Goal: Task Accomplishment & Management: Complete application form

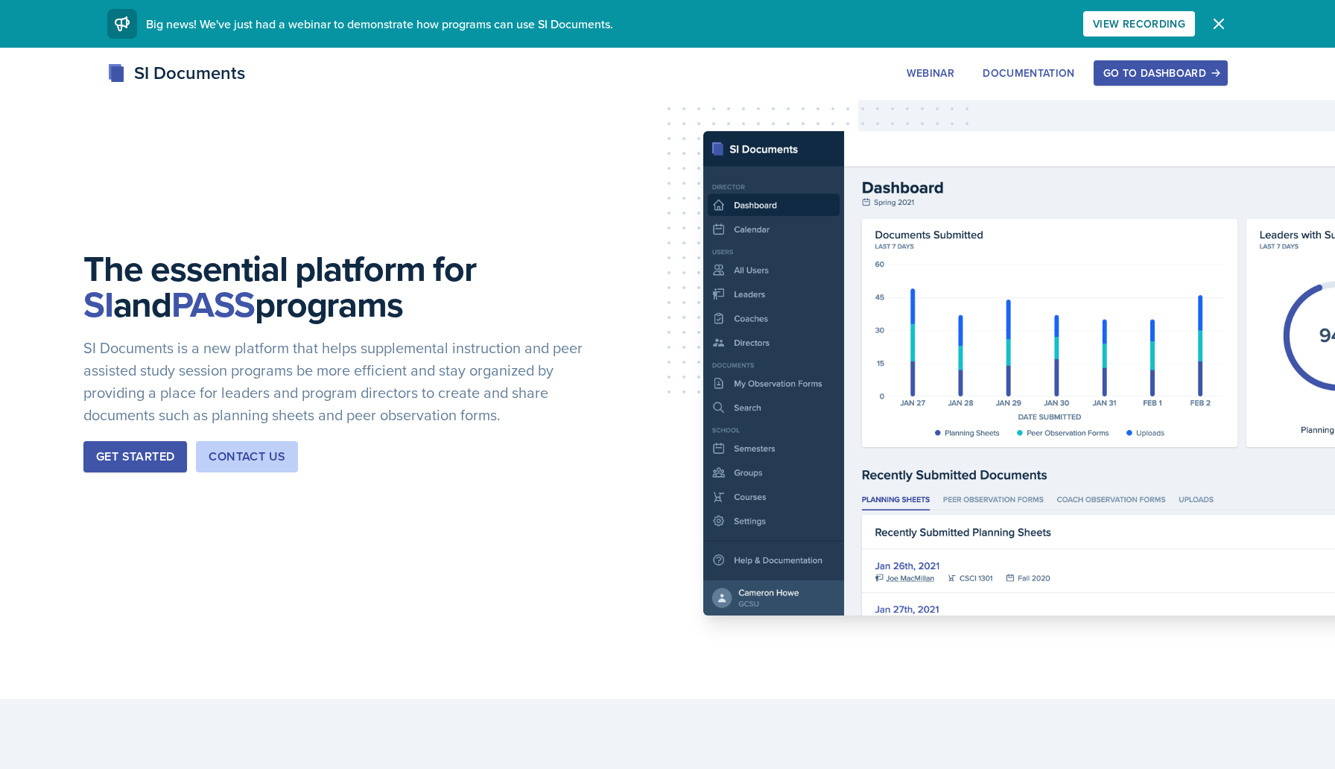
click at [550, 188] on div "The essential platform for SI and PASS programs SI Documents is a new platform …" at bounding box center [667, 373] width 1335 height 651
click at [1183, 74] on div "Go to Dashboard" at bounding box center [1161, 73] width 115 height 12
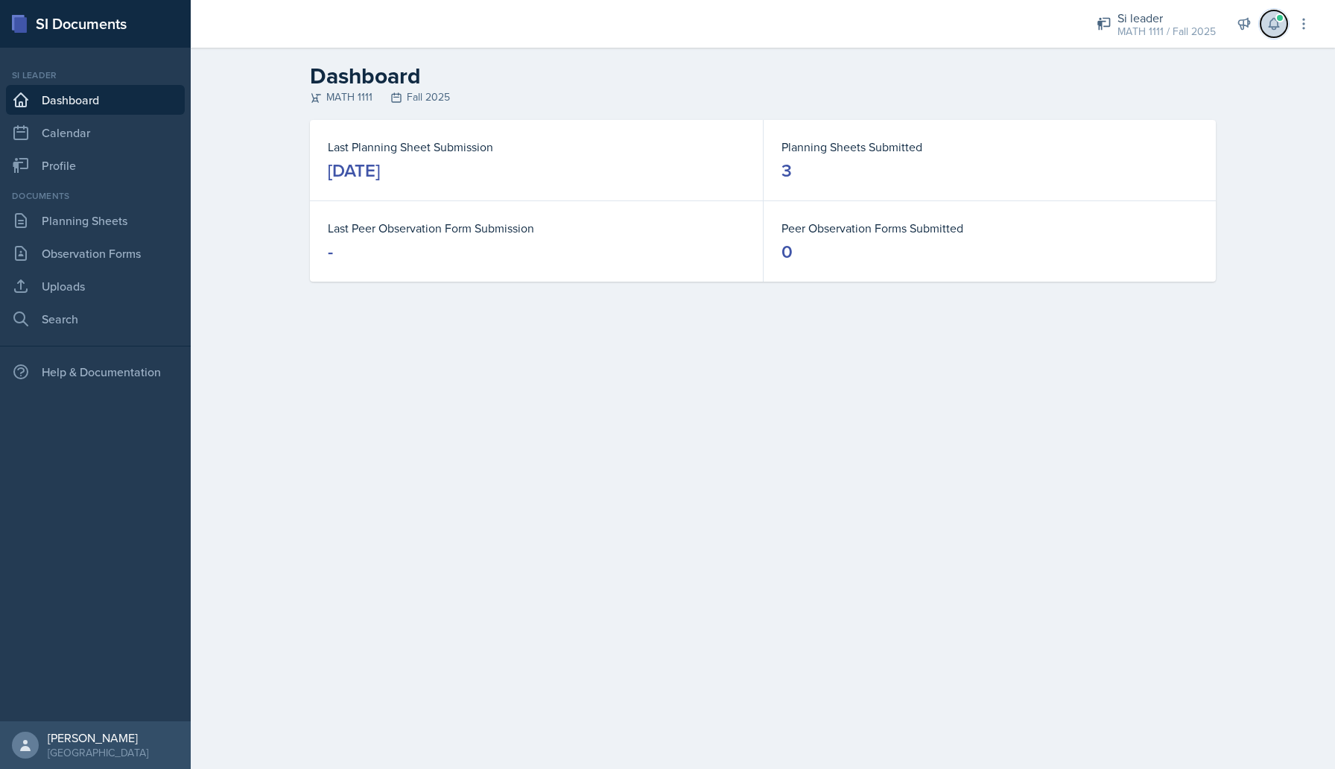
click at [1277, 22] on icon at bounding box center [1274, 23] width 15 height 15
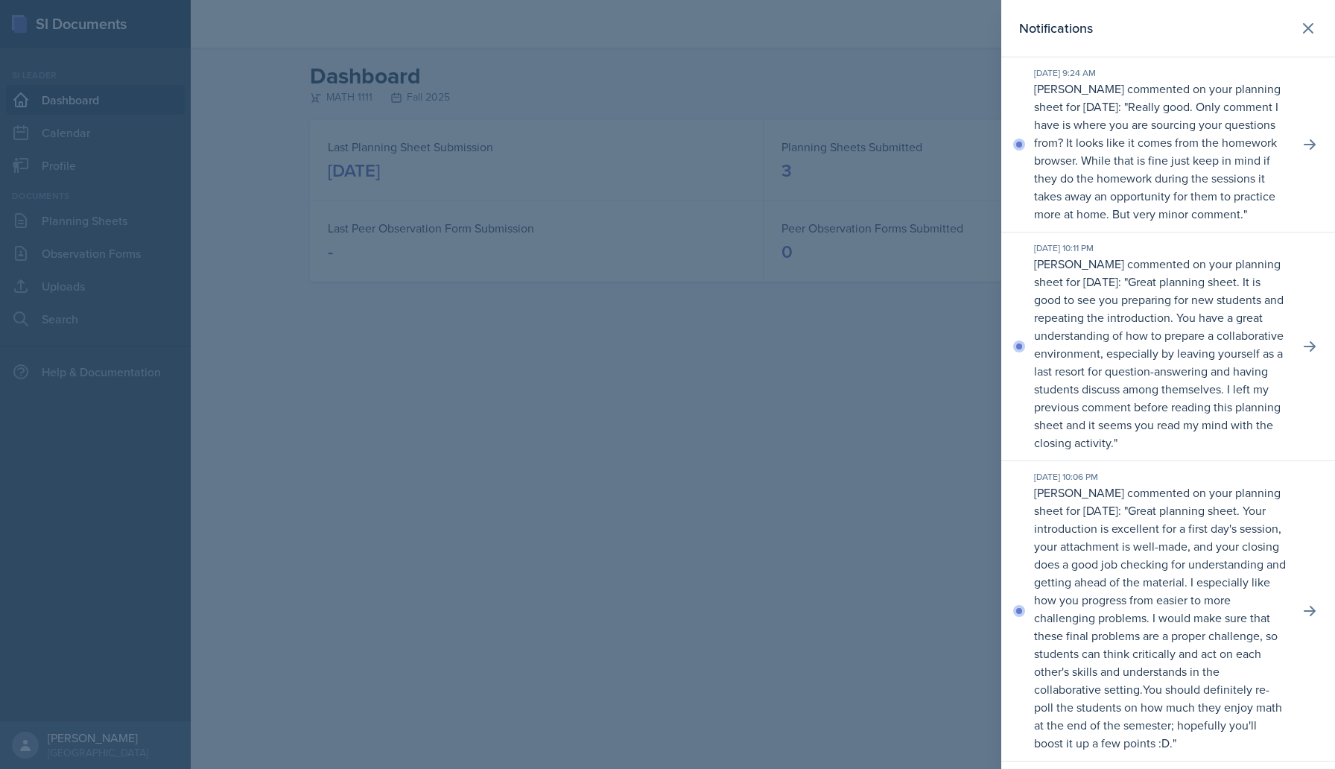
click at [782, 89] on div at bounding box center [667, 384] width 1335 height 769
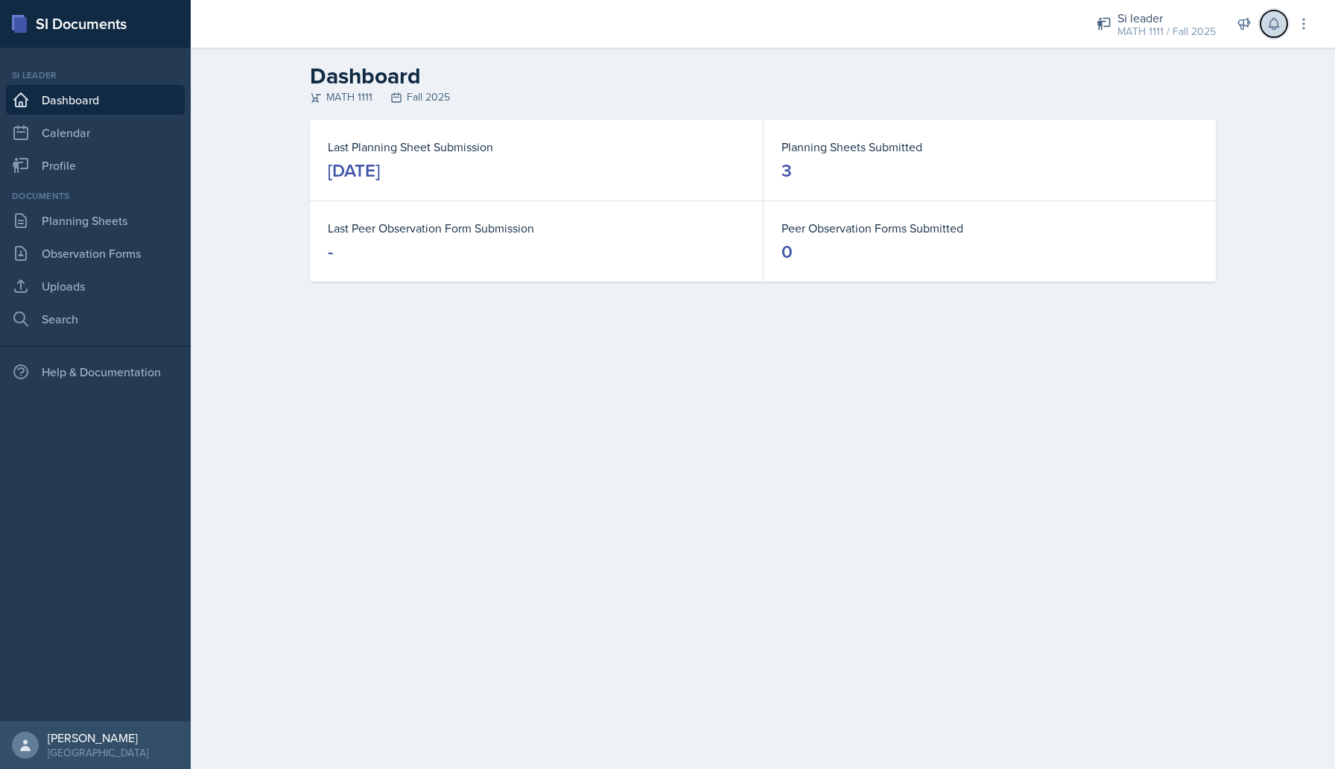
click at [1273, 16] on button at bounding box center [1274, 23] width 27 height 27
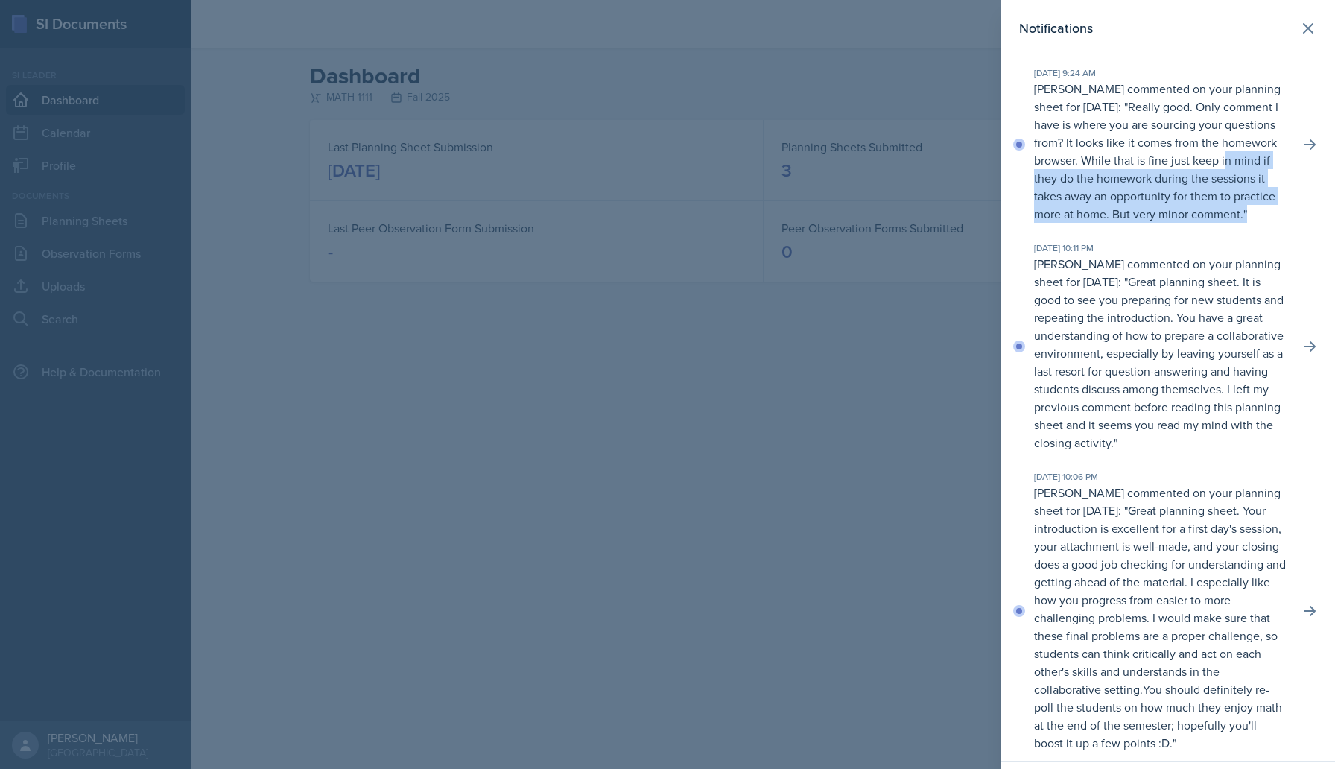
drag, startPoint x: 1038, startPoint y: 180, endPoint x: 1178, endPoint y: 224, distance: 146.8
click at [1178, 223] on p "[PERSON_NAME] commented on your planning sheet for [DATE]: " Really good. Only …" at bounding box center [1160, 151] width 253 height 143
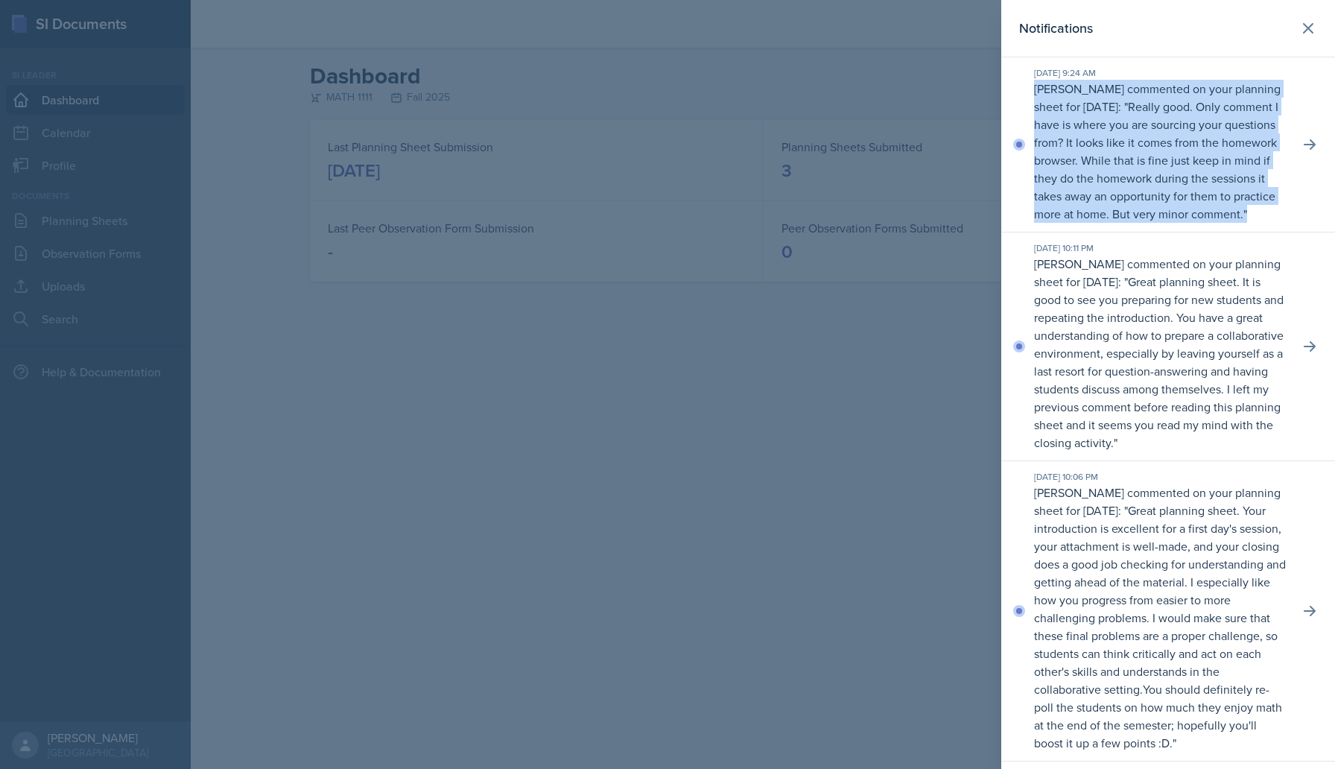
click at [1178, 223] on p "[PERSON_NAME] commented on your planning sheet for [DATE]: " Really good. Only …" at bounding box center [1160, 151] width 253 height 143
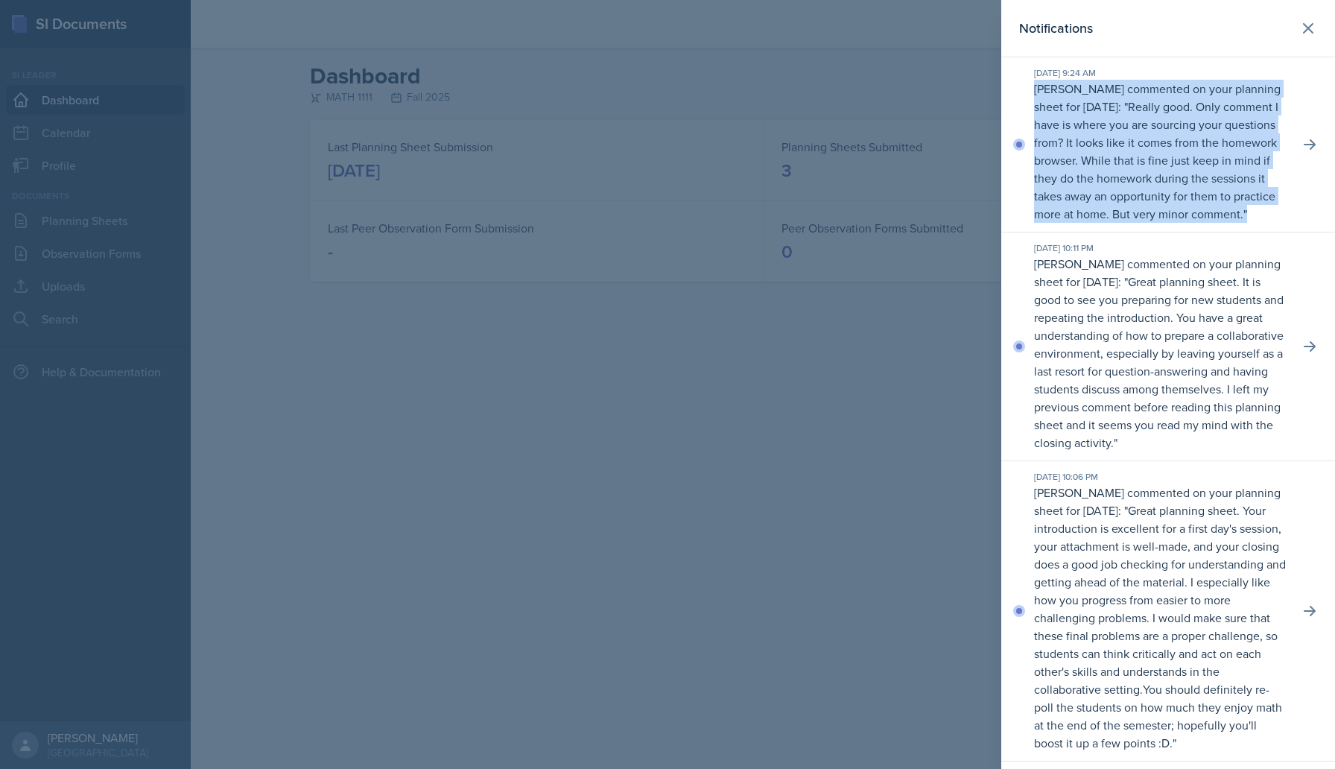
click at [1178, 223] on p "[PERSON_NAME] commented on your planning sheet for [DATE]: " Really good. Only …" at bounding box center [1160, 151] width 253 height 143
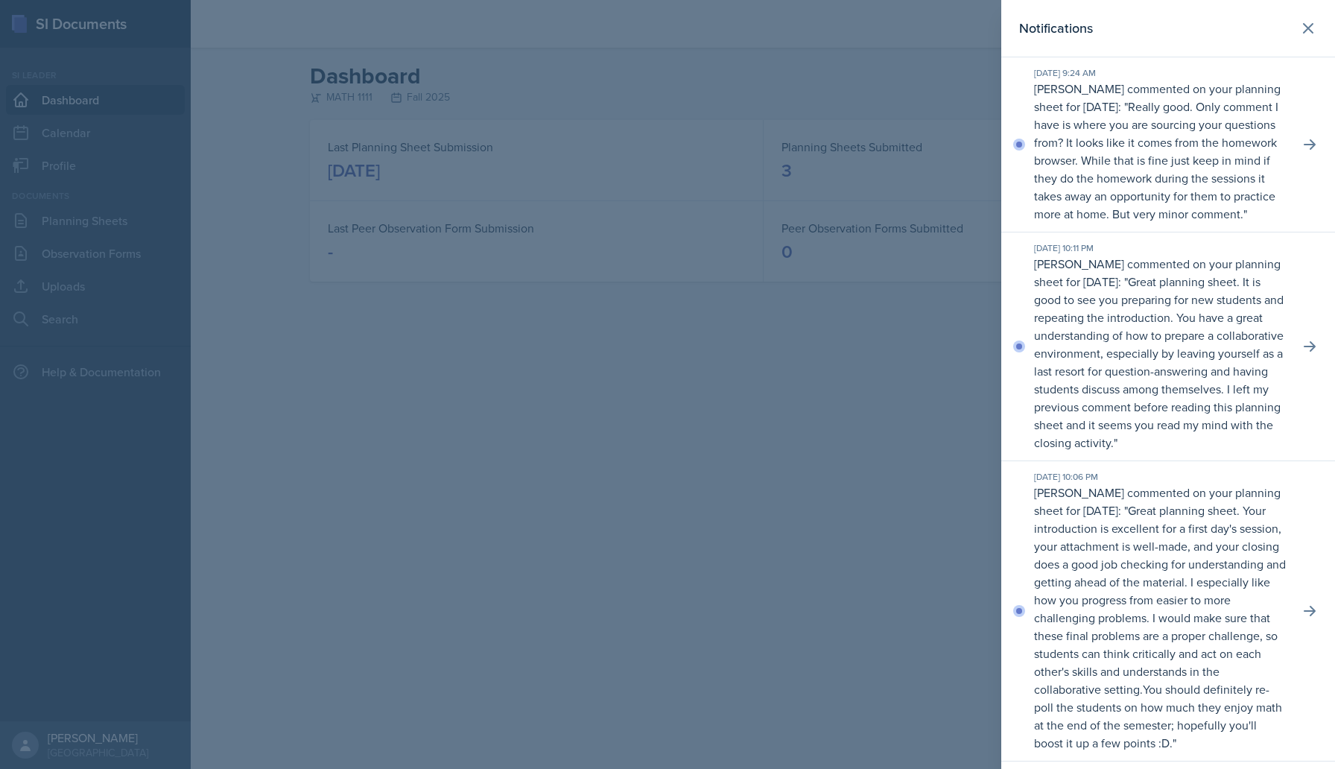
click at [560, 166] on div at bounding box center [667, 384] width 1335 height 769
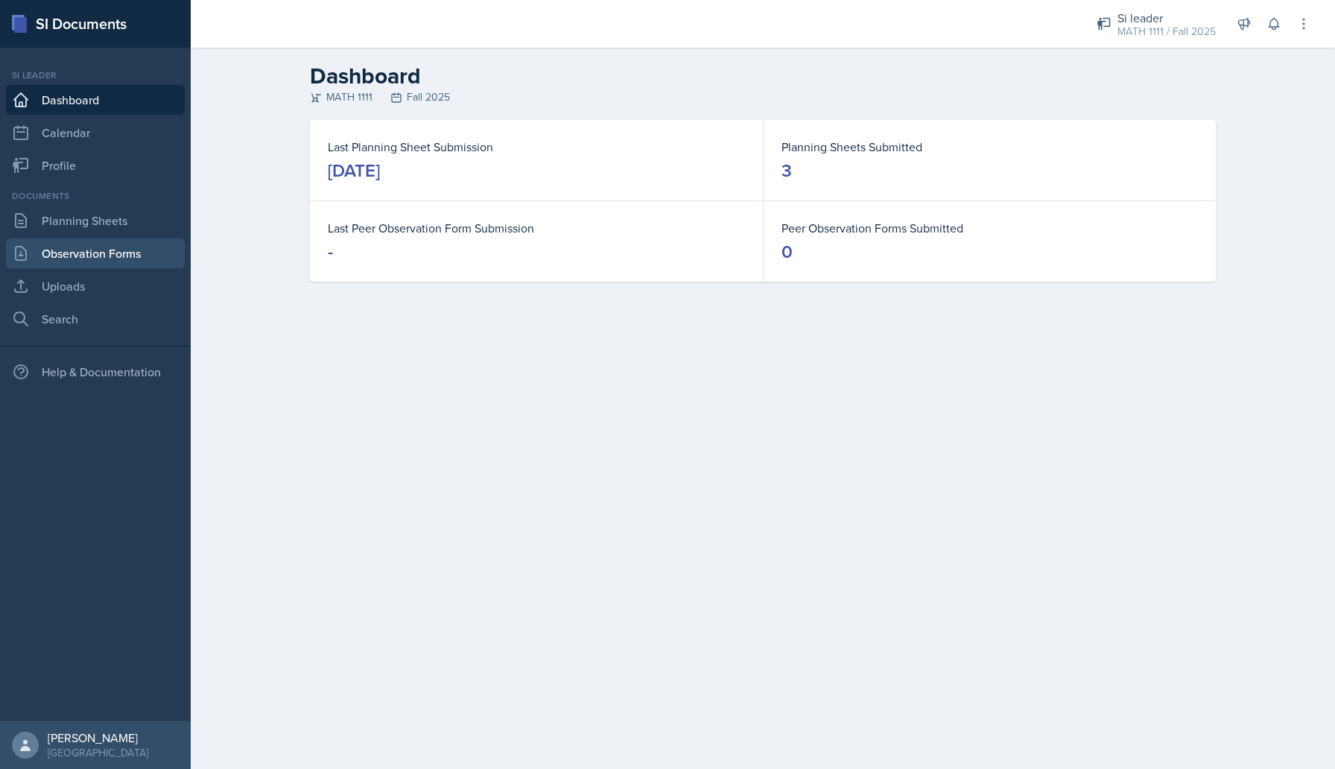
click at [78, 248] on link "Observation Forms" at bounding box center [95, 253] width 179 height 30
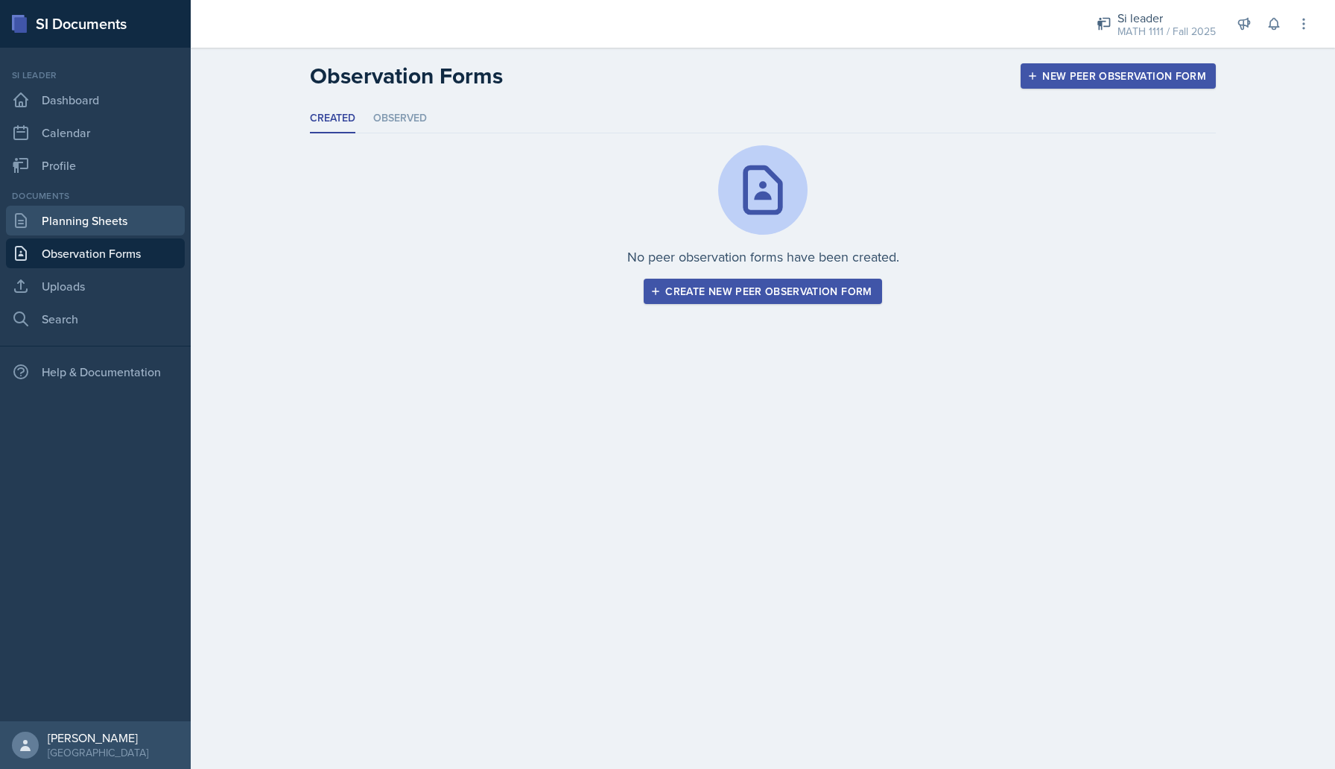
click at [145, 216] on link "Planning Sheets" at bounding box center [95, 221] width 179 height 30
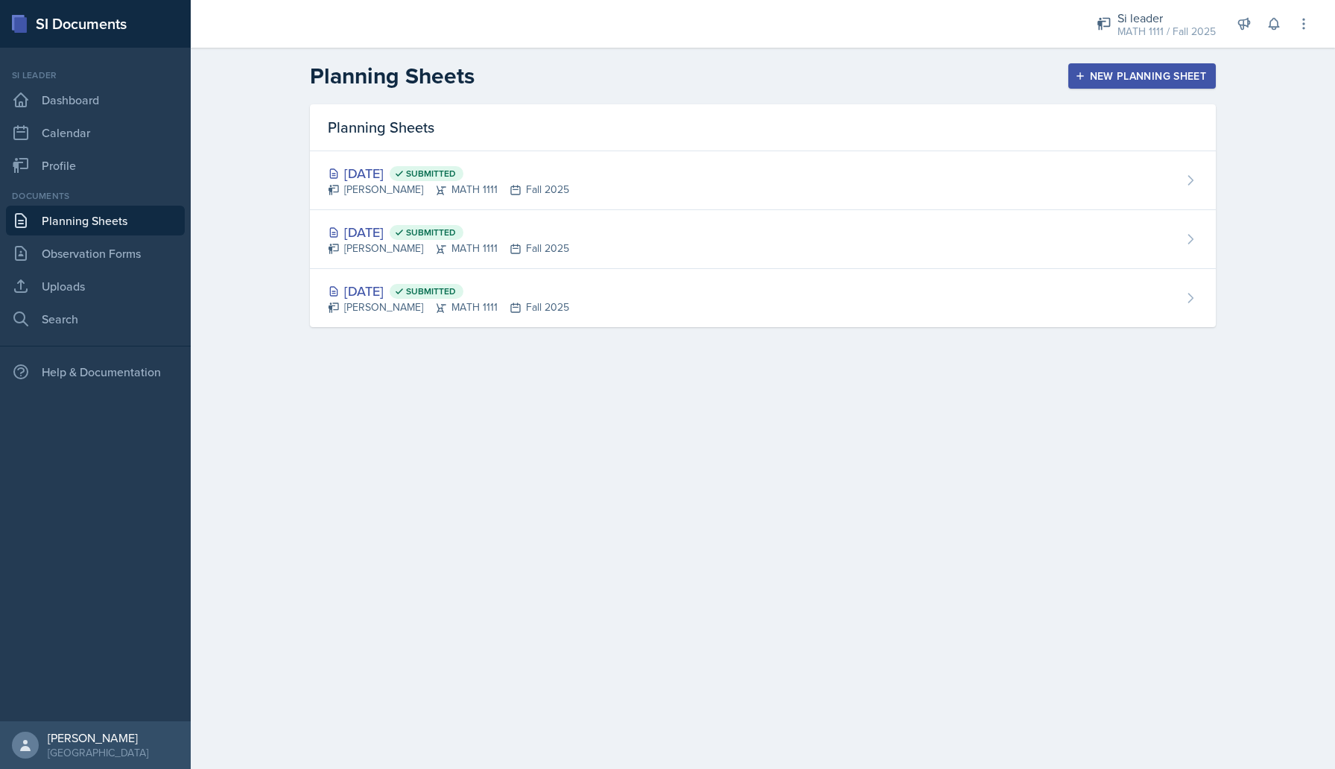
click at [1104, 77] on div "New Planning Sheet" at bounding box center [1142, 76] width 128 height 12
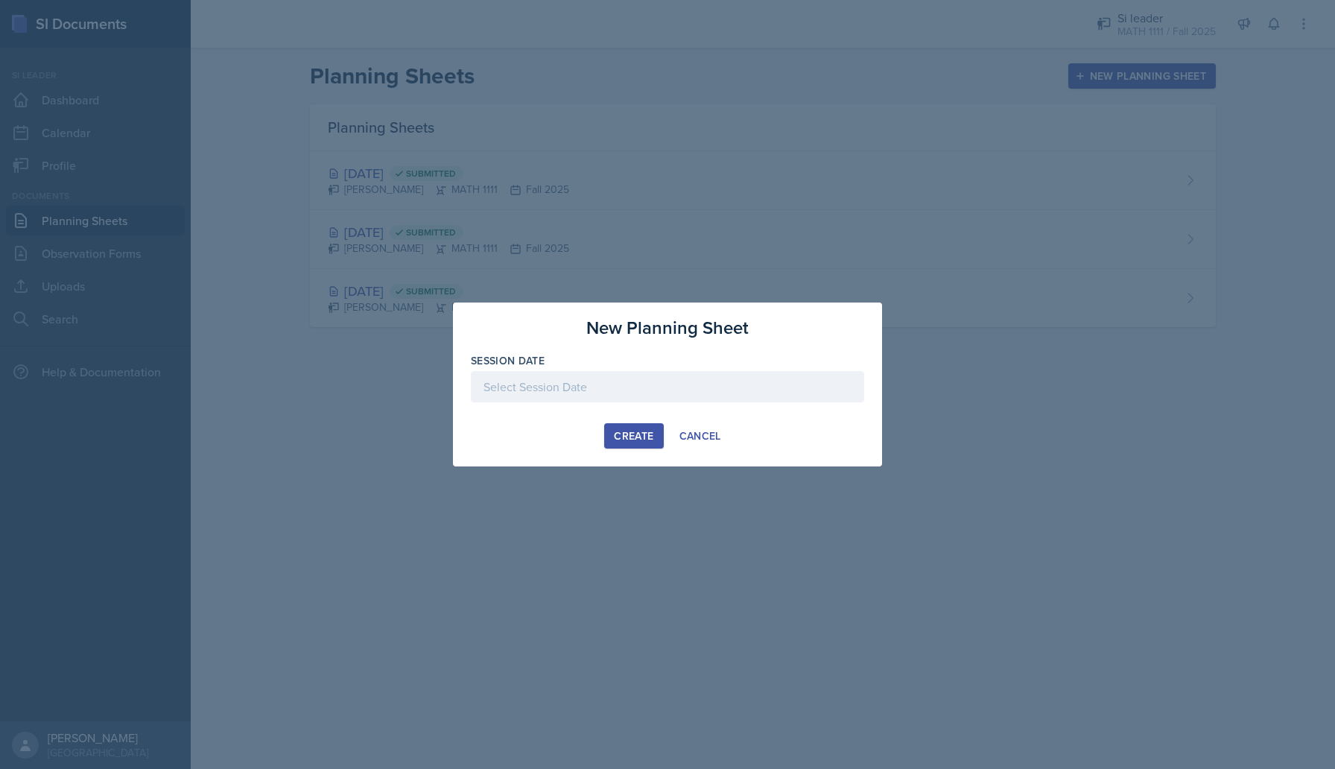
click at [523, 381] on div at bounding box center [667, 386] width 393 height 31
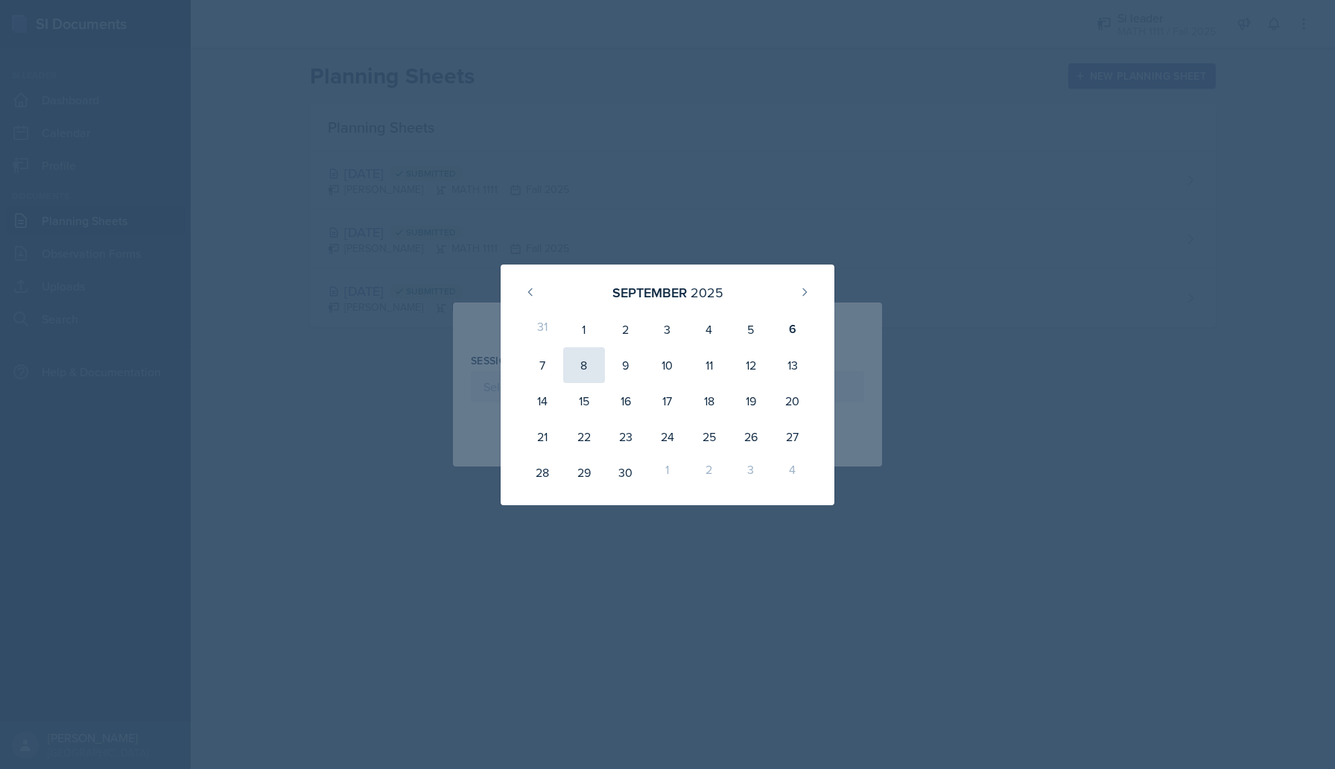
click at [574, 354] on div "8" at bounding box center [584, 365] width 42 height 36
type input "[DATE]"
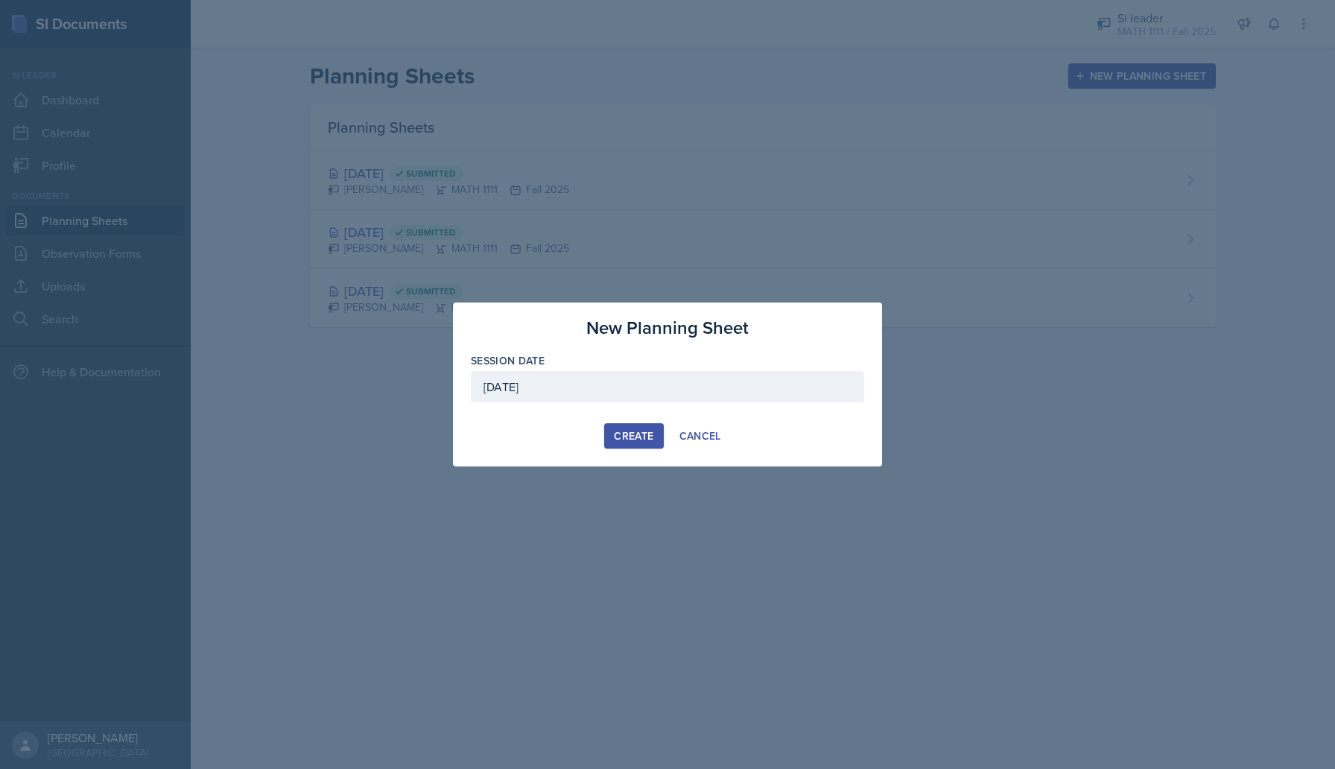
click at [637, 430] on div "Create" at bounding box center [633, 436] width 39 height 12
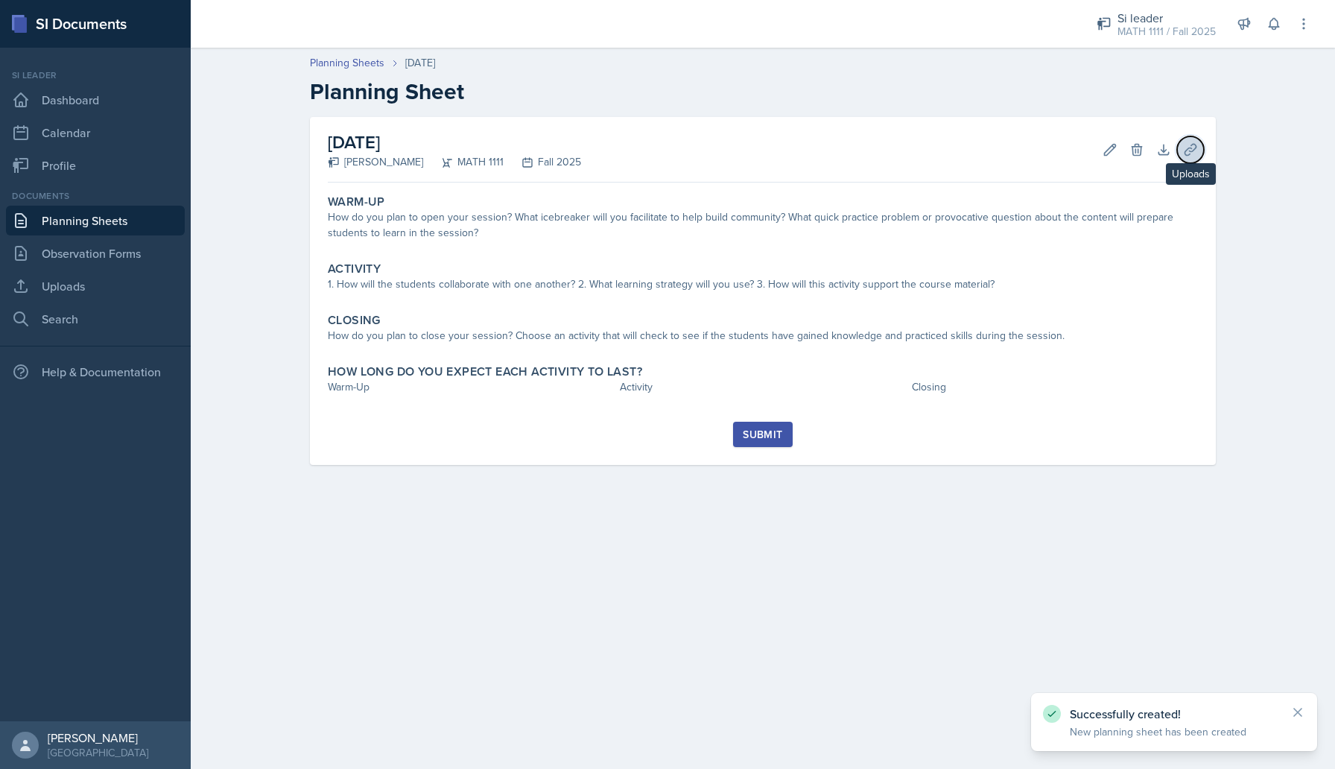
click at [1183, 147] on icon at bounding box center [1190, 149] width 15 height 15
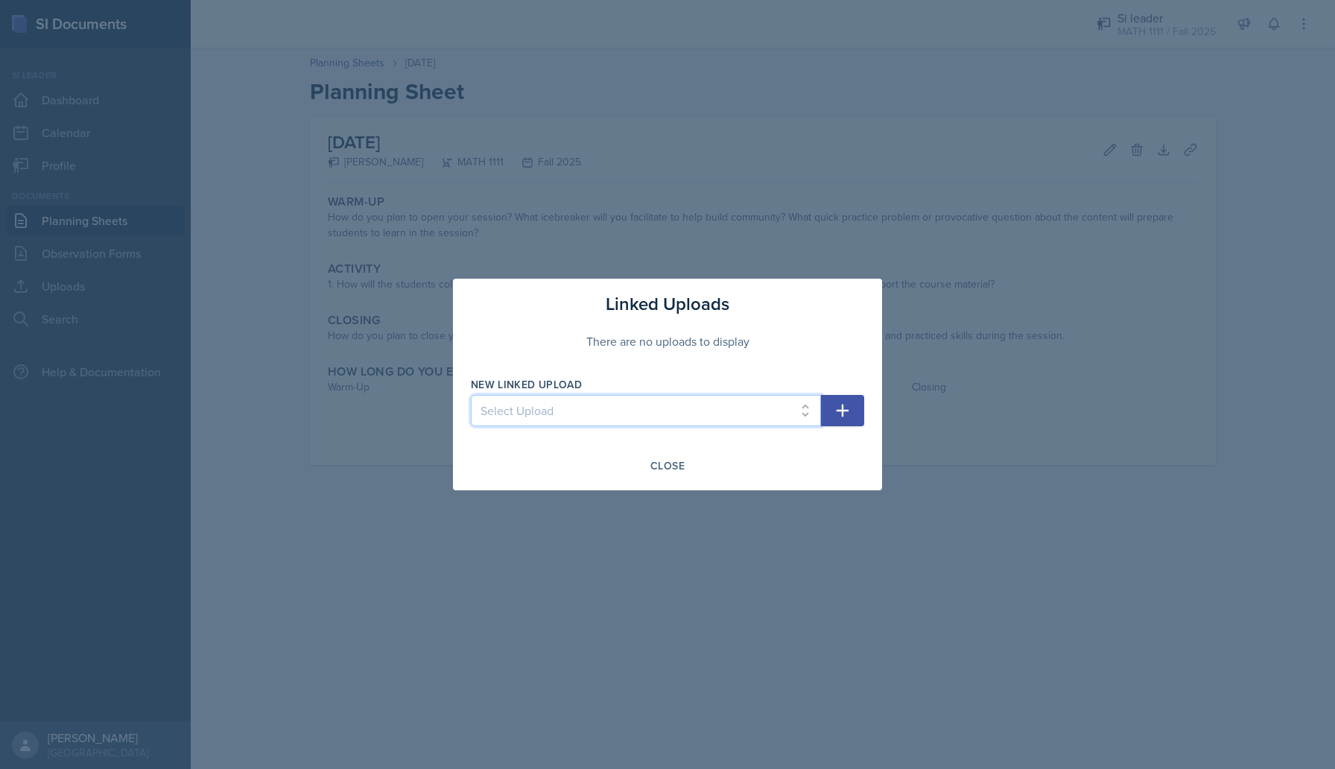
click at [684, 405] on select "Select Upload SI 1 Powerpoint SI 2 SI 3 powerpoint" at bounding box center [646, 410] width 350 height 31
click at [660, 470] on div "Close" at bounding box center [668, 466] width 34 height 12
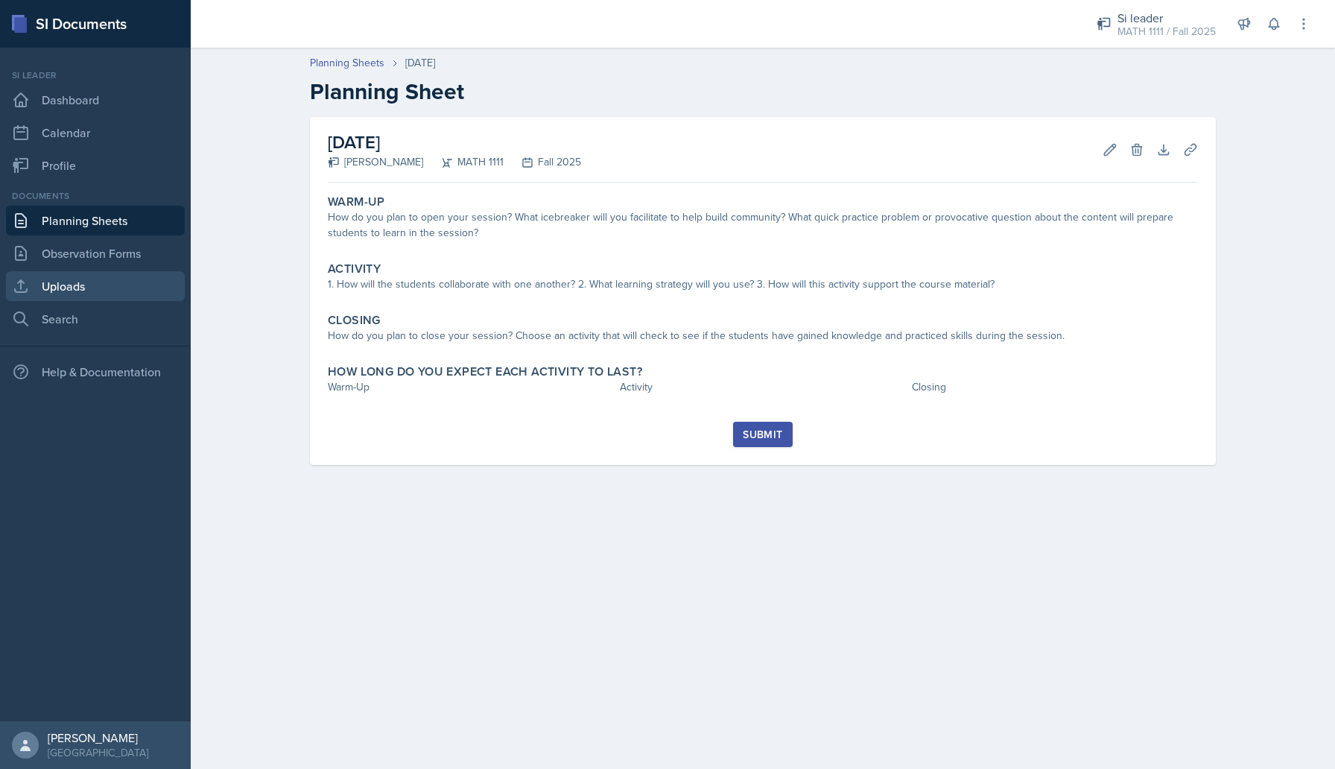
click at [104, 273] on link "Uploads" at bounding box center [95, 286] width 179 height 30
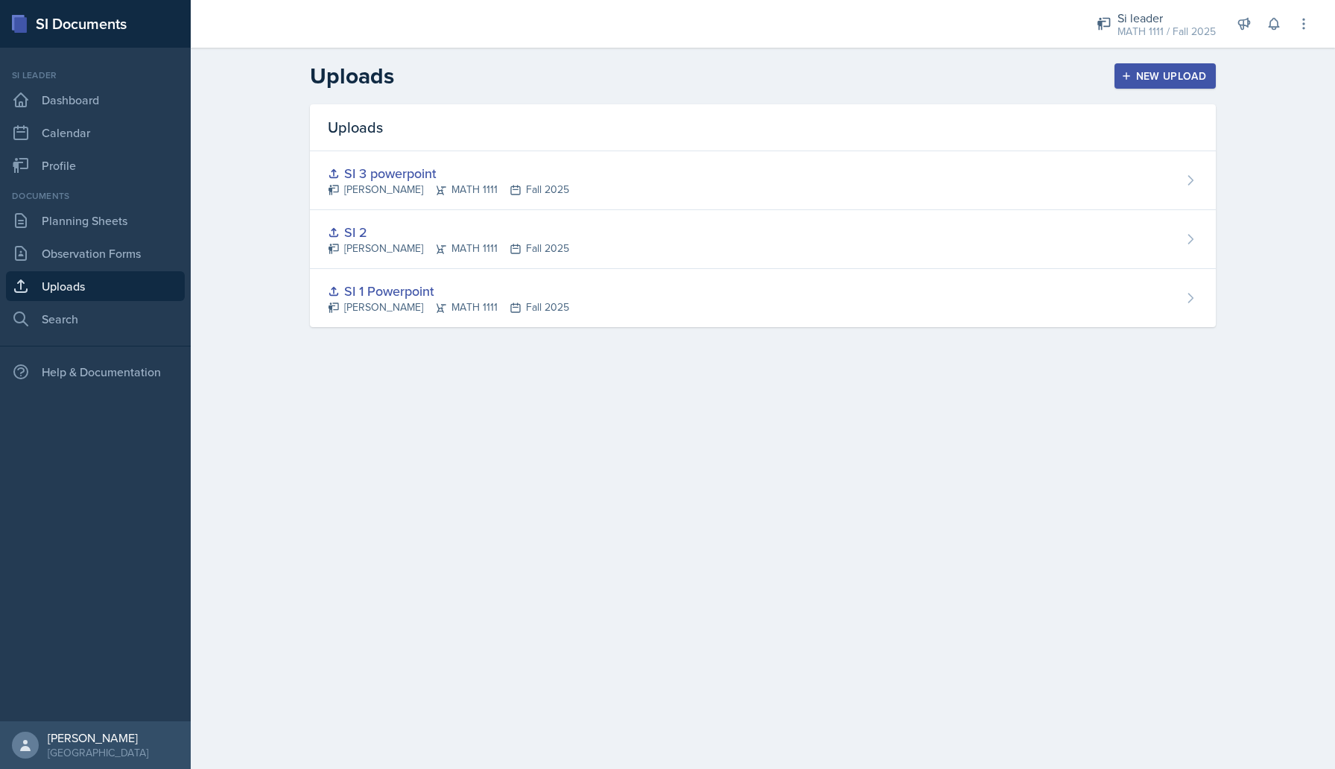
click at [1171, 82] on div "New Upload" at bounding box center [1166, 76] width 83 height 12
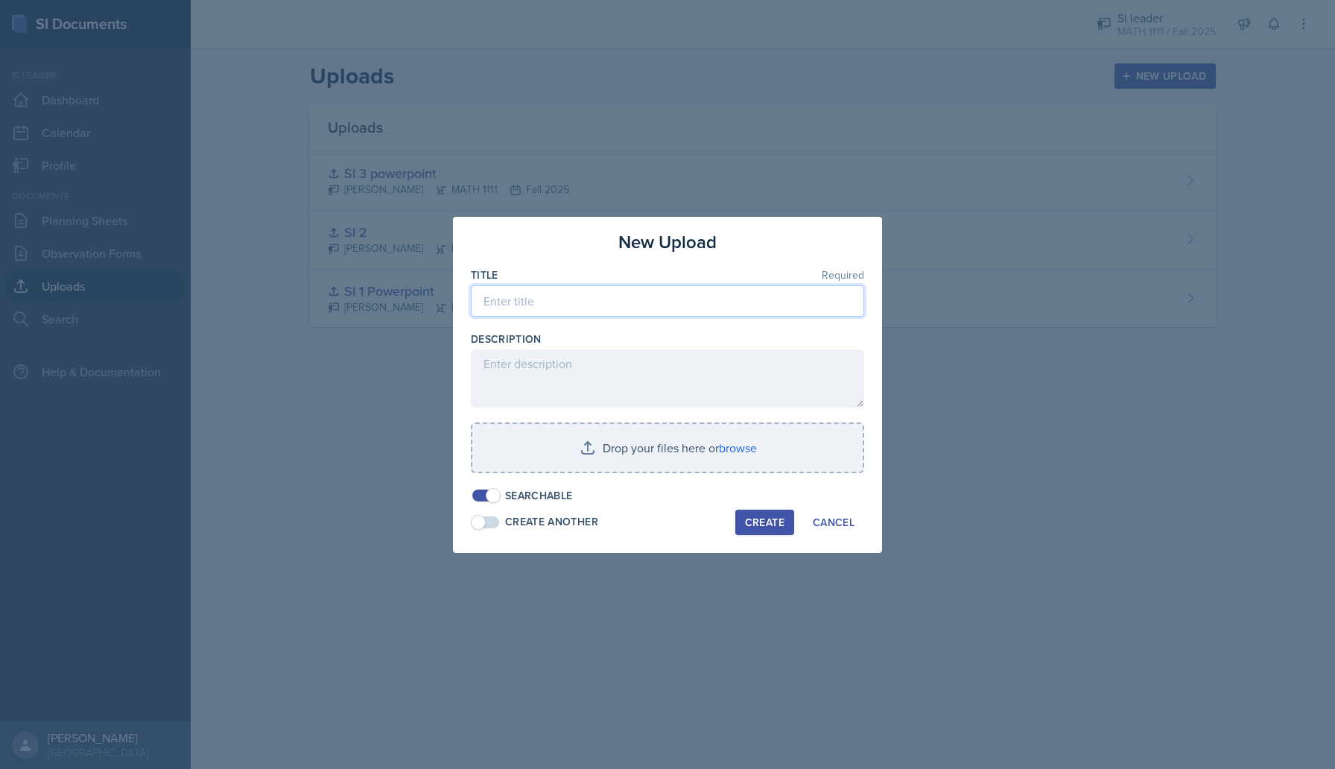
click at [516, 305] on input at bounding box center [667, 300] width 393 height 31
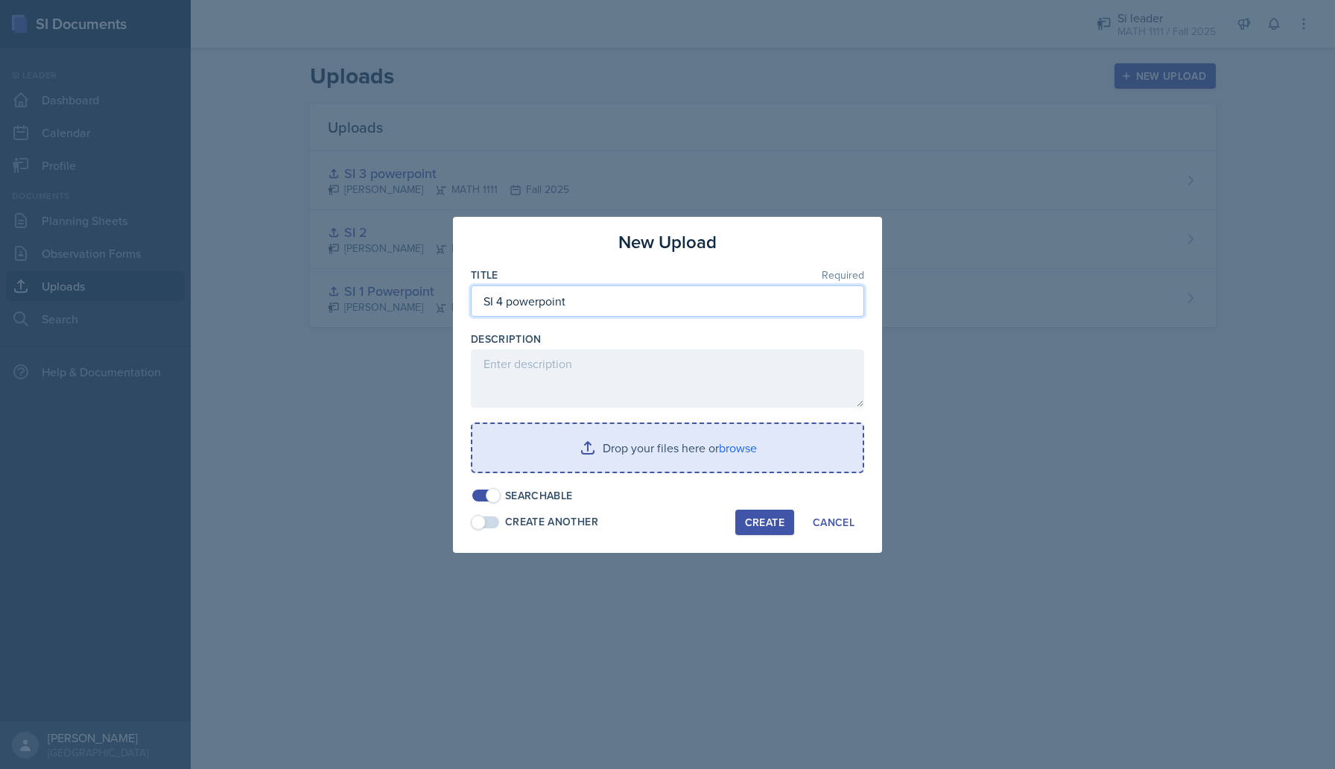
type input "SI 4 powerpoint"
click at [605, 463] on input "file" at bounding box center [667, 448] width 390 height 48
click at [584, 464] on input "file" at bounding box center [667, 448] width 390 height 48
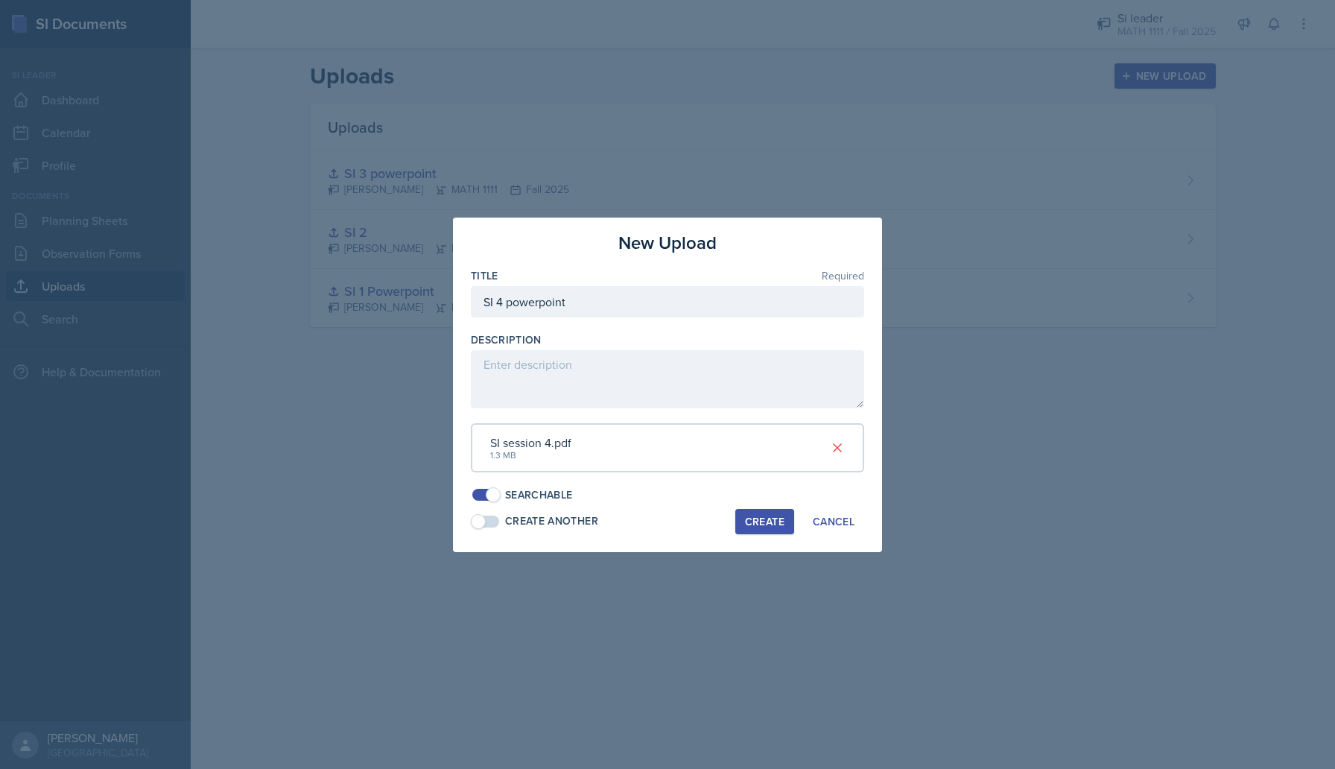
click at [769, 528] on div "Create" at bounding box center [764, 522] width 39 height 12
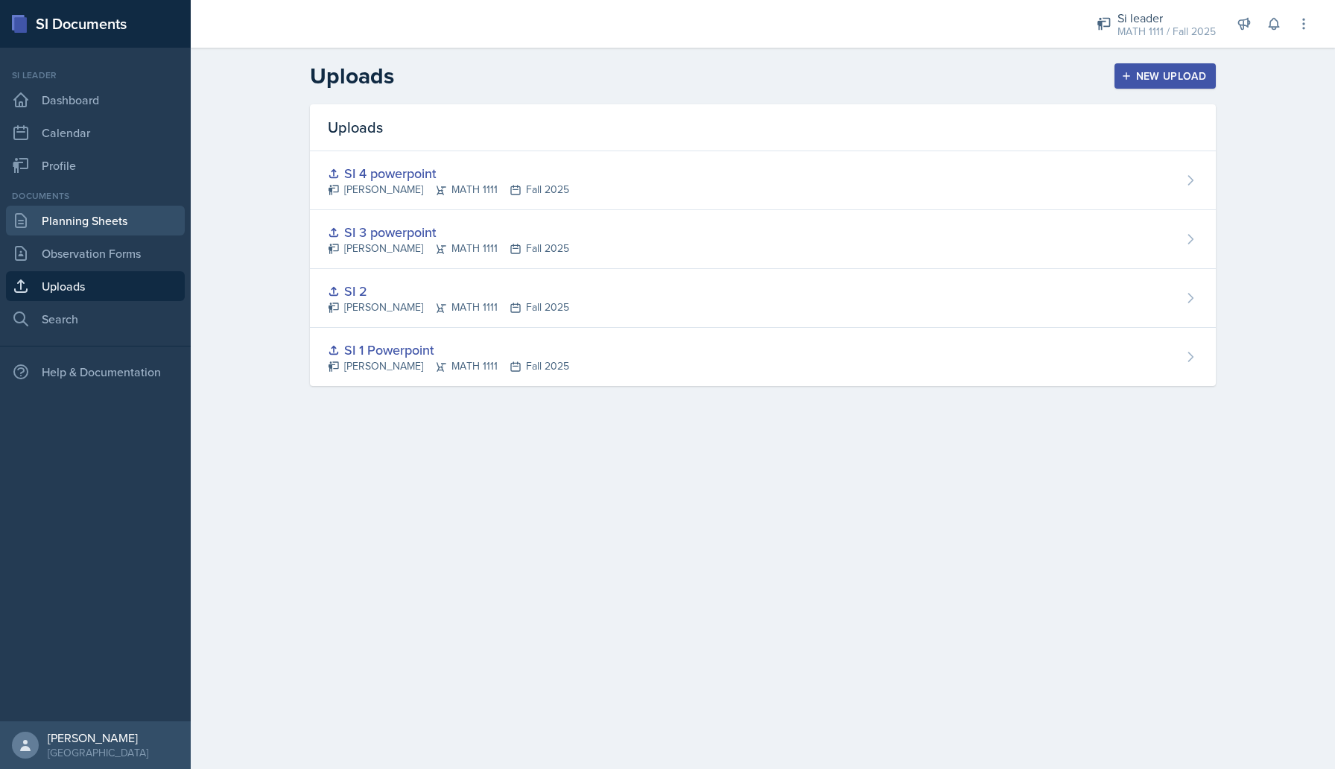
click at [76, 206] on link "Planning Sheets" at bounding box center [95, 221] width 179 height 30
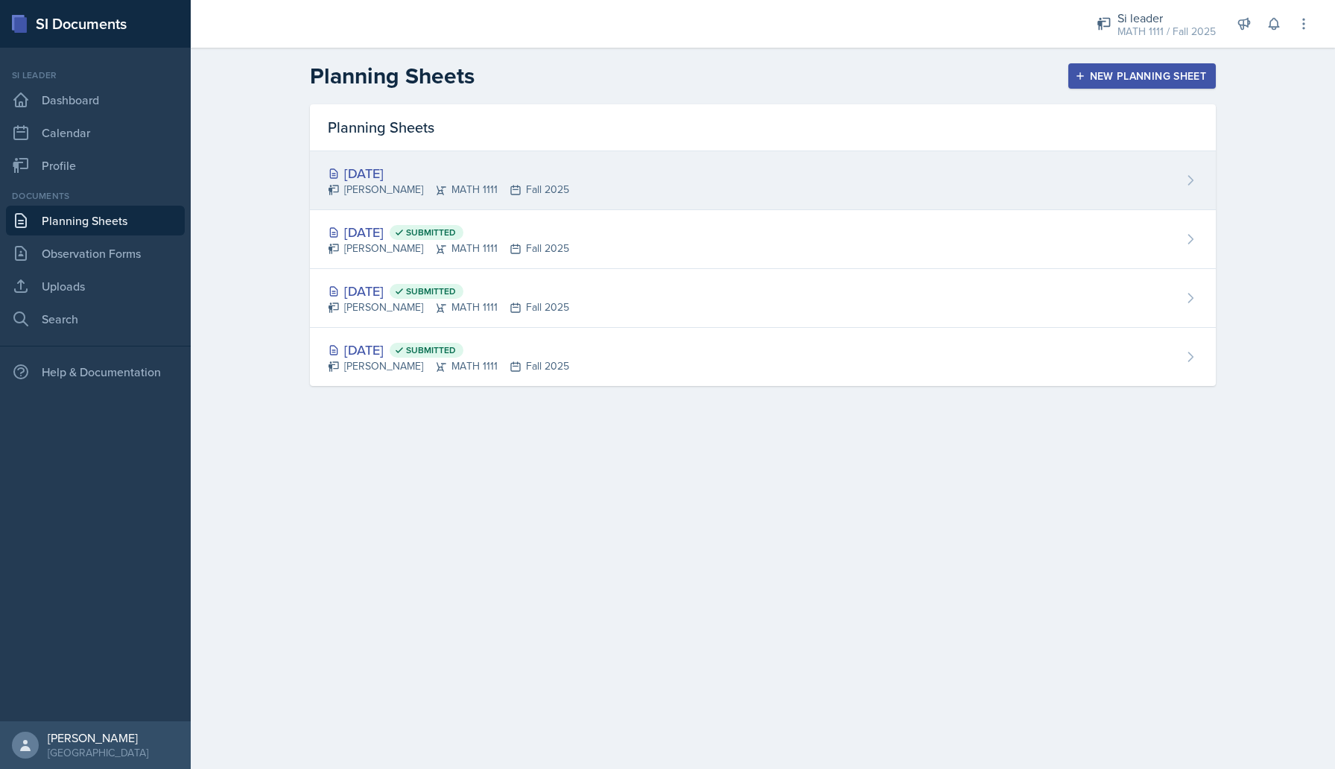
click at [757, 173] on div "[DATE] [PERSON_NAME] MATH 1111 Fall 2025" at bounding box center [763, 180] width 906 height 59
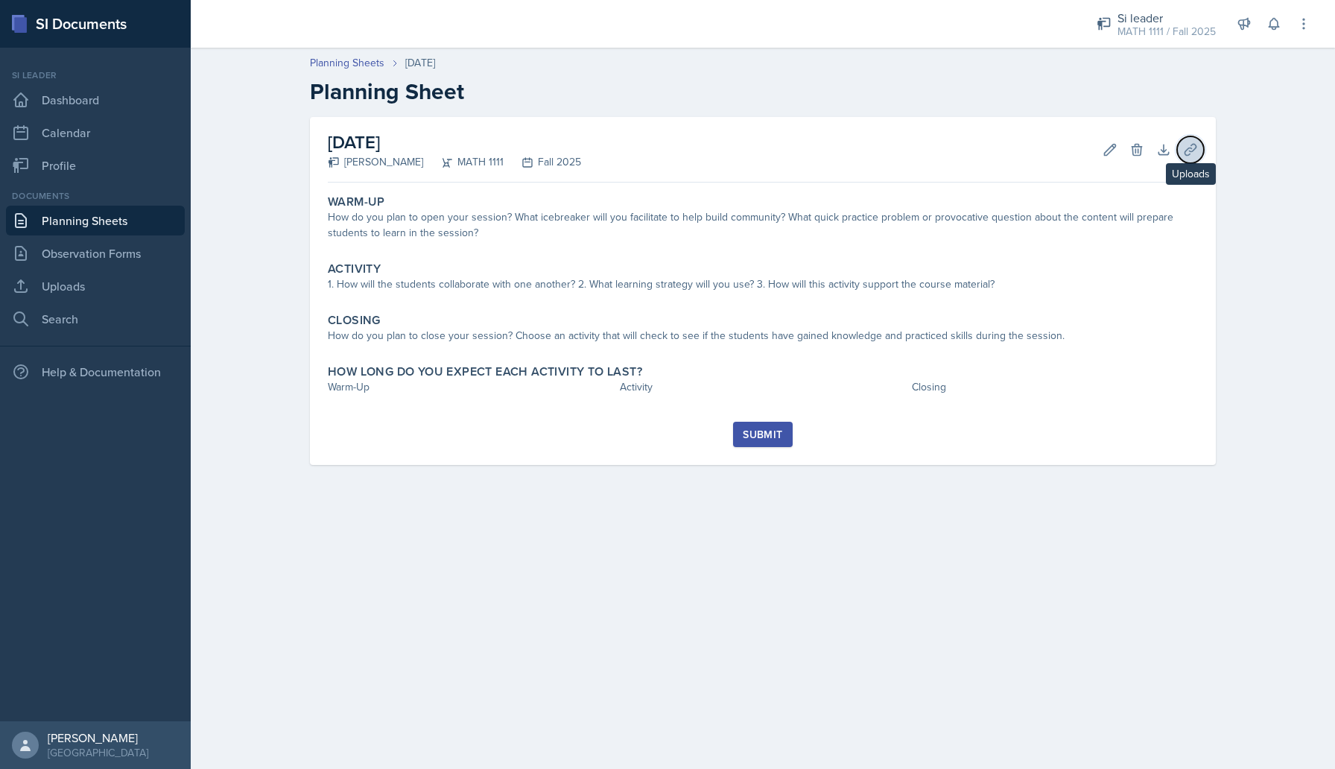
click at [1183, 156] on button "Uploads" at bounding box center [1190, 149] width 27 height 27
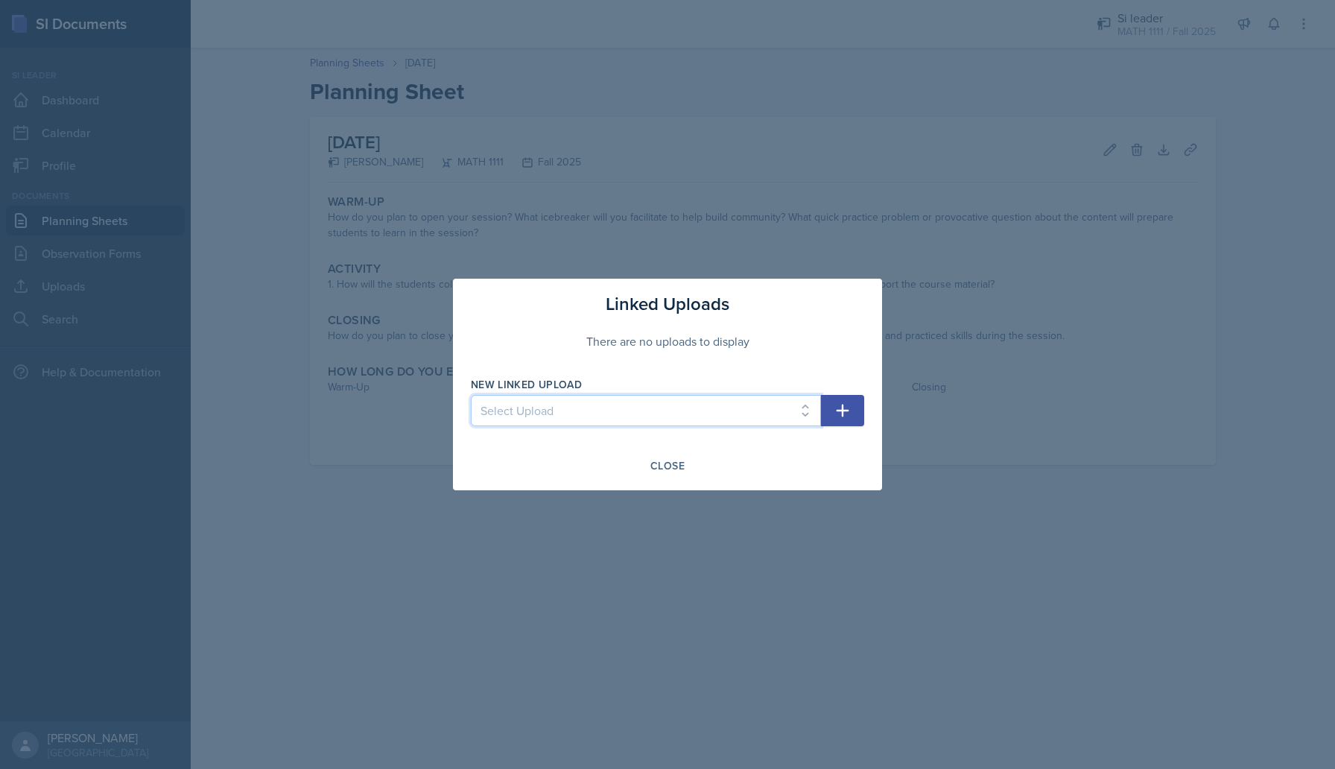
click at [682, 423] on select "Select Upload SI 1 Powerpoint SI 2 SI 3 powerpoint SI 4 powerpoint" at bounding box center [646, 410] width 350 height 31
select select "8ac33f81-ec57-4968-a493-e02dfe47e538"
click at [471, 395] on select "Select Upload SI 1 Powerpoint SI 2 SI 3 powerpoint SI 4 powerpoint" at bounding box center [646, 410] width 350 height 31
click at [850, 405] on icon "button" at bounding box center [843, 411] width 18 height 18
select select
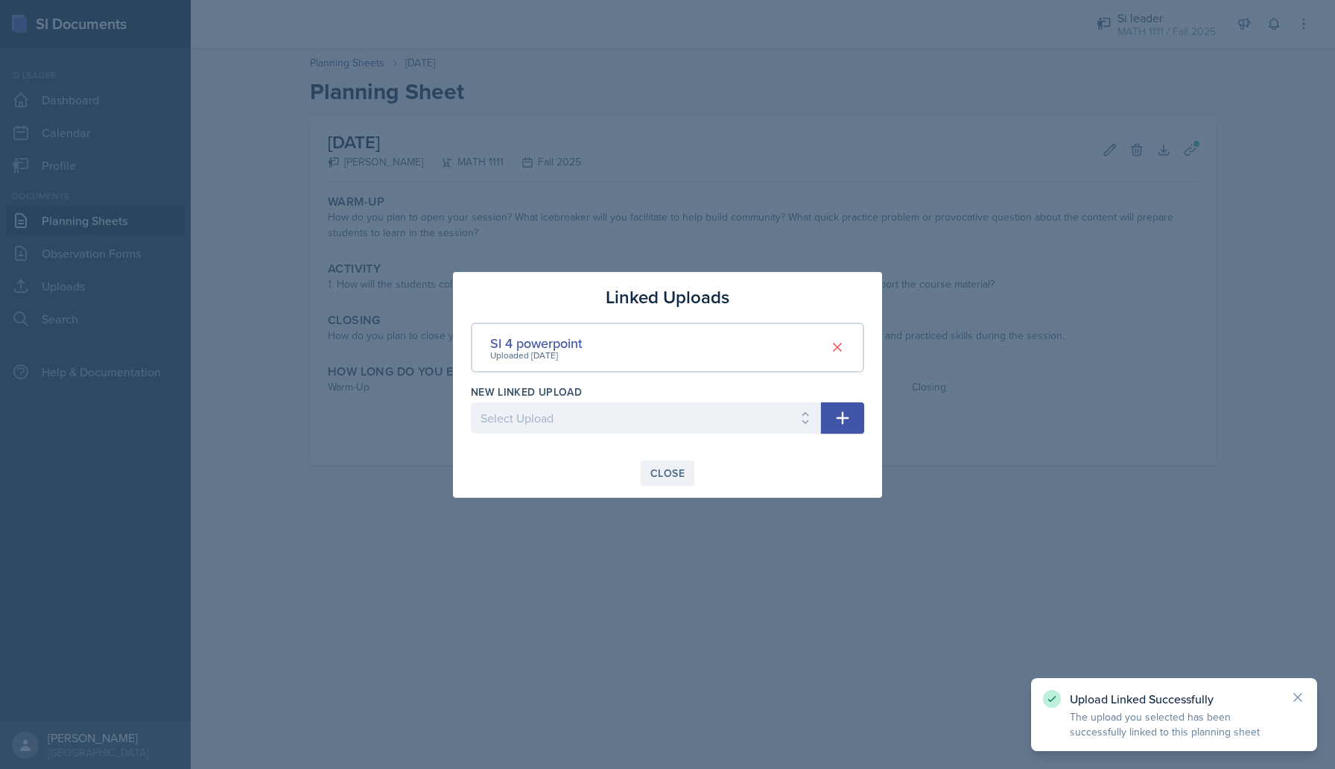
click at [683, 472] on div "Close" at bounding box center [668, 473] width 34 height 12
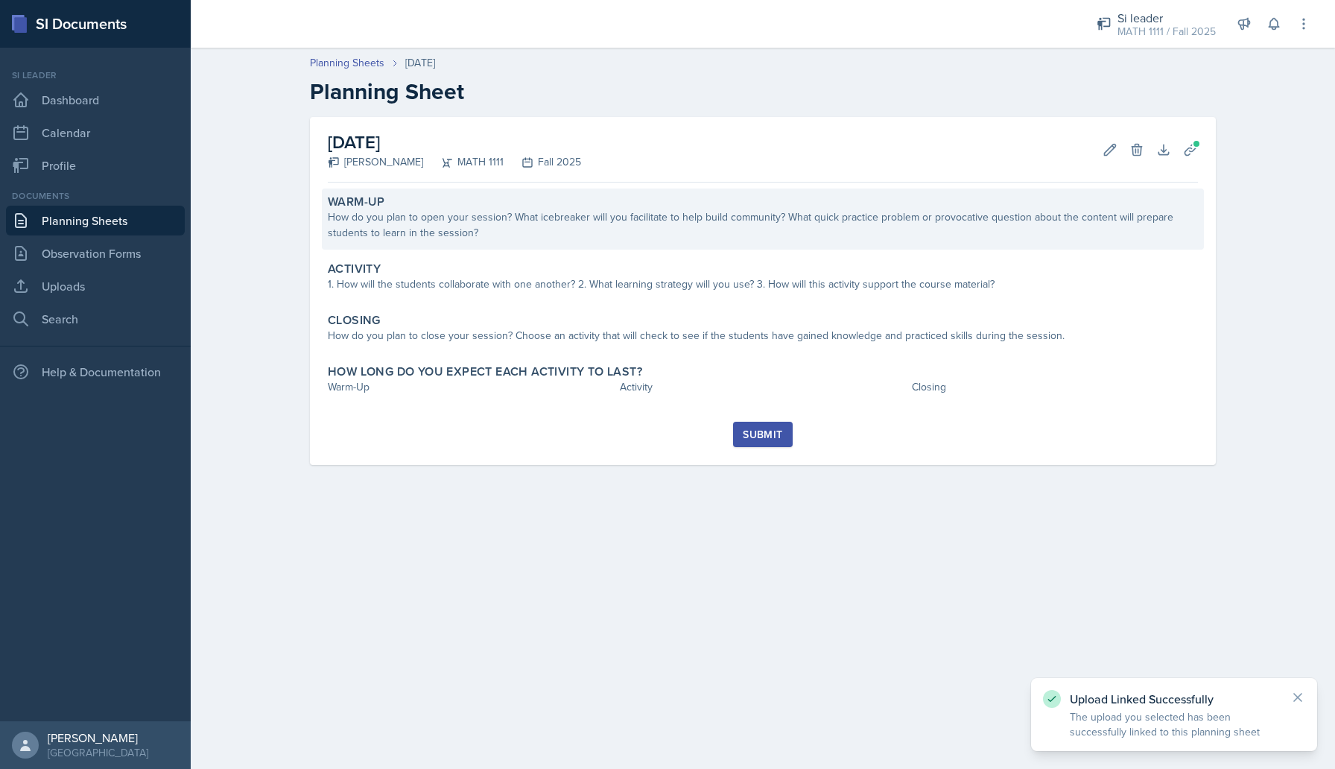
click at [686, 240] on div "How do you plan to open your session? What icebreaker will you facilitate to he…" at bounding box center [763, 224] width 870 height 31
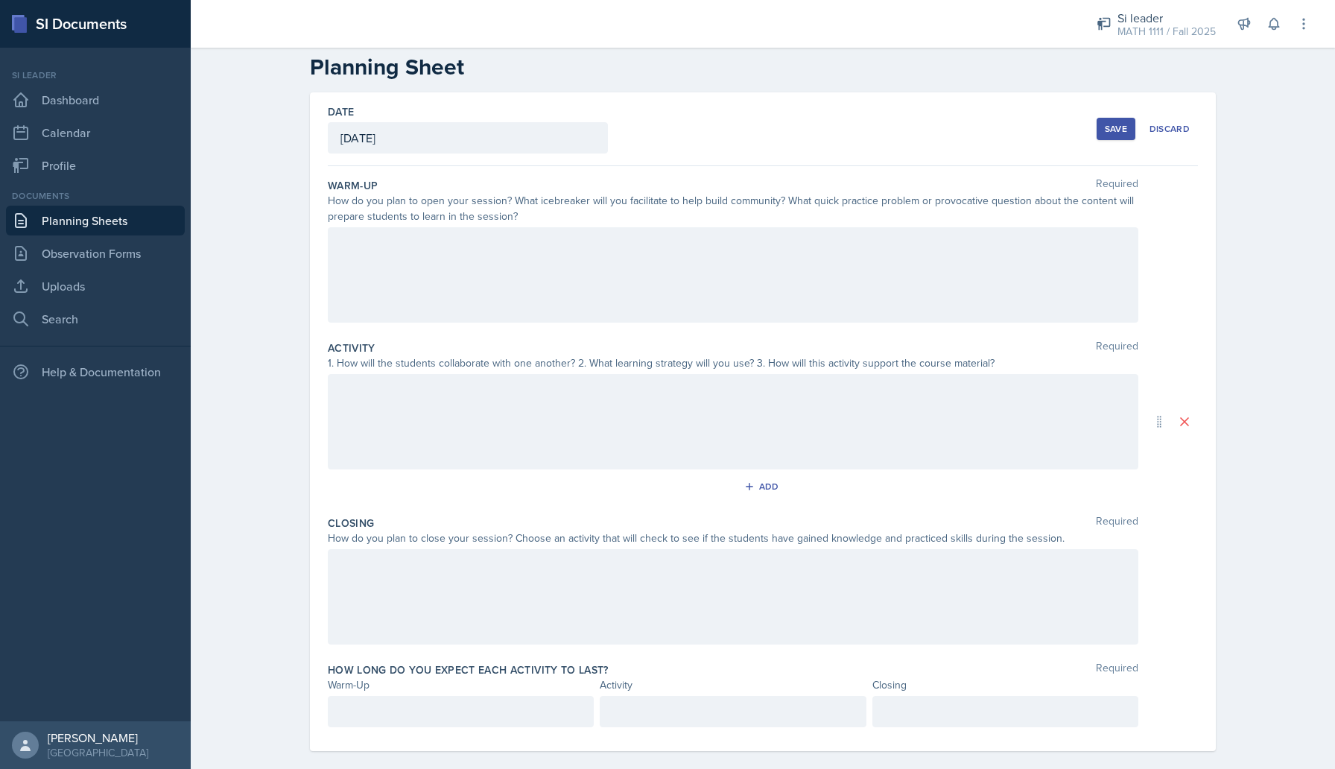
scroll to position [21, 0]
click at [677, 235] on div at bounding box center [733, 278] width 811 height 95
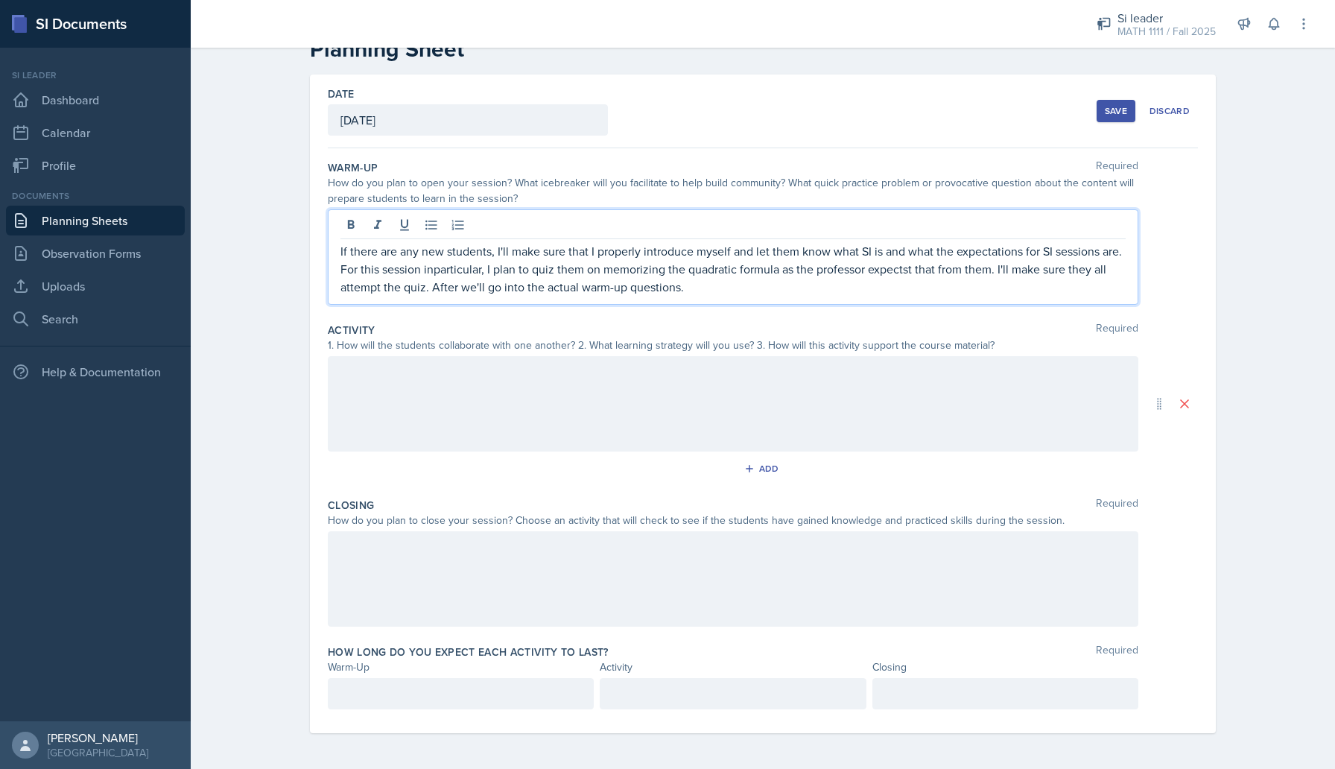
click at [429, 291] on p "If there are any new students, I'll make sure that I properly introduce myself …" at bounding box center [733, 269] width 785 height 54
click at [1114, 288] on p "If there are any new students, I'll make sure that I properly introduce myself …" at bounding box center [733, 269] width 785 height 54
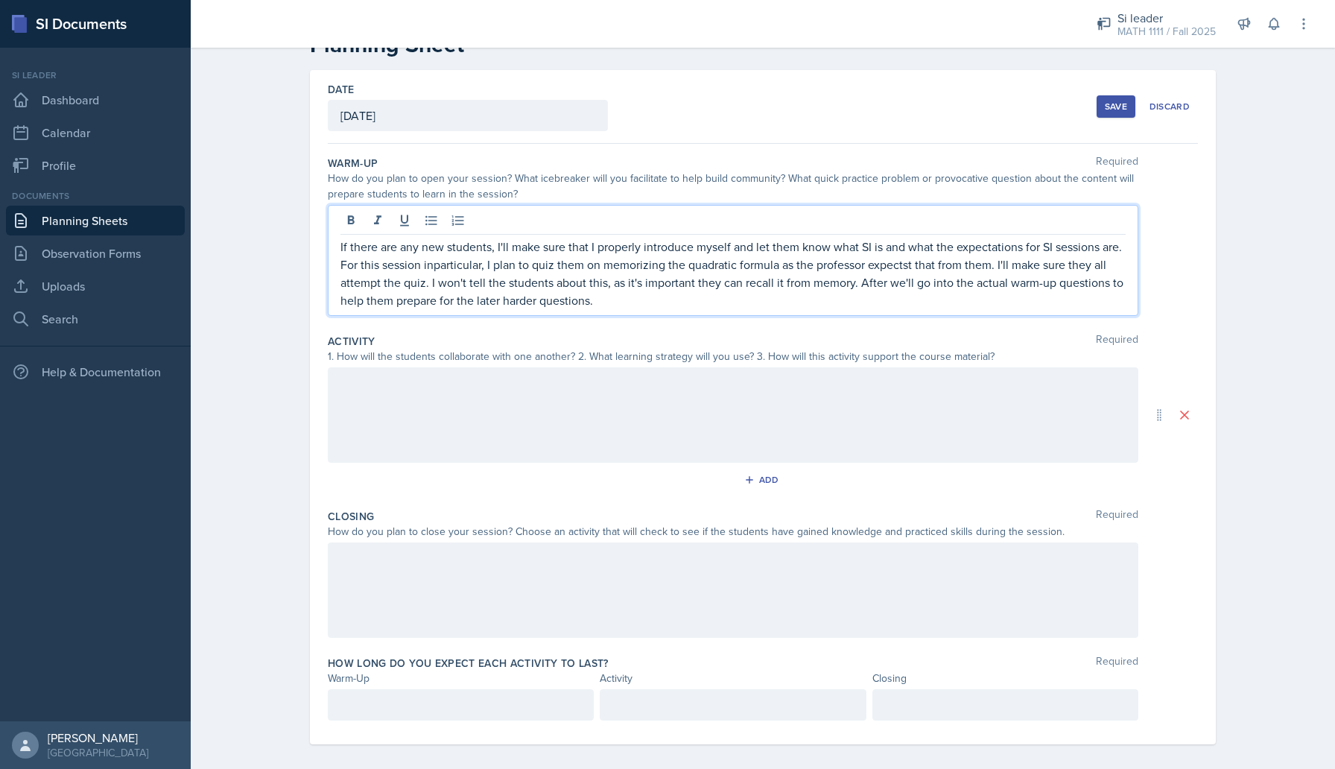
click at [789, 405] on div at bounding box center [733, 414] width 811 height 95
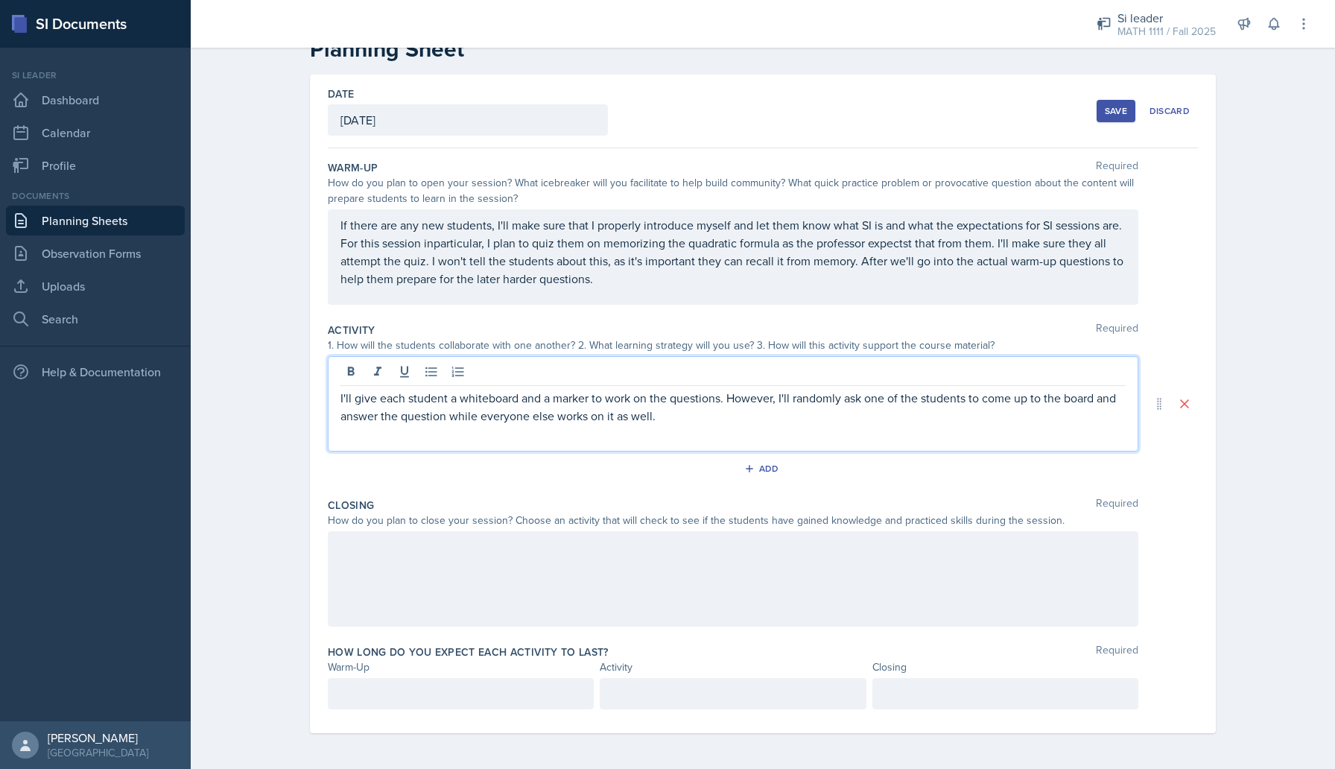
click at [968, 398] on p "I'll give each student a whiteboard and a marker to work on the questions. Howe…" at bounding box center [733, 407] width 785 height 36
click at [809, 423] on p "I'll give each student a whiteboard and a marker to work on the questions. Howe…" at bounding box center [733, 407] width 785 height 36
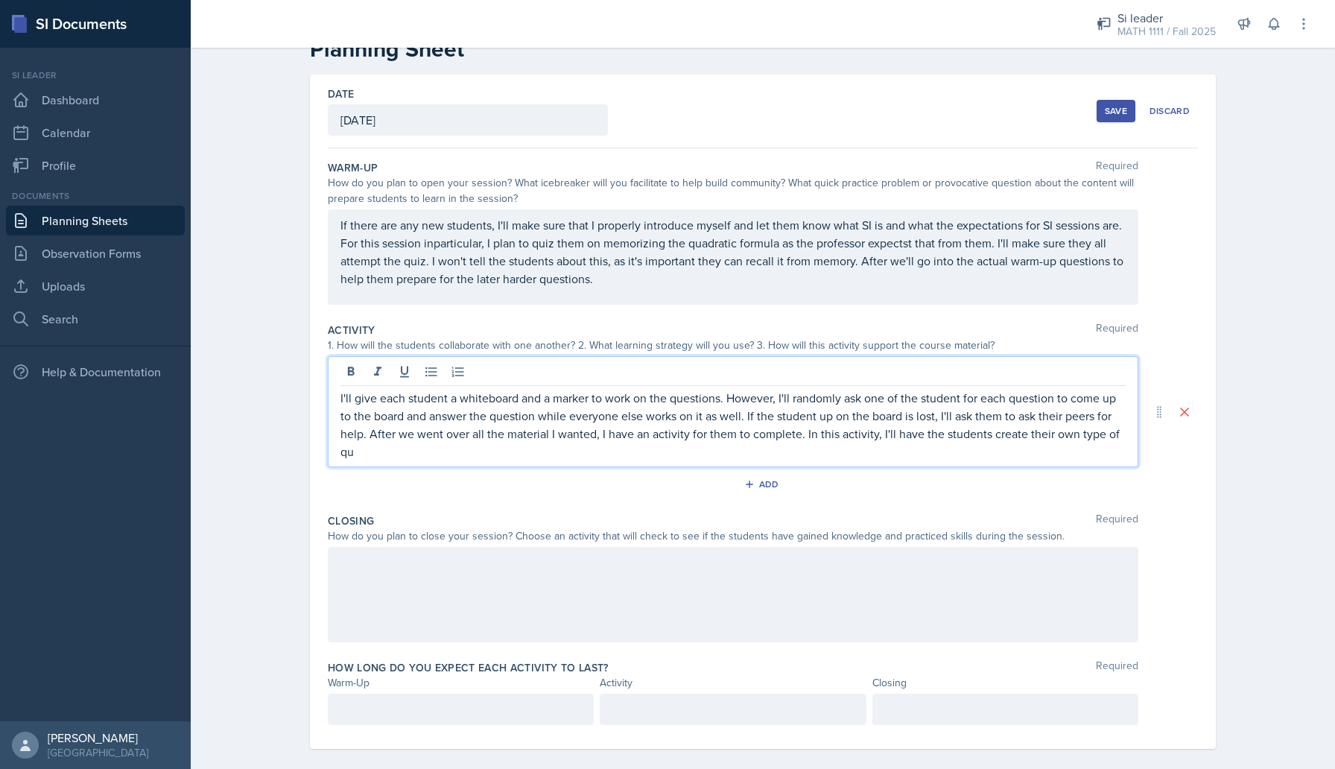
scroll to position [58, 0]
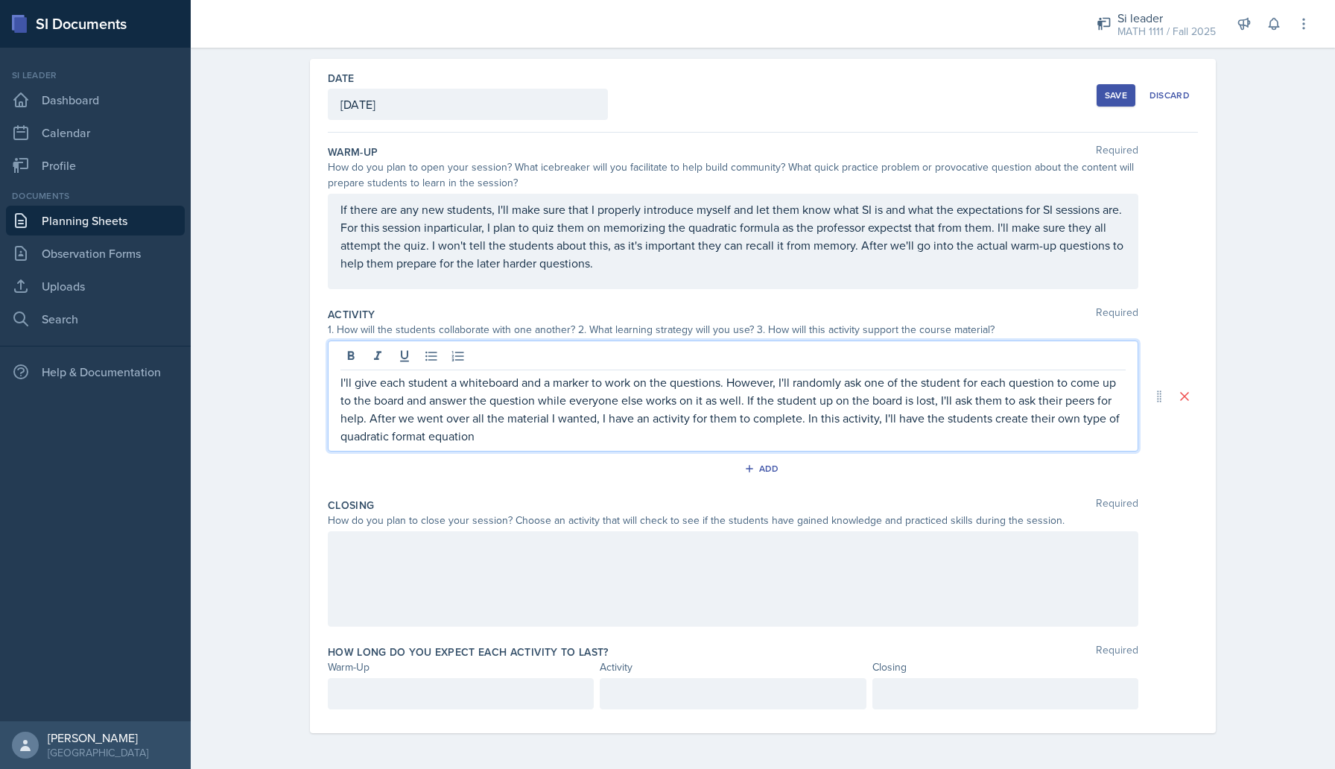
click at [501, 440] on p "I'll give each student a whiteboard and a marker to work on the questions. Howe…" at bounding box center [733, 409] width 785 height 72
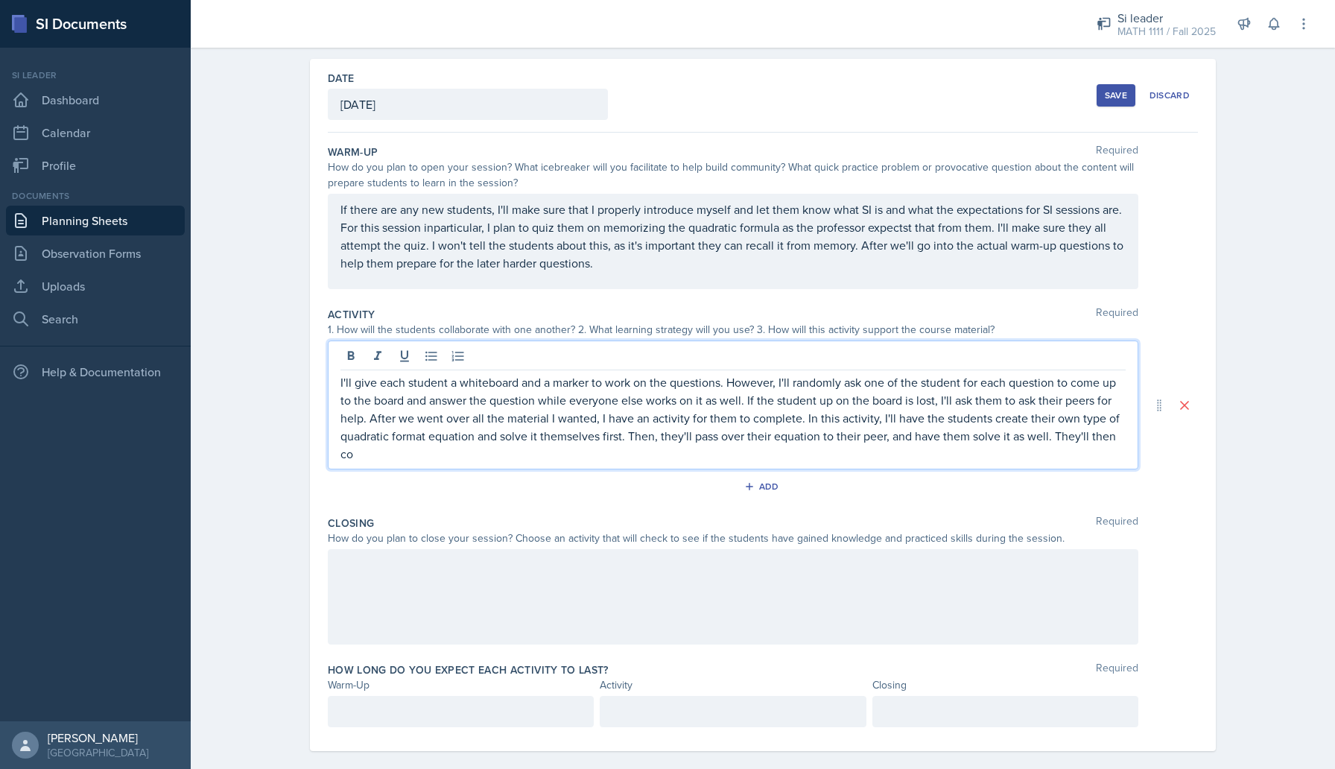
scroll to position [69, 0]
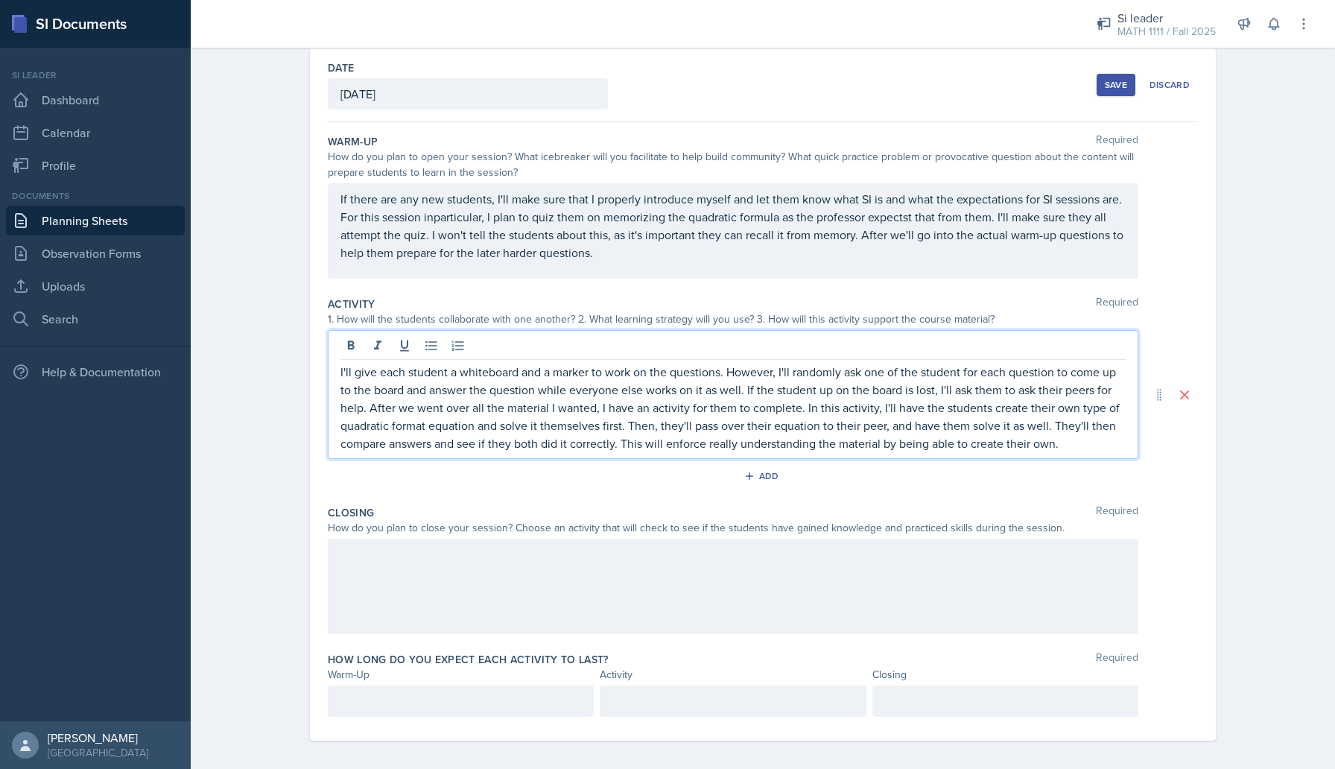
click at [367, 575] on div at bounding box center [733, 586] width 811 height 95
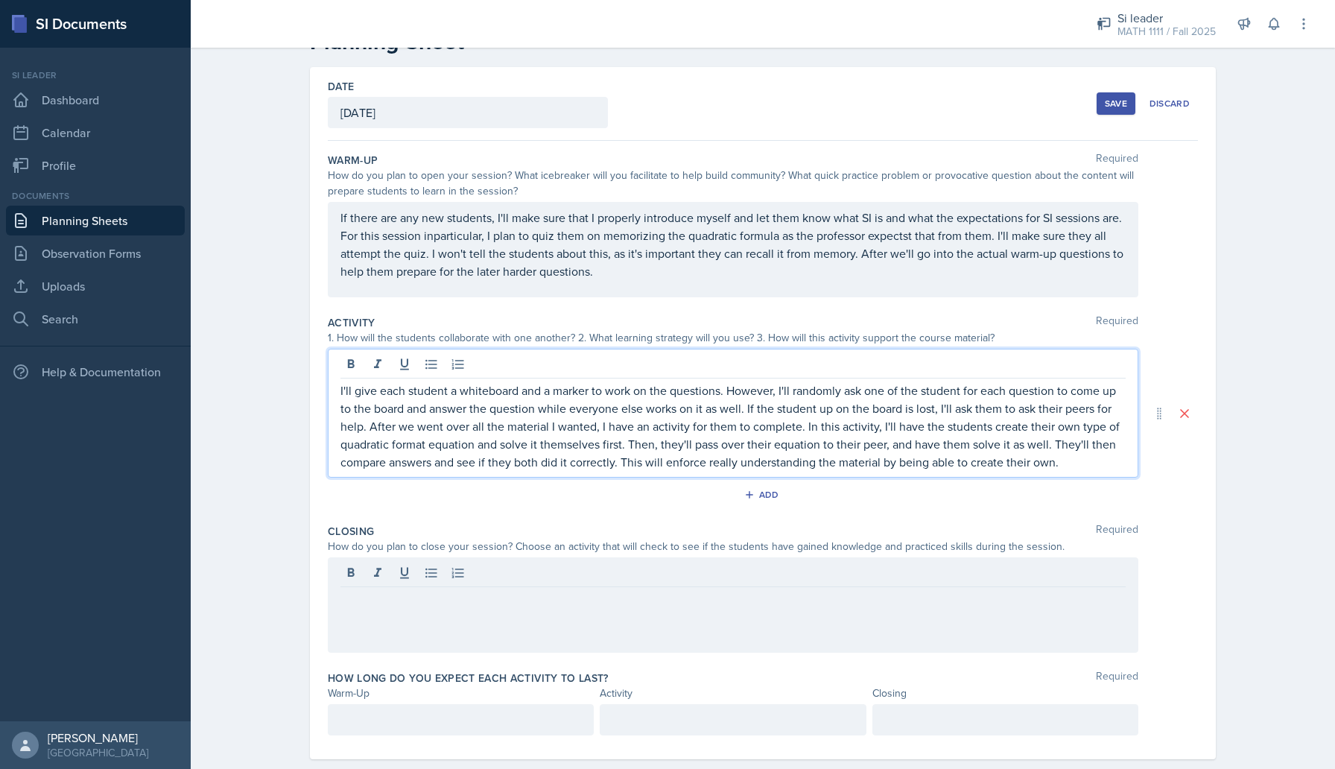
scroll to position [76, 0]
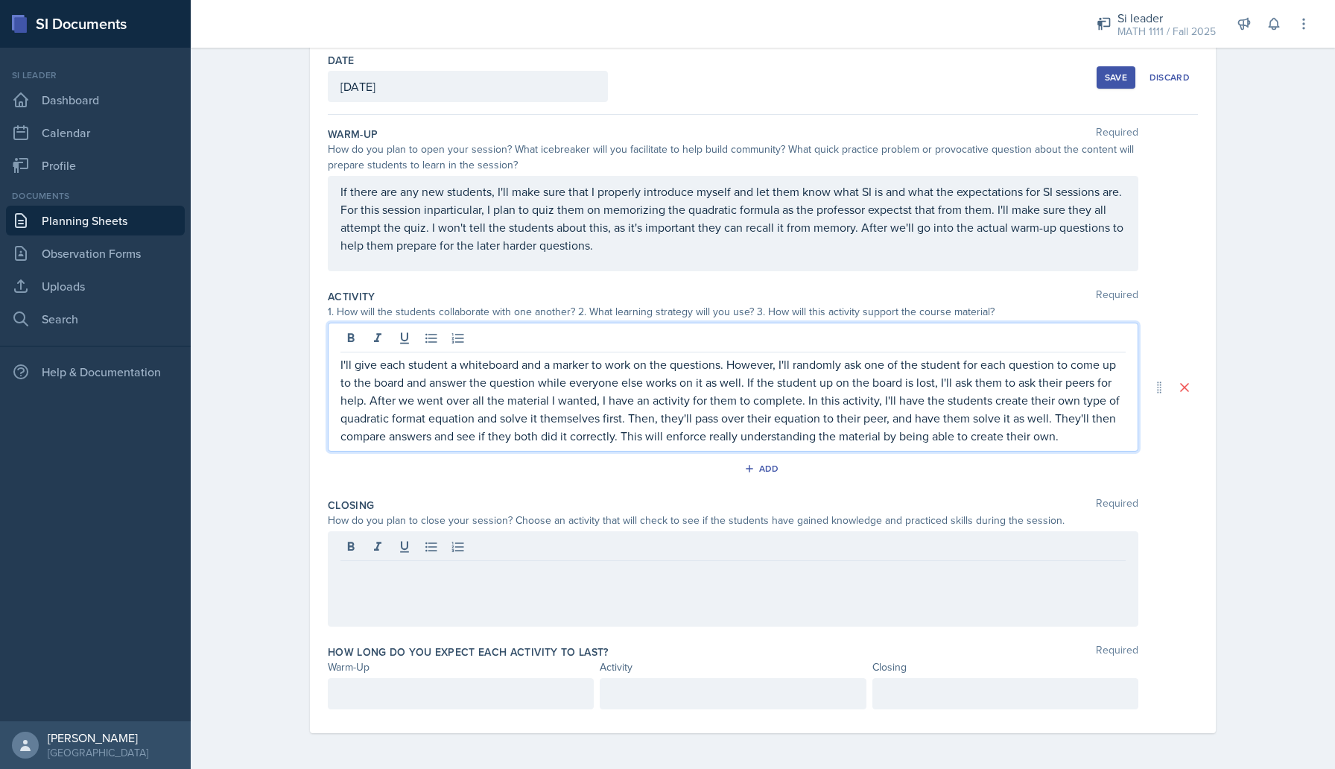
click at [803, 401] on p "I'll give each student a whiteboard and a marker to work on the questions. Howe…" at bounding box center [733, 399] width 785 height 89
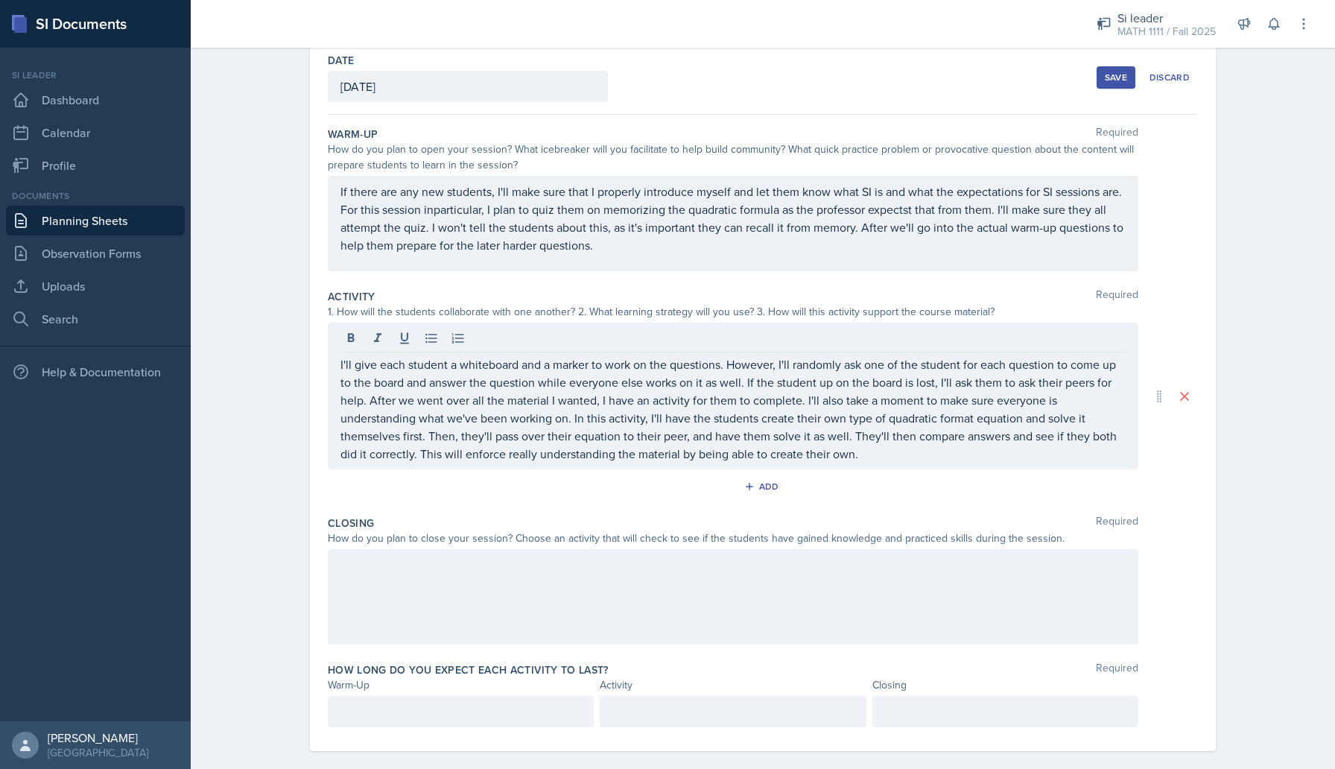
click at [630, 576] on div at bounding box center [733, 596] width 811 height 95
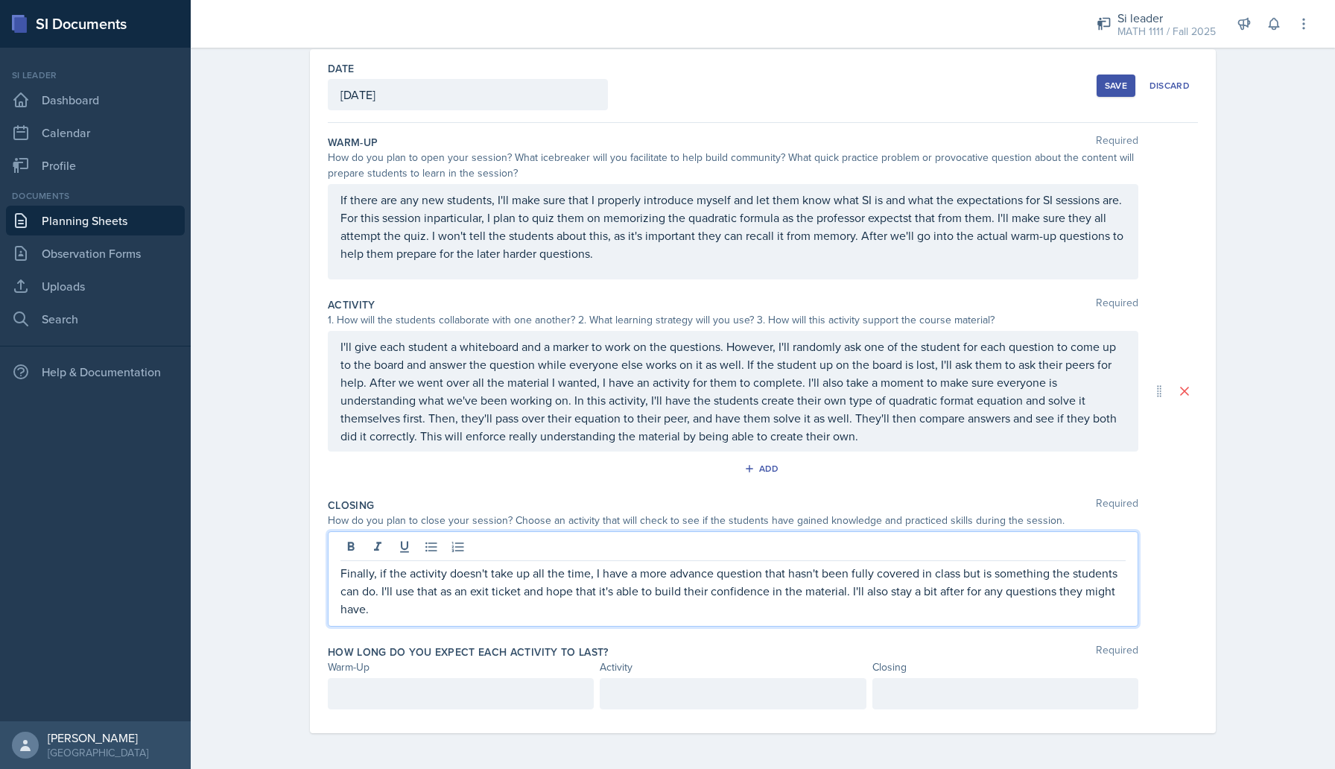
click at [586, 247] on p "If there are any new students, I'll make sure that I properly introduce myself …" at bounding box center [733, 227] width 785 height 72
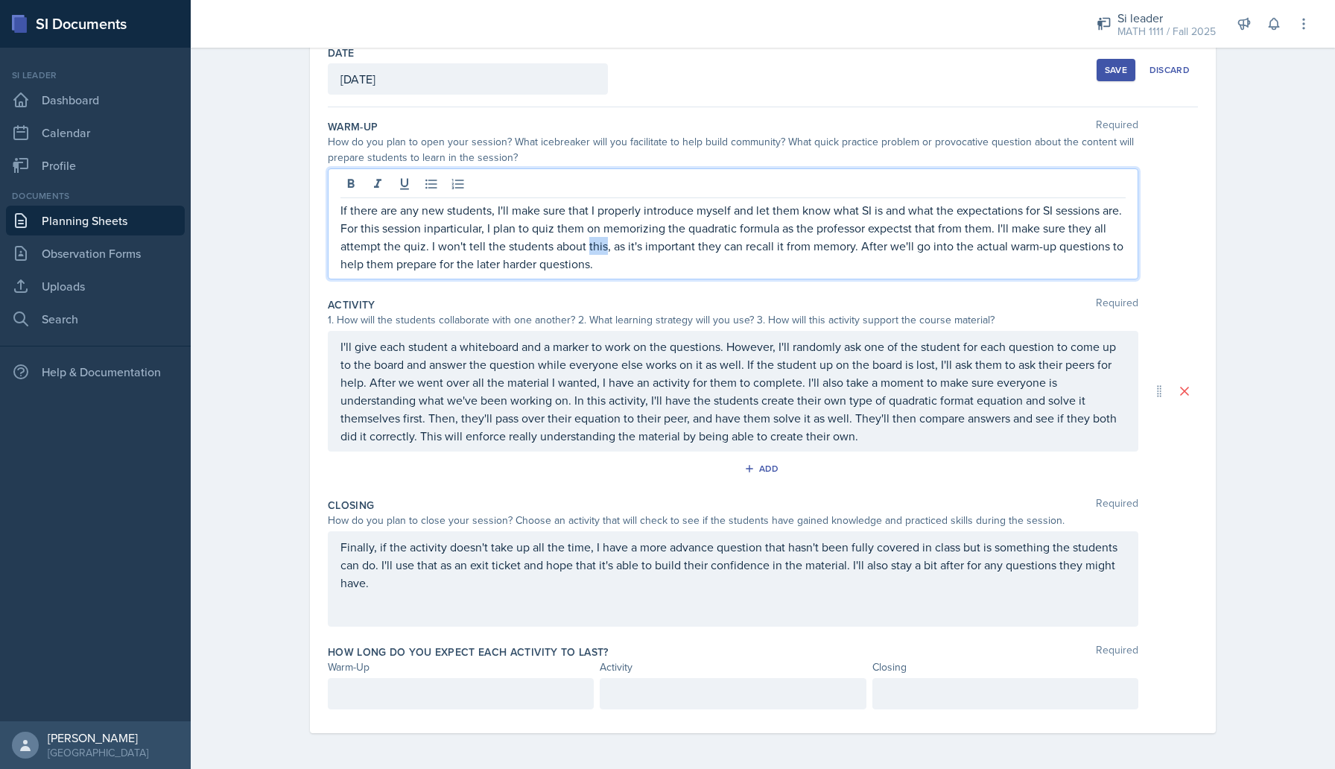
click at [586, 247] on p "If there are any new students, I'll make sure that I properly introduce myself …" at bounding box center [733, 237] width 785 height 72
copy p "If there are any new students, I'll make sure that I properly introduce myself …"
click at [524, 152] on div "How do you plan to open your session? What icebreaker will you facilitate to he…" at bounding box center [733, 149] width 811 height 31
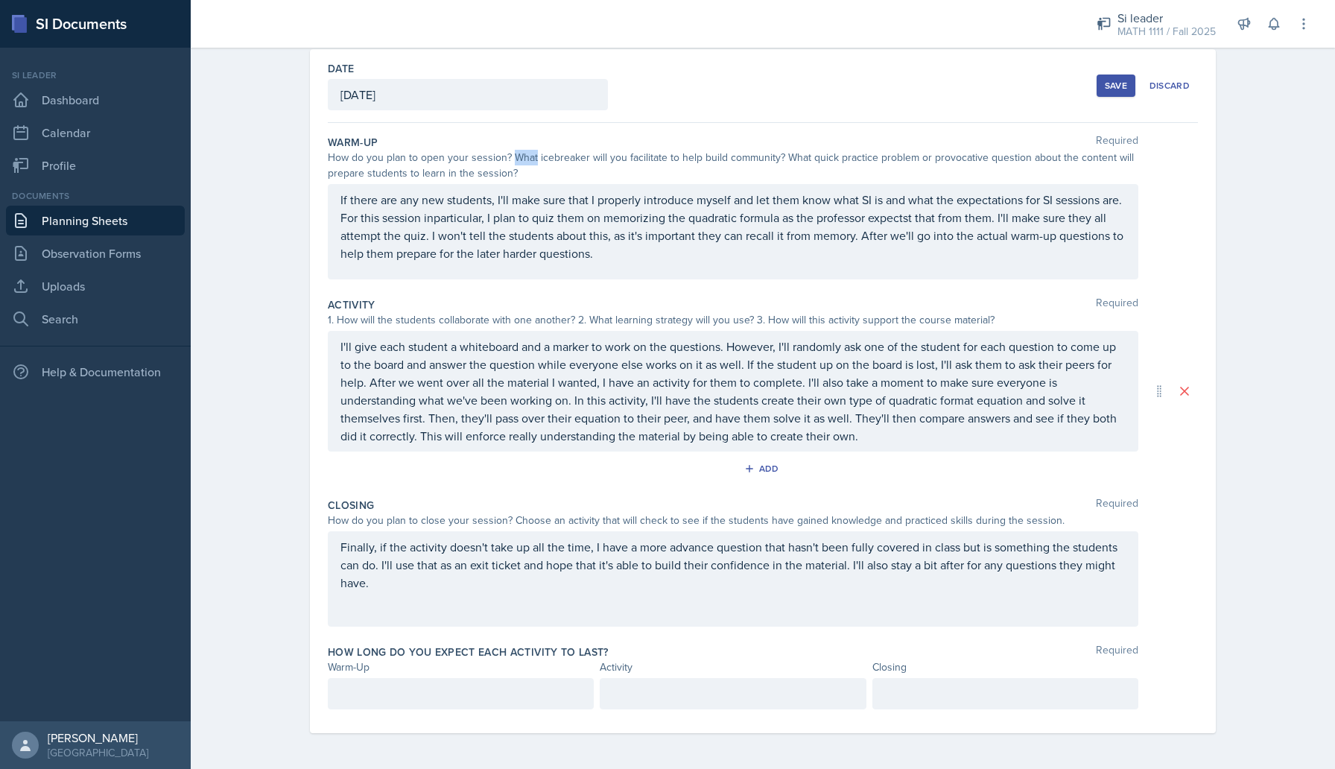
click at [524, 152] on div "How do you plan to open your session? What icebreaker will you facilitate to he…" at bounding box center [733, 165] width 811 height 31
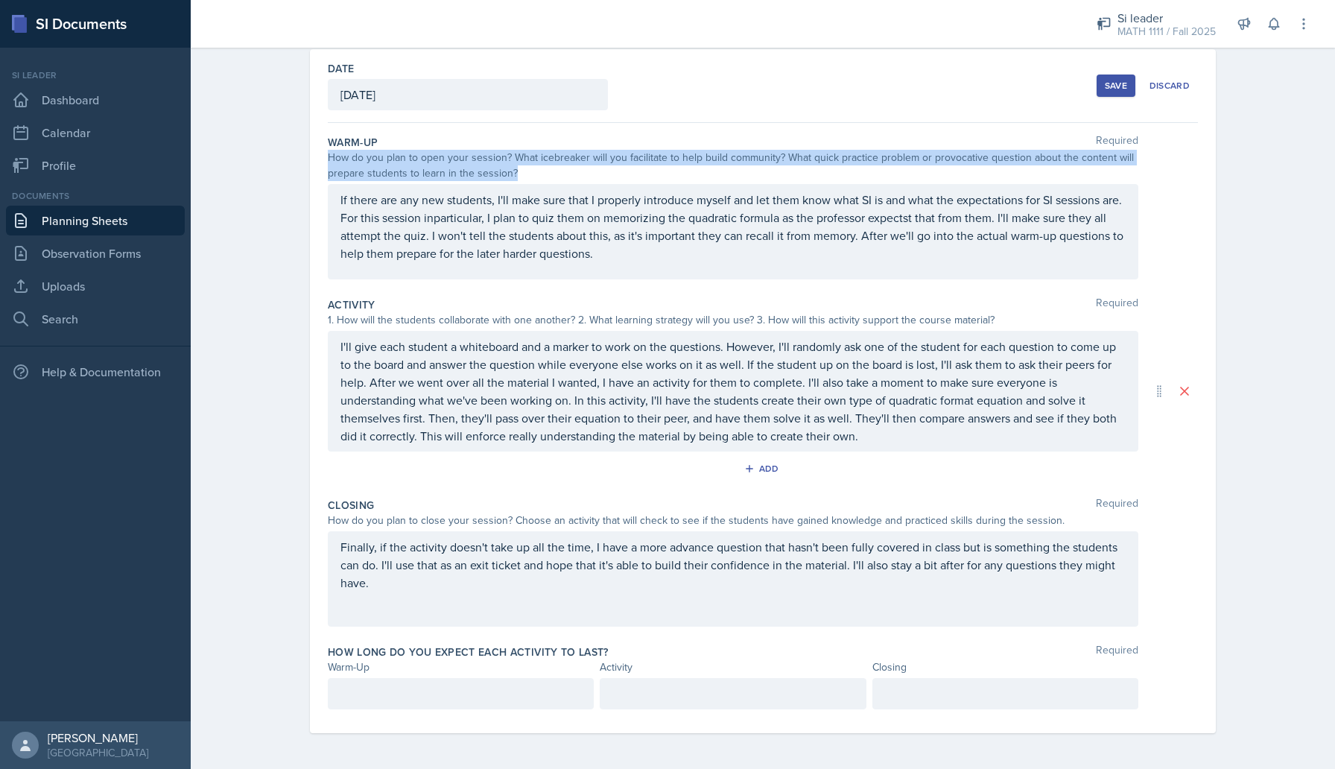
click at [524, 152] on div "How do you plan to open your session? What icebreaker will you facilitate to he…" at bounding box center [733, 165] width 811 height 31
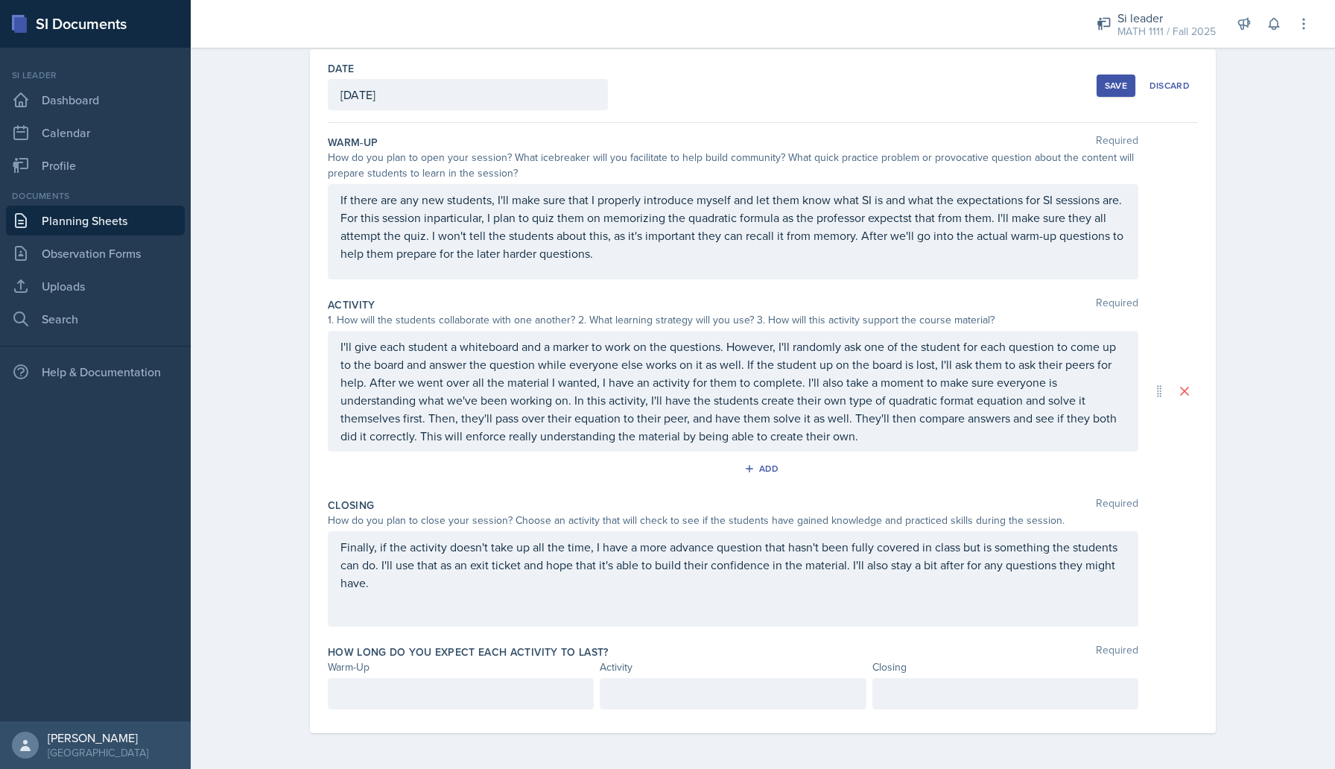
click at [481, 157] on div "How do you plan to open your session? What icebreaker will you facilitate to he…" at bounding box center [733, 165] width 811 height 31
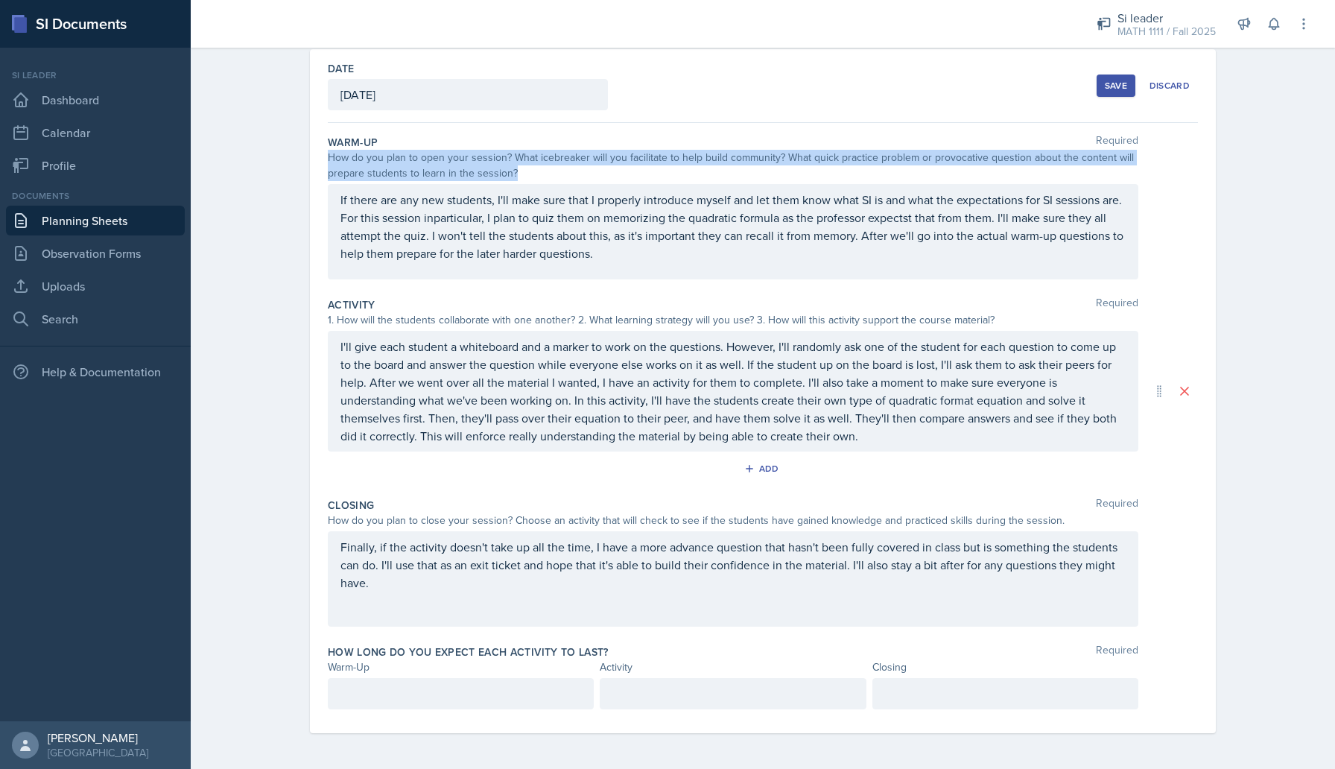
click at [481, 157] on div "How do you plan to open your session? What icebreaker will you facilitate to he…" at bounding box center [733, 165] width 811 height 31
copy div "How do you plan to open your session? What icebreaker will you facilitate to he…"
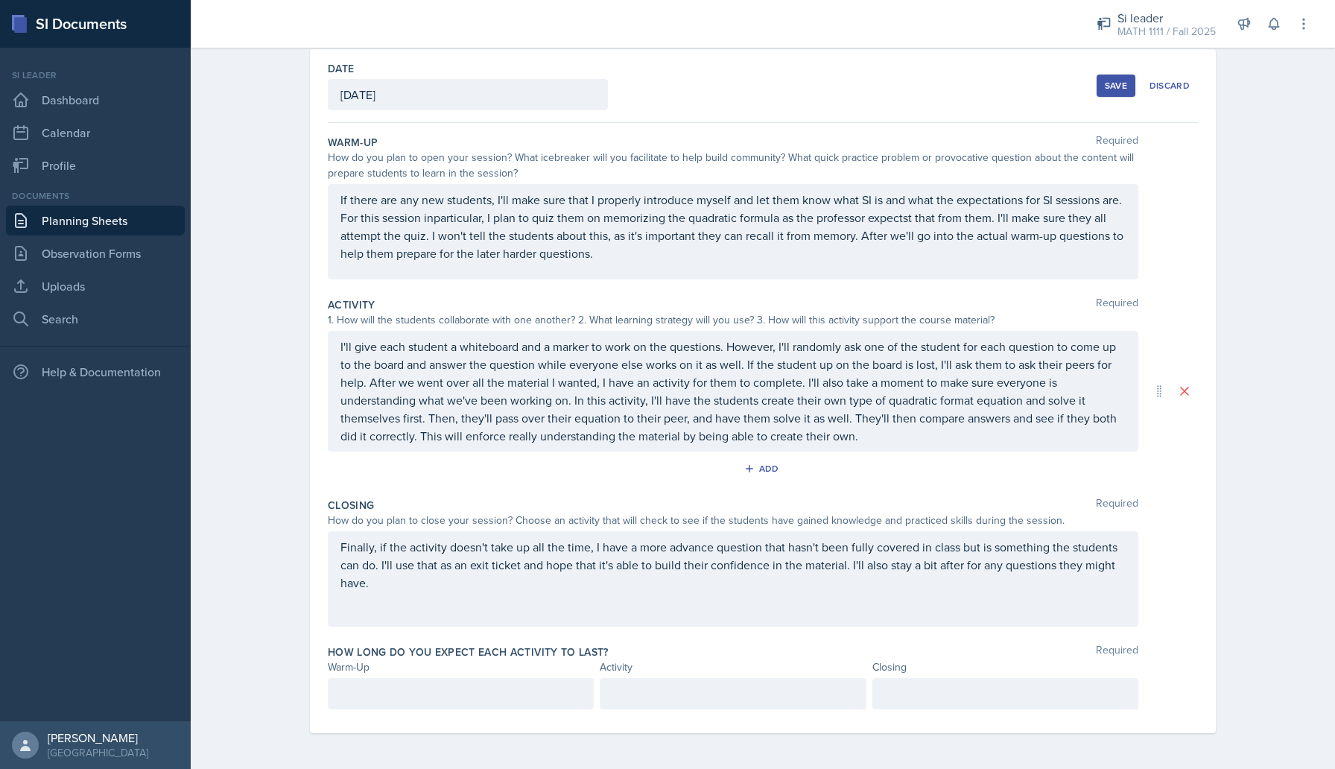
scroll to position [83, 0]
click at [519, 250] on p "If there are any new students, I'll make sure that I properly introduce myself …" at bounding box center [733, 227] width 785 height 72
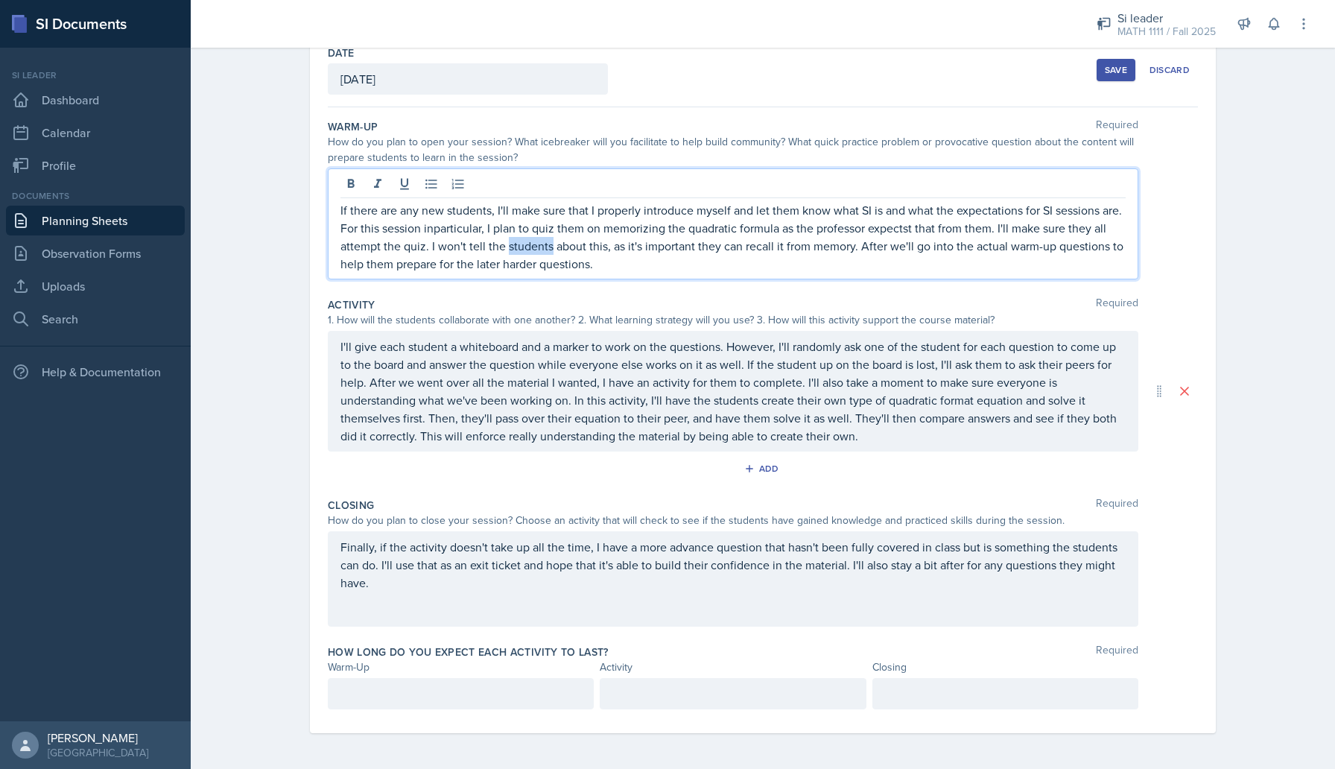
click at [519, 250] on p "If there are any new students, I'll make sure that I properly introduce myself …" at bounding box center [733, 237] width 785 height 72
click at [503, 366] on p "I'll give each student a whiteboard and a marker to work on the questions. Howe…" at bounding box center [733, 391] width 785 height 107
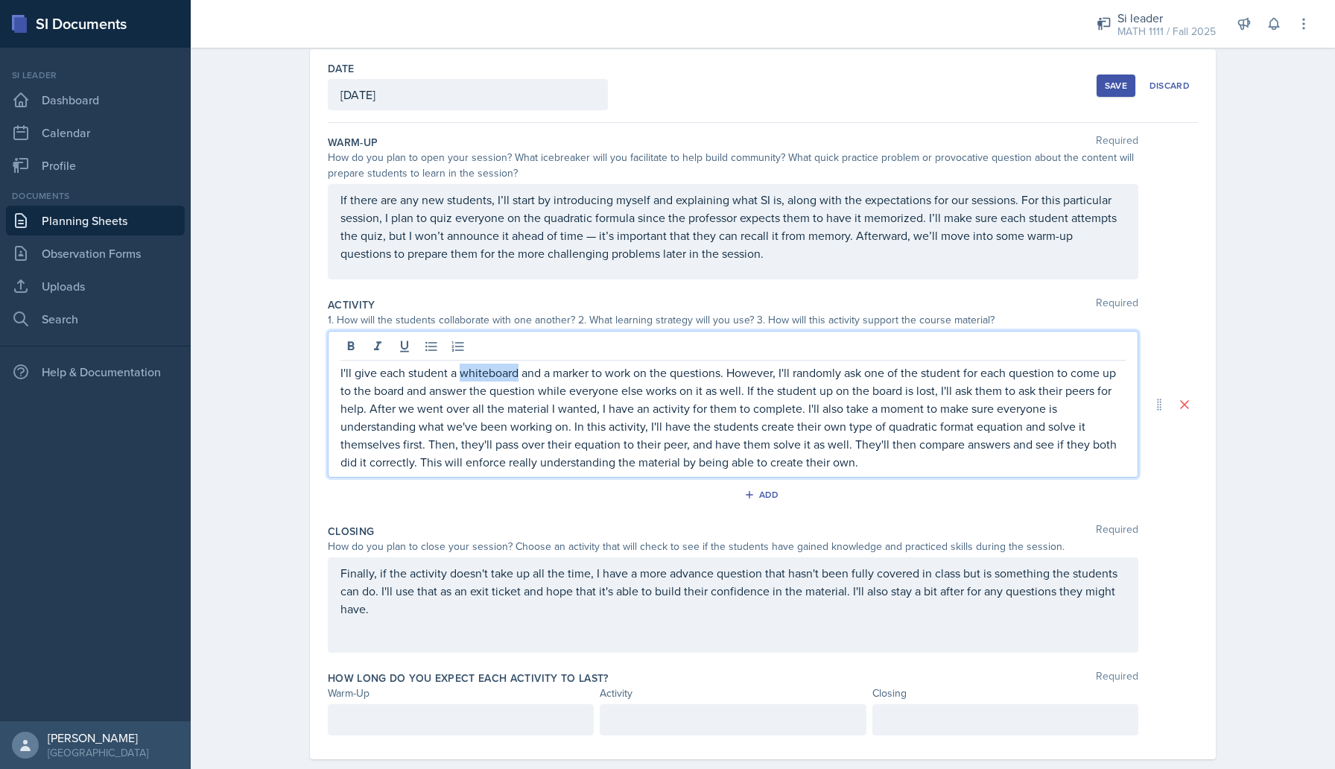
click at [503, 366] on p "I'll give each student a whiteboard and a marker to work on the questions. Howe…" at bounding box center [733, 417] width 785 height 107
copy p "I'll give each student a whiteboard and a marker to work on the questions. Howe…"
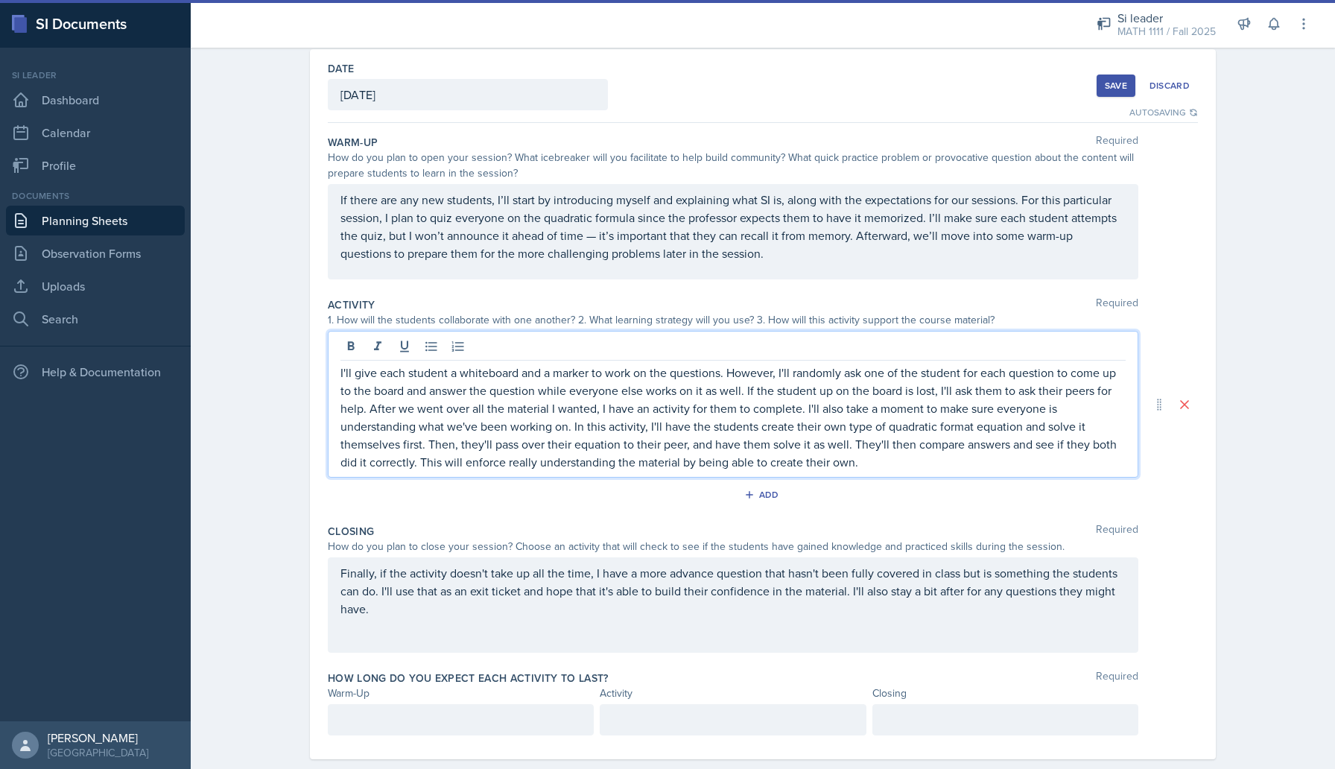
click at [555, 399] on p "I'll give each student a whiteboard and a marker to work on the questions. Howe…" at bounding box center [733, 417] width 785 height 107
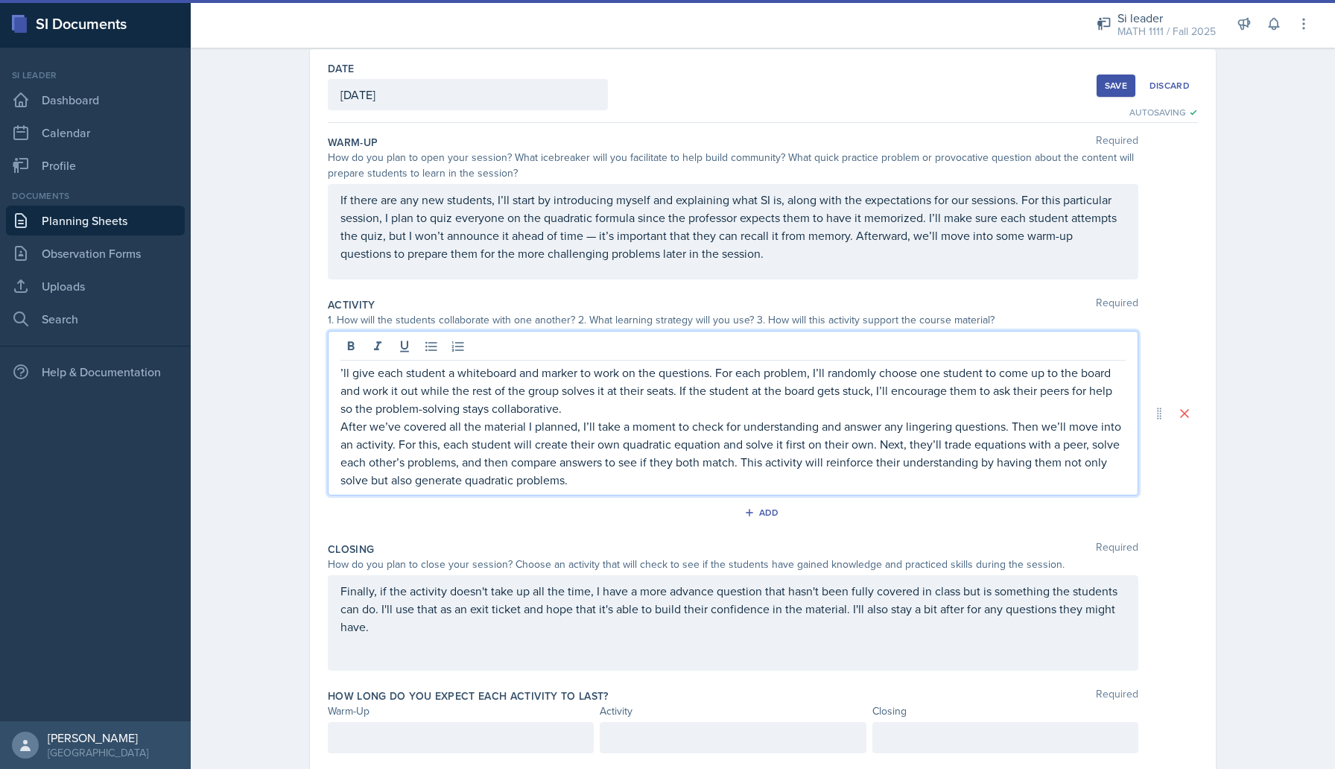
click at [422, 619] on p "Finally, if the activity doesn't take up all the time, I have a more advance qu…" at bounding box center [733, 609] width 785 height 54
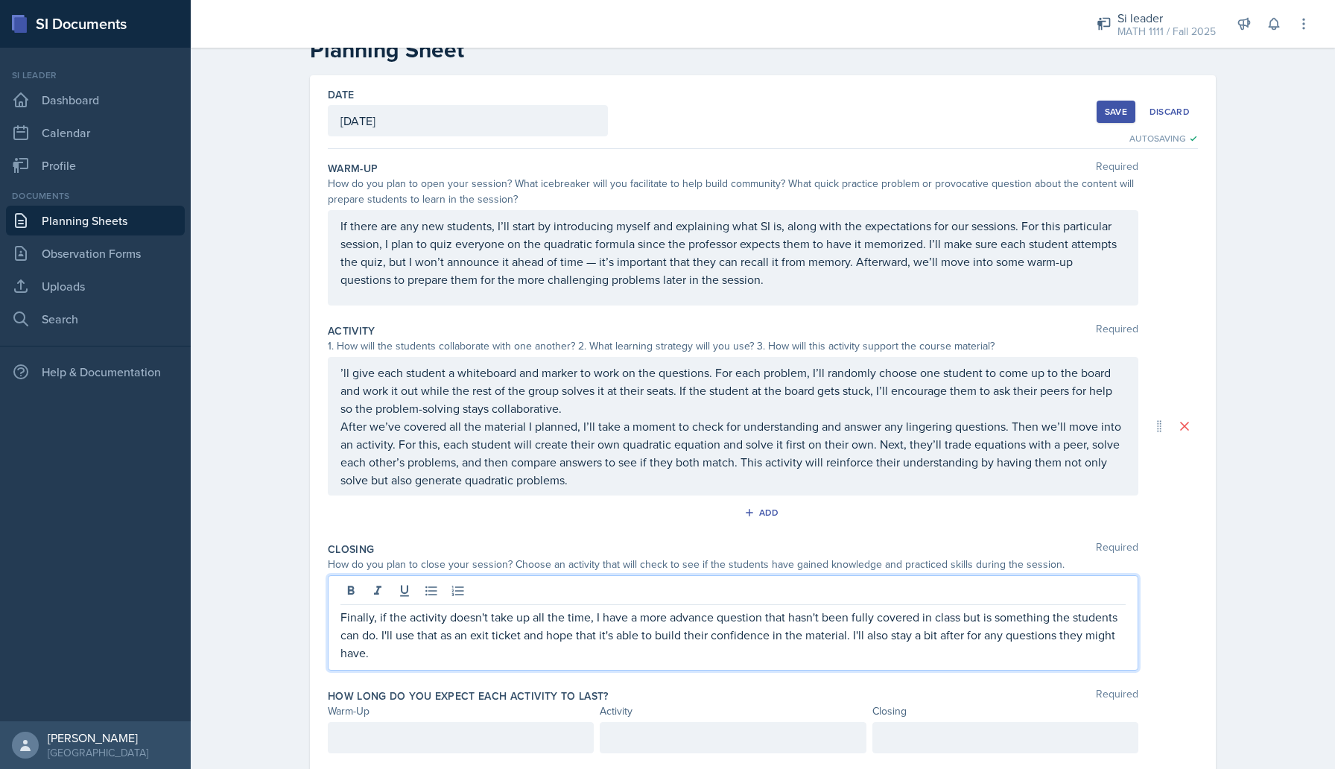
click at [416, 610] on p "Finally, if the activity doesn't take up all the time, I have a more advance qu…" at bounding box center [733, 635] width 785 height 54
copy p "Finally, if the activity doesn't take up all the time, I have a more advance qu…"
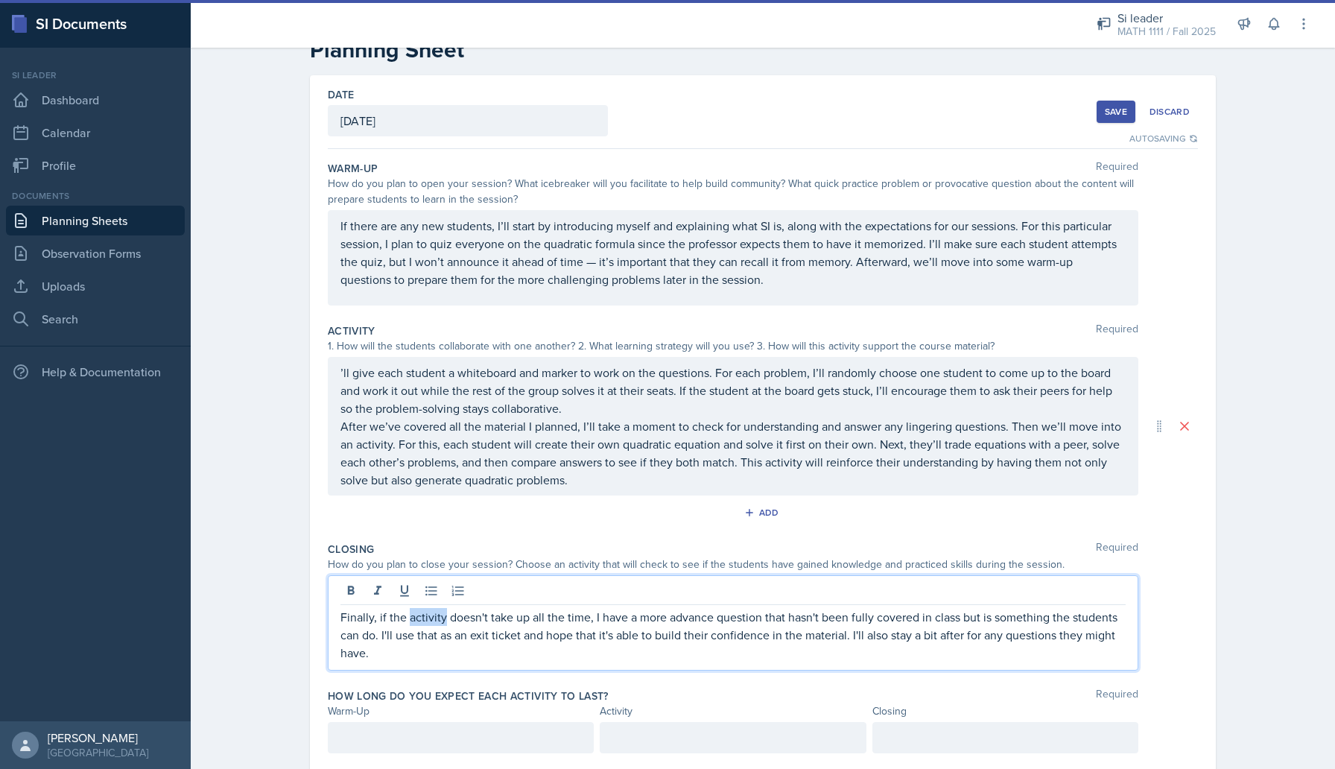
click at [458, 641] on p "Finally, if the activity doesn't take up all the time, I have a more advance qu…" at bounding box center [733, 635] width 785 height 54
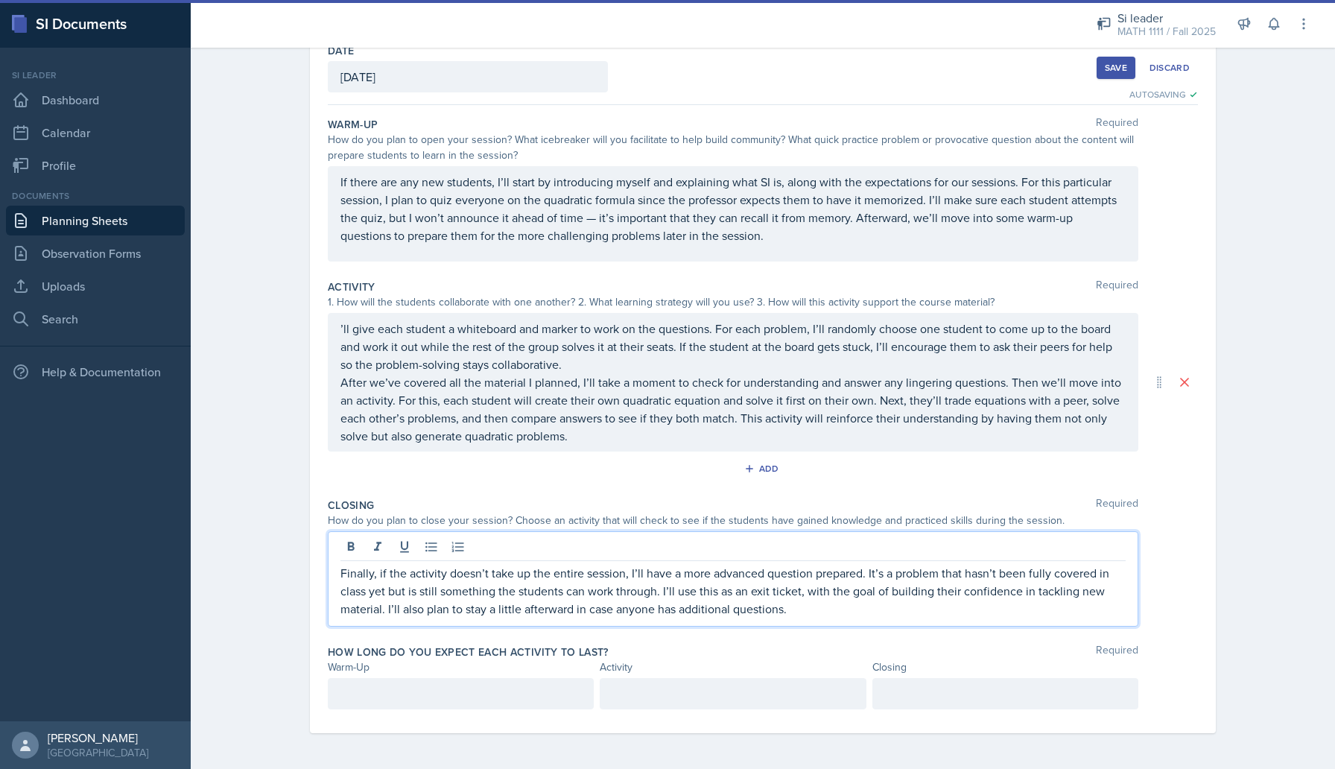
click at [908, 692] on div at bounding box center [1006, 693] width 266 height 31
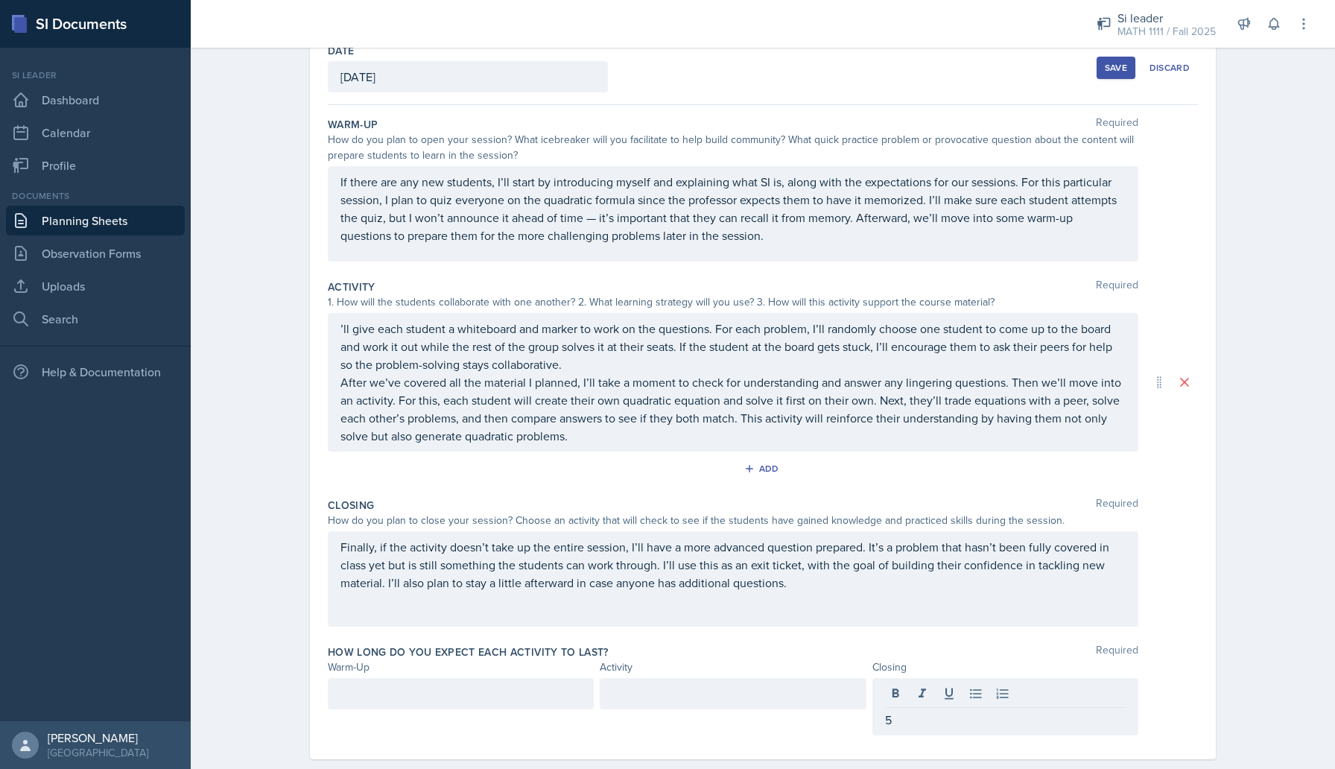
click at [771, 703] on div at bounding box center [733, 693] width 266 height 31
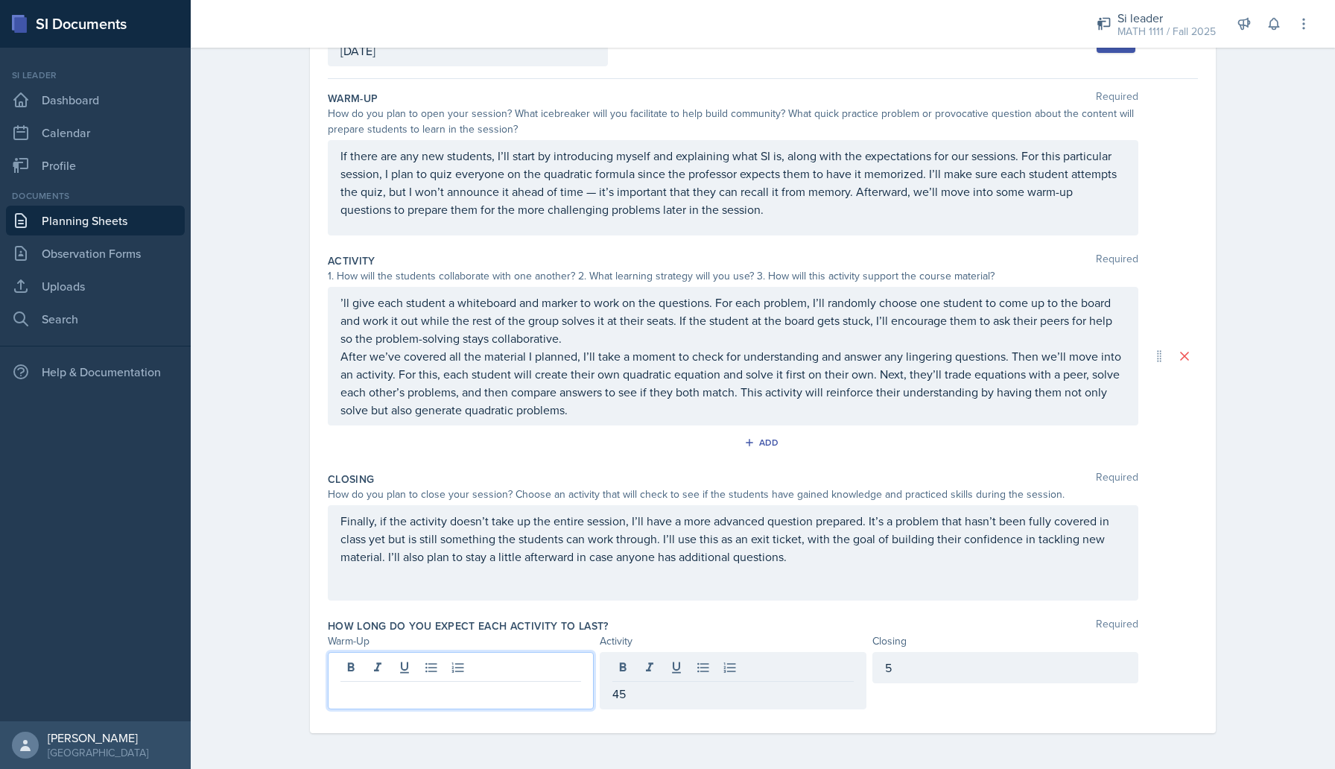
click at [446, 672] on div at bounding box center [461, 680] width 266 height 57
click at [665, 616] on div "How long do you expect each activity to last? Required Warm-Up Activity Closing…" at bounding box center [763, 667] width 870 height 109
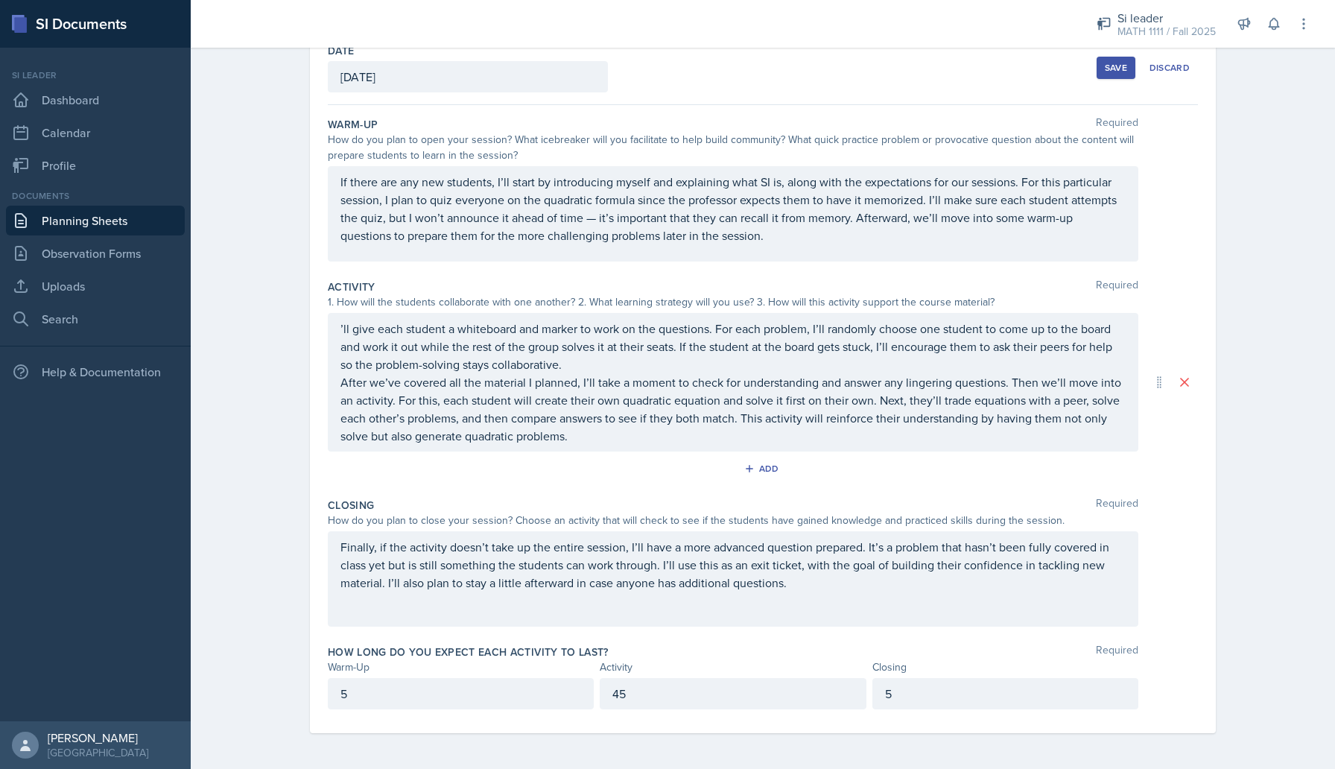
click at [641, 692] on p "45" at bounding box center [733, 694] width 241 height 18
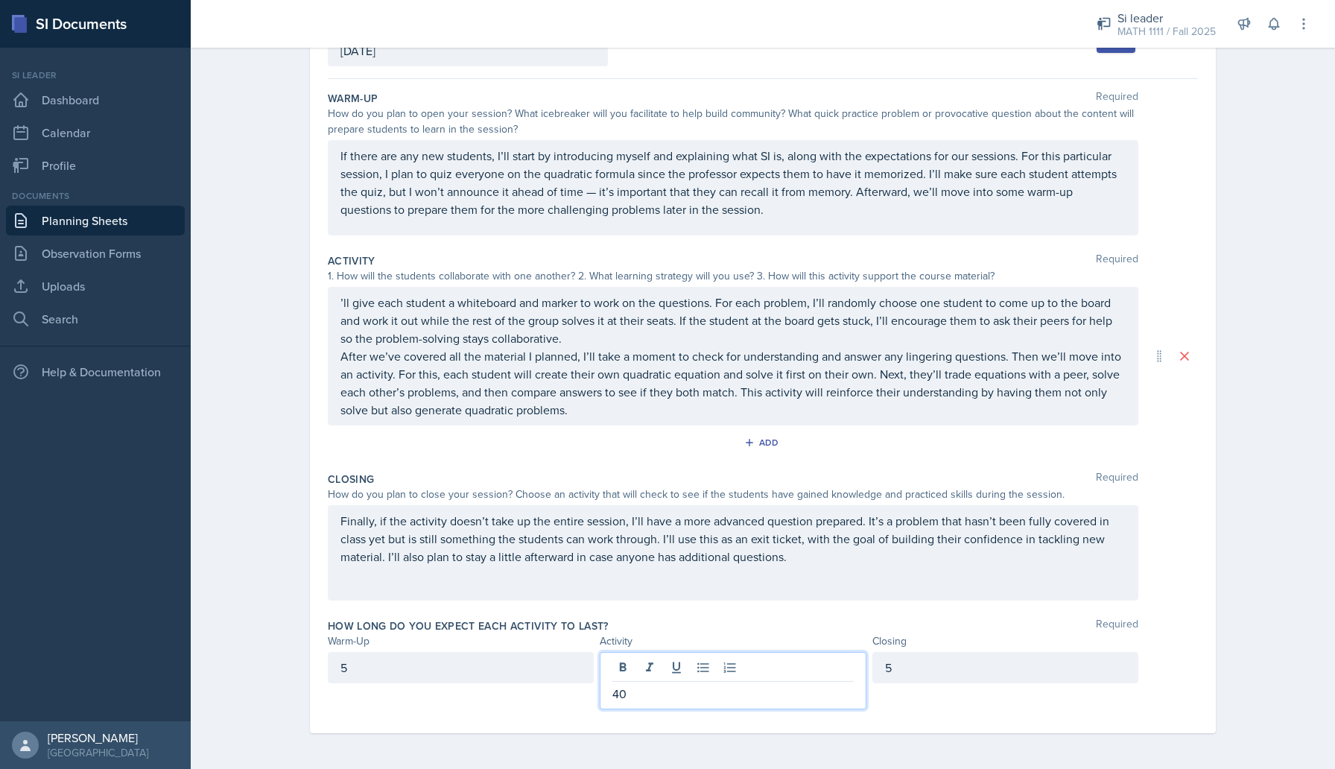
click at [464, 672] on div "5" at bounding box center [461, 667] width 266 height 31
click at [663, 673] on div "40" at bounding box center [733, 680] width 266 height 57
click at [451, 679] on div "5" at bounding box center [461, 667] width 266 height 31
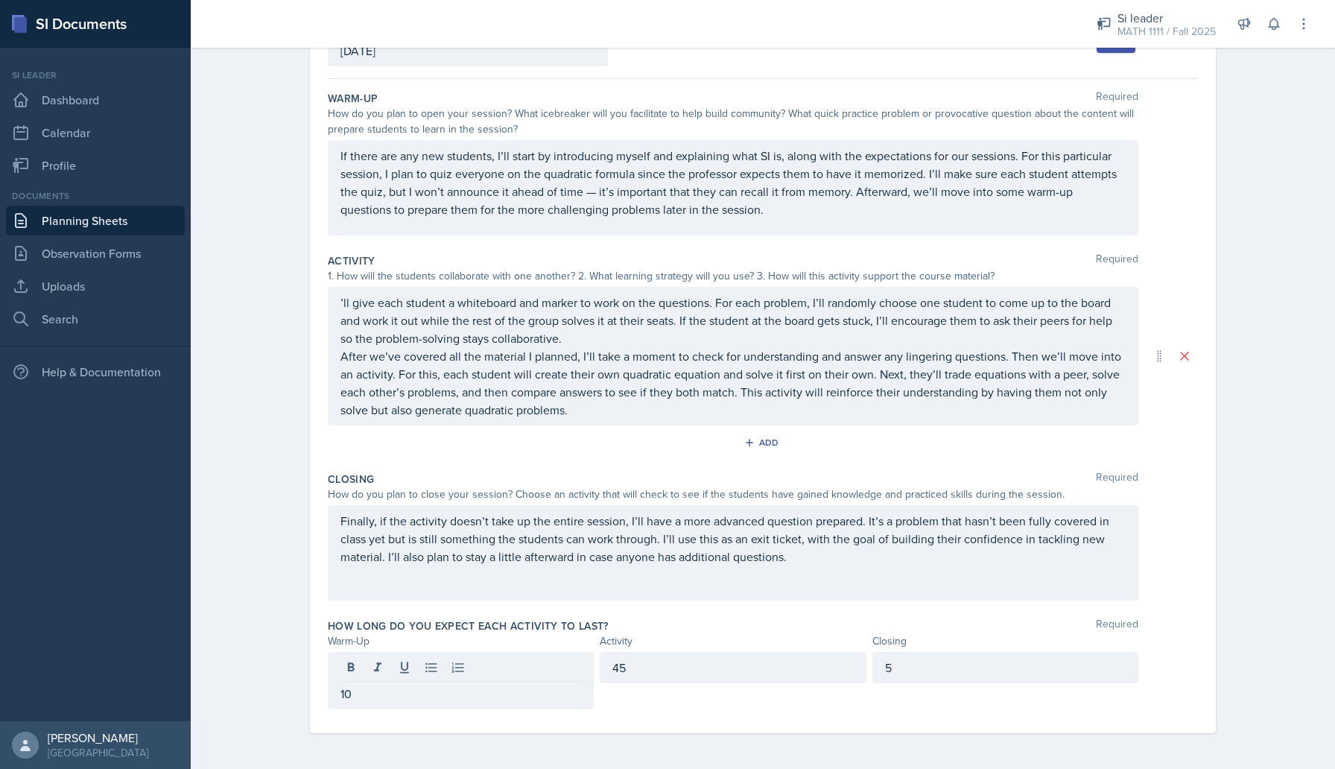
click at [695, 619] on div "How long do you expect each activity to last? Required" at bounding box center [763, 626] width 870 height 15
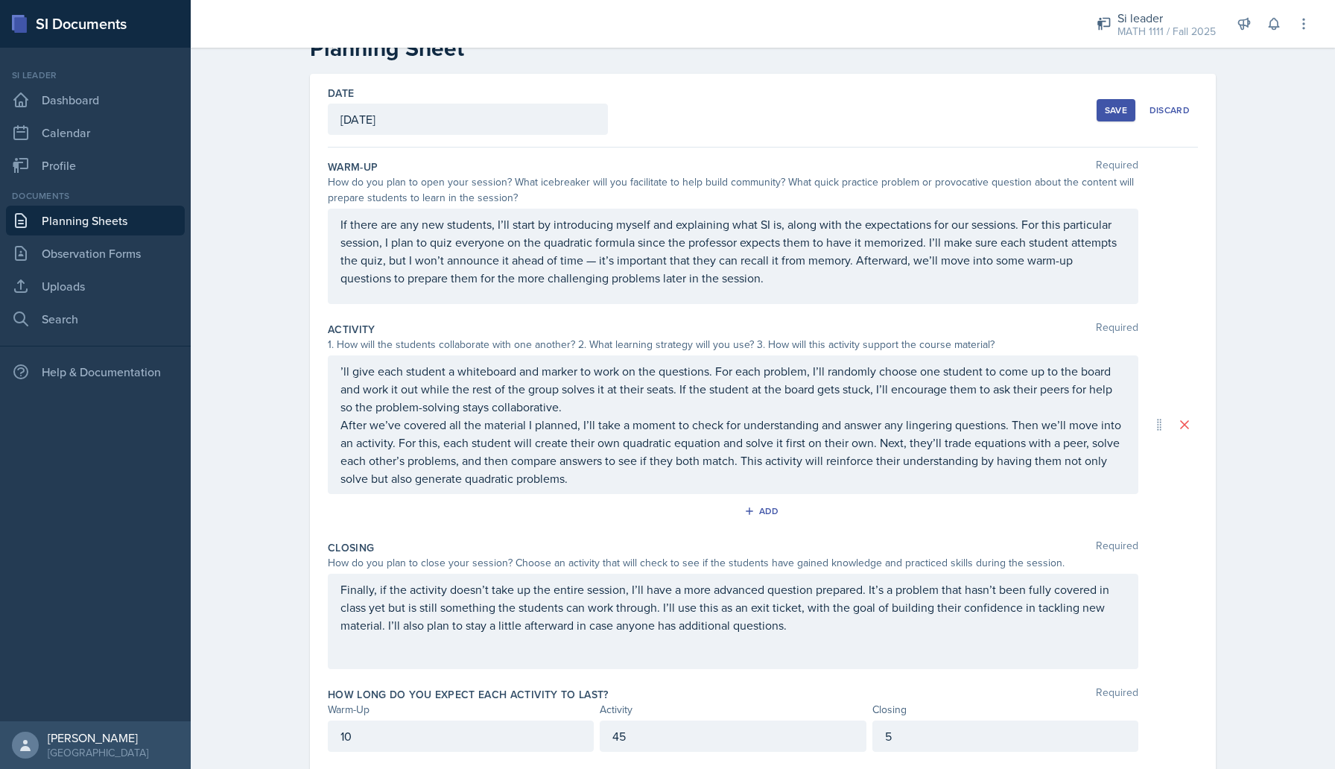
scroll to position [0, 0]
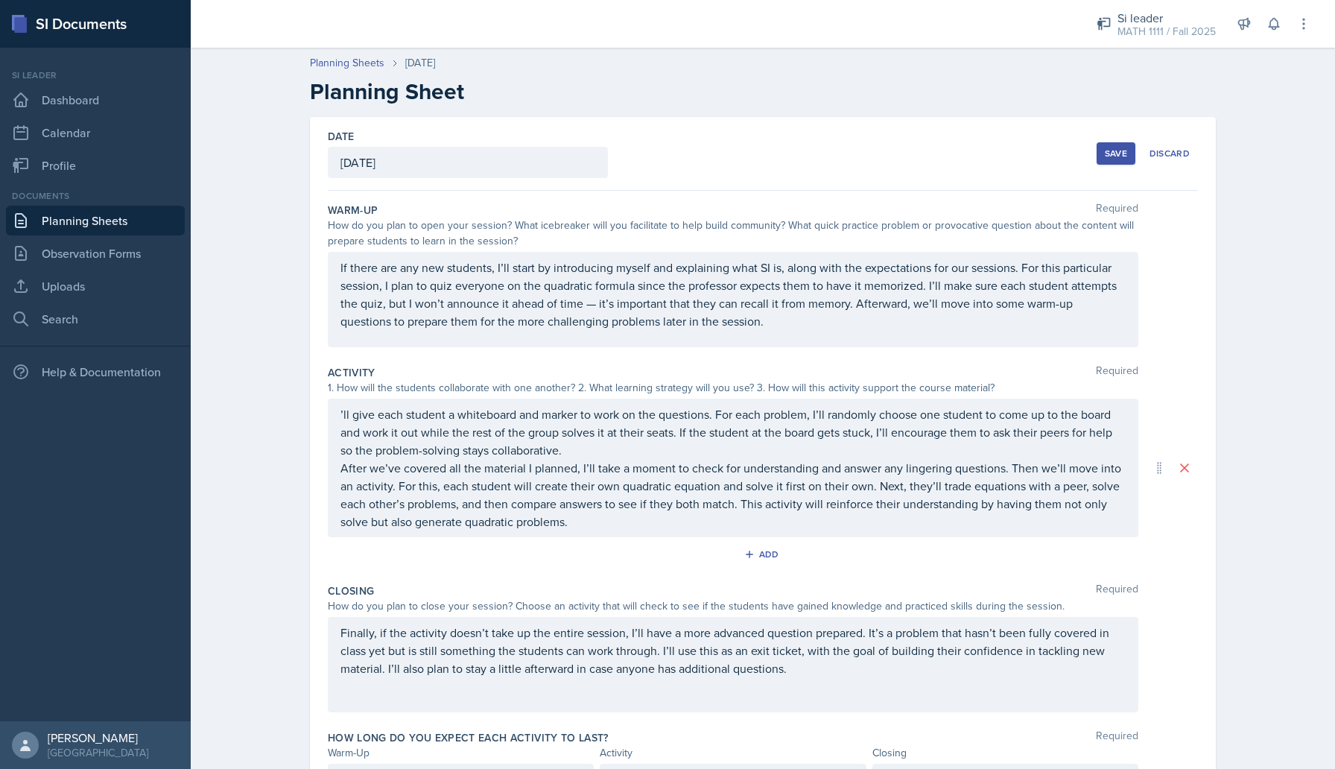
click at [1117, 158] on div "Save" at bounding box center [1116, 154] width 22 height 12
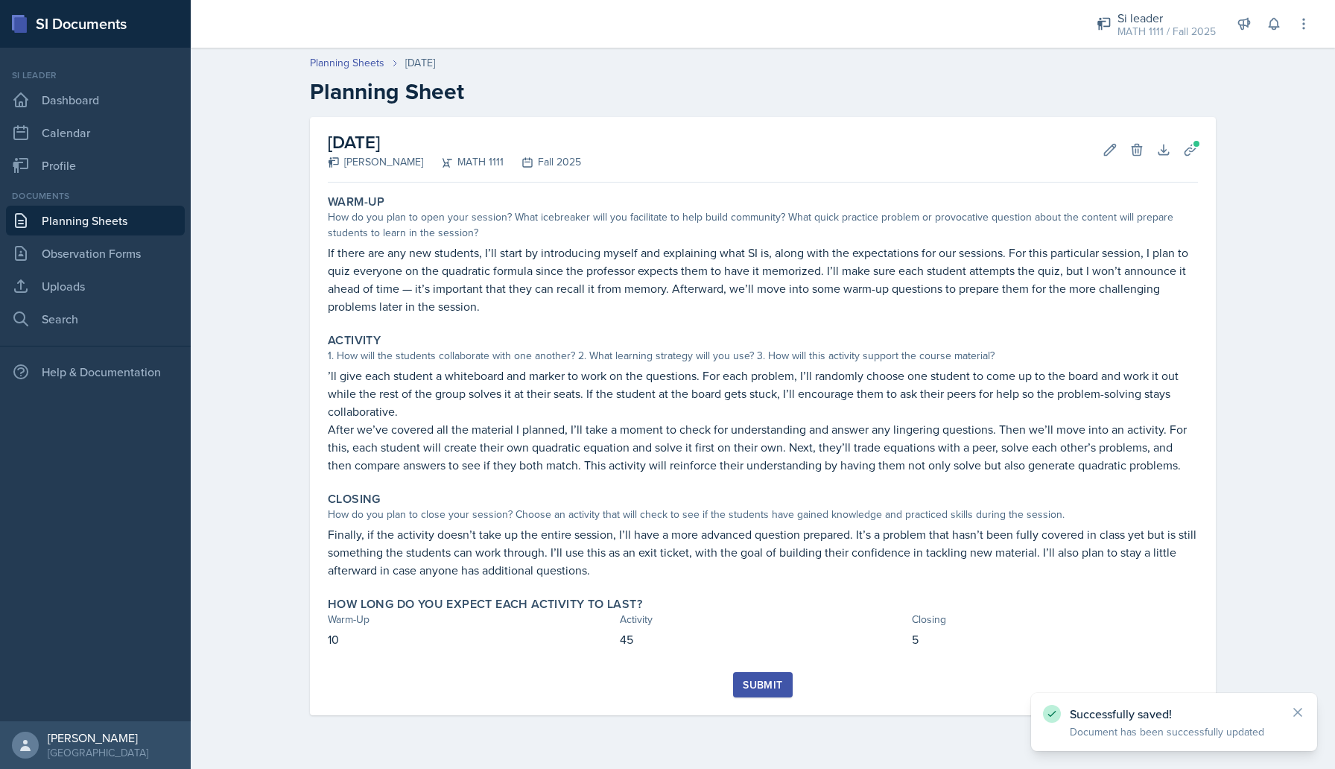
click at [765, 683] on div "Submit" at bounding box center [762, 685] width 39 height 12
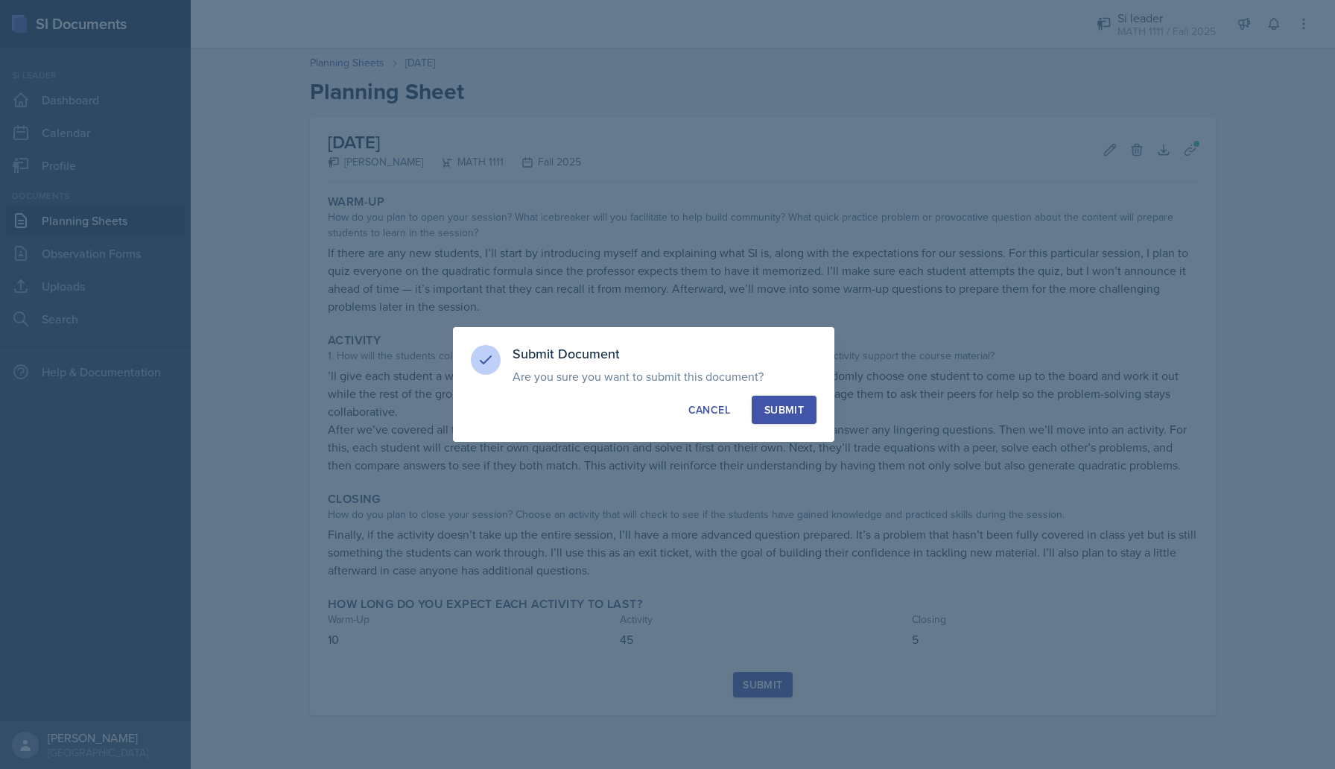
click at [791, 406] on div "Submit" at bounding box center [784, 409] width 39 height 15
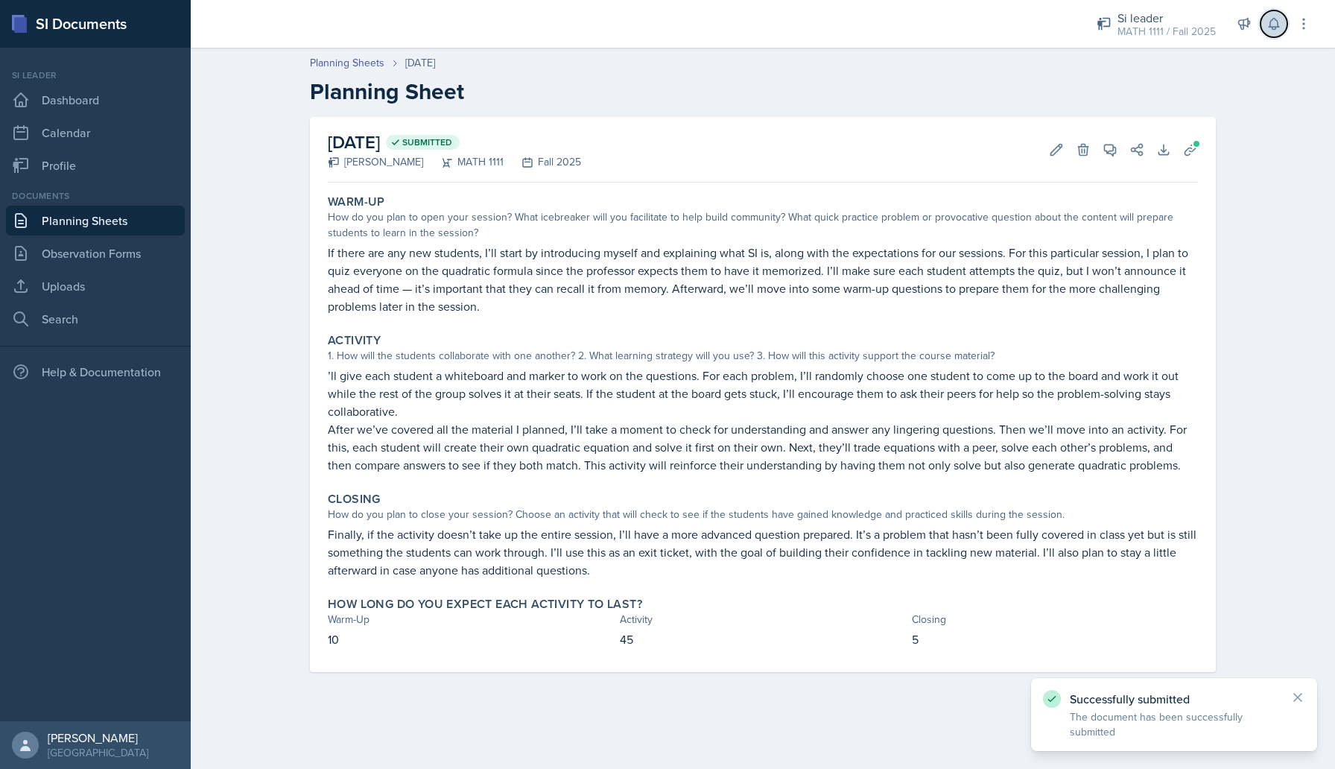
click at [1280, 20] on icon at bounding box center [1274, 23] width 15 height 15
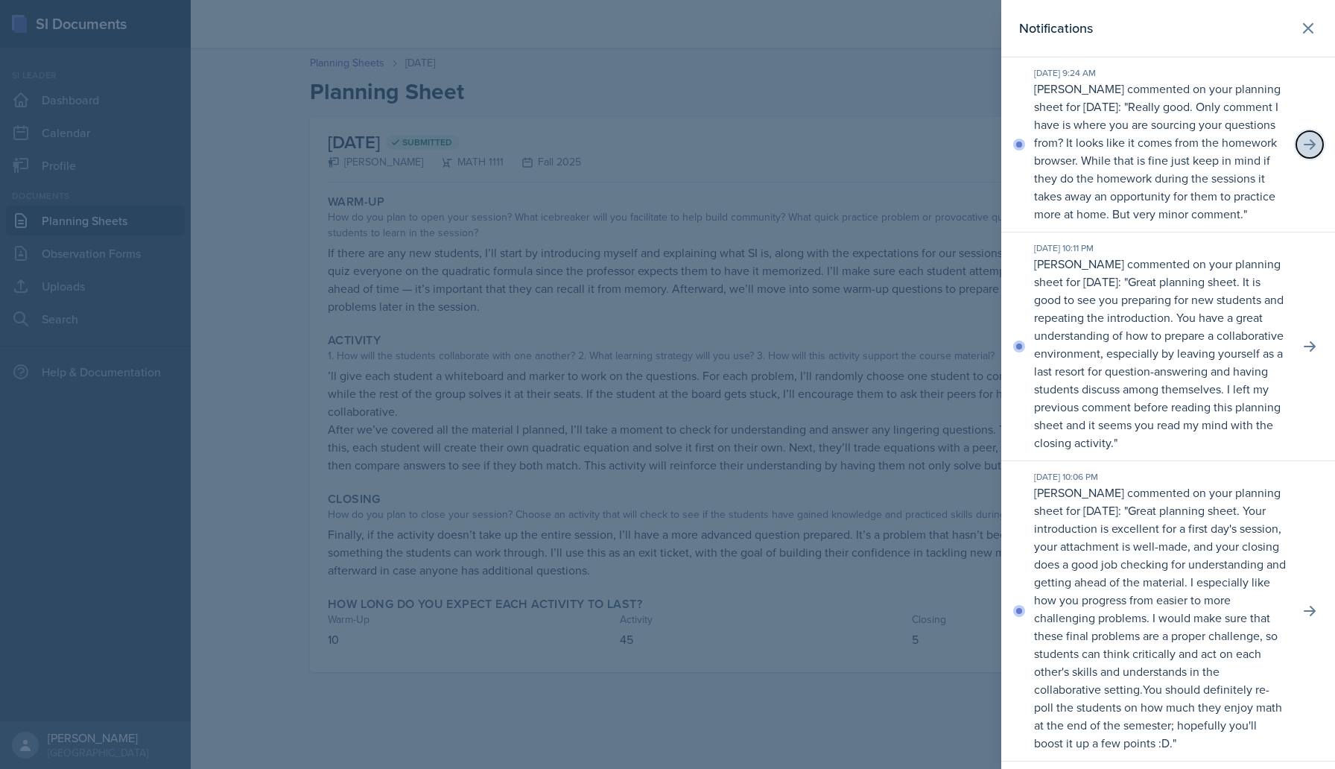
click at [1309, 152] on icon at bounding box center [1310, 144] width 15 height 15
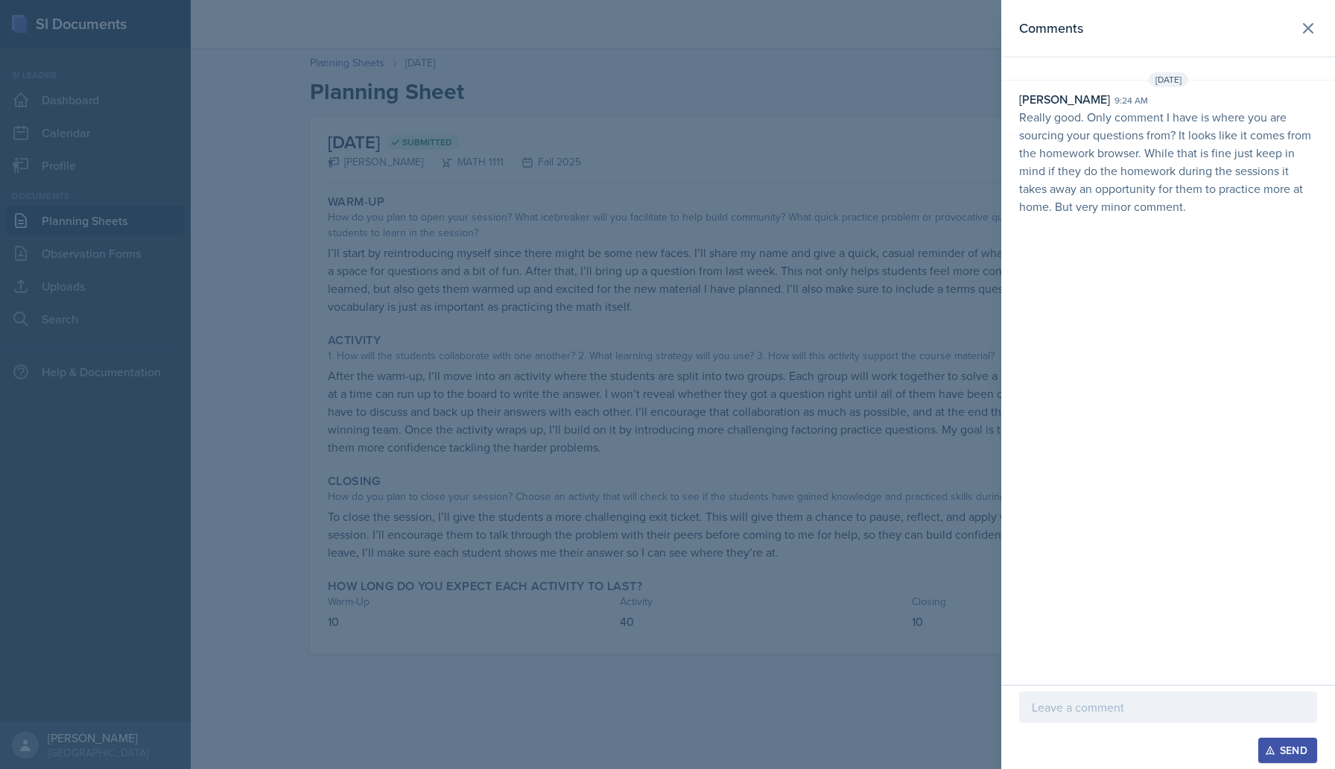
click at [1076, 705] on p at bounding box center [1168, 707] width 273 height 18
click at [1138, 709] on p "Understood. And yeah I usually have the students work on white boards or on the" at bounding box center [1168, 698] width 273 height 36
click at [1180, 708] on p "Understood. And yeah I usually have the students work on paper or on the" at bounding box center [1168, 698] width 273 height 36
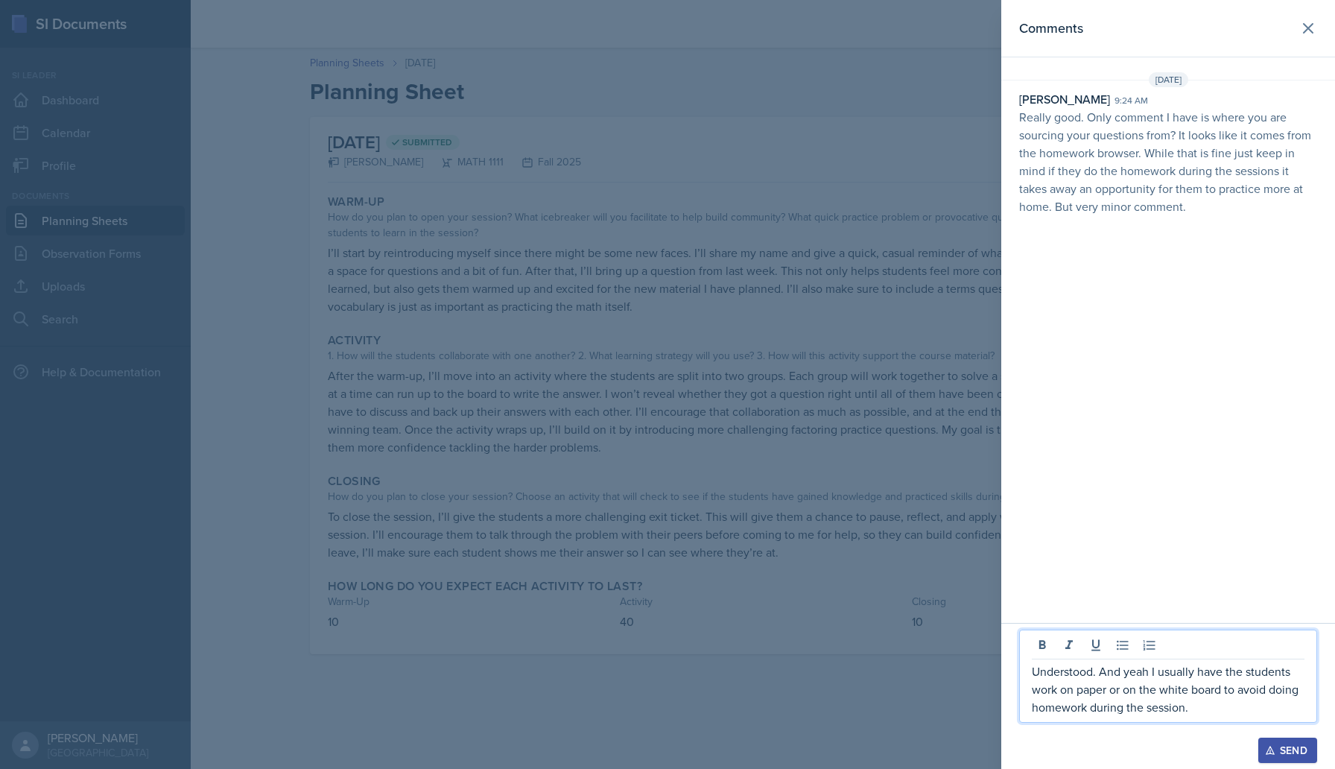
click at [1277, 747] on div "Send" at bounding box center [1287, 750] width 39 height 12
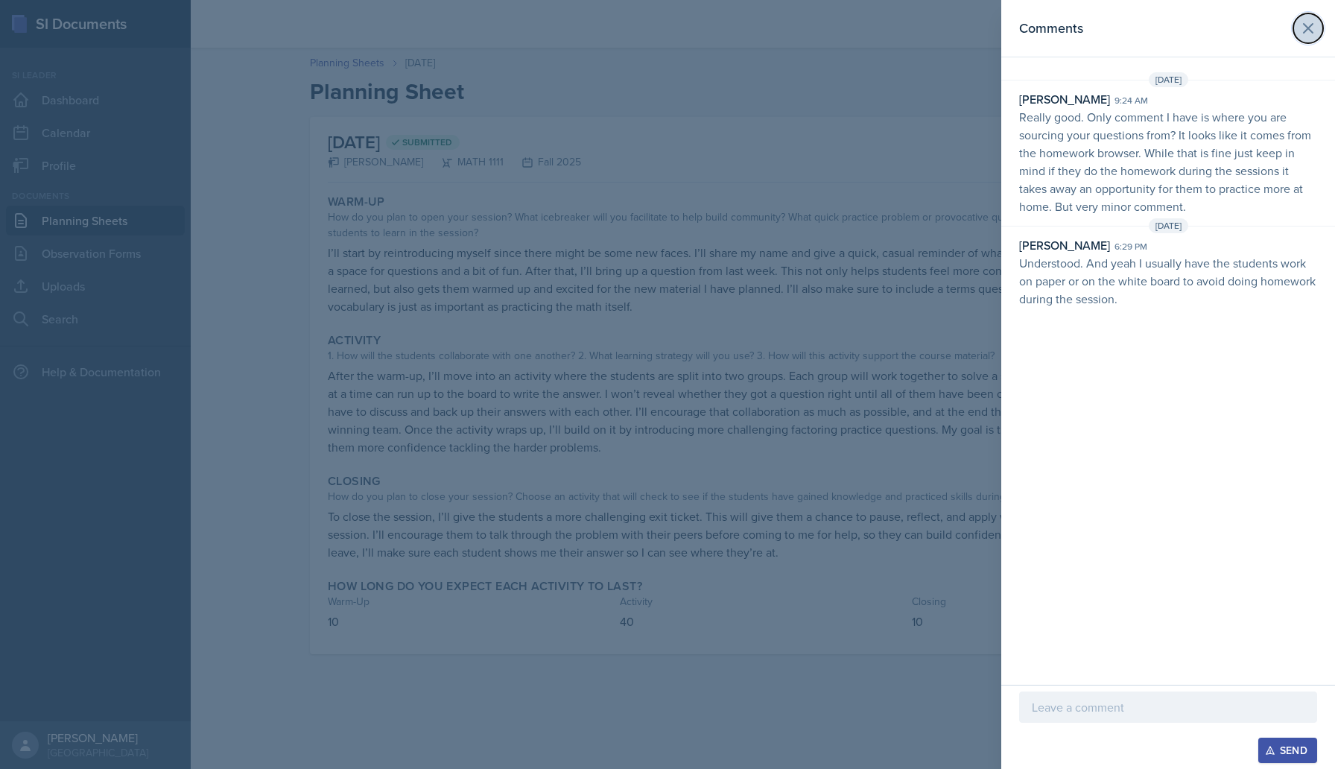
click at [1306, 31] on icon at bounding box center [1309, 28] width 18 height 18
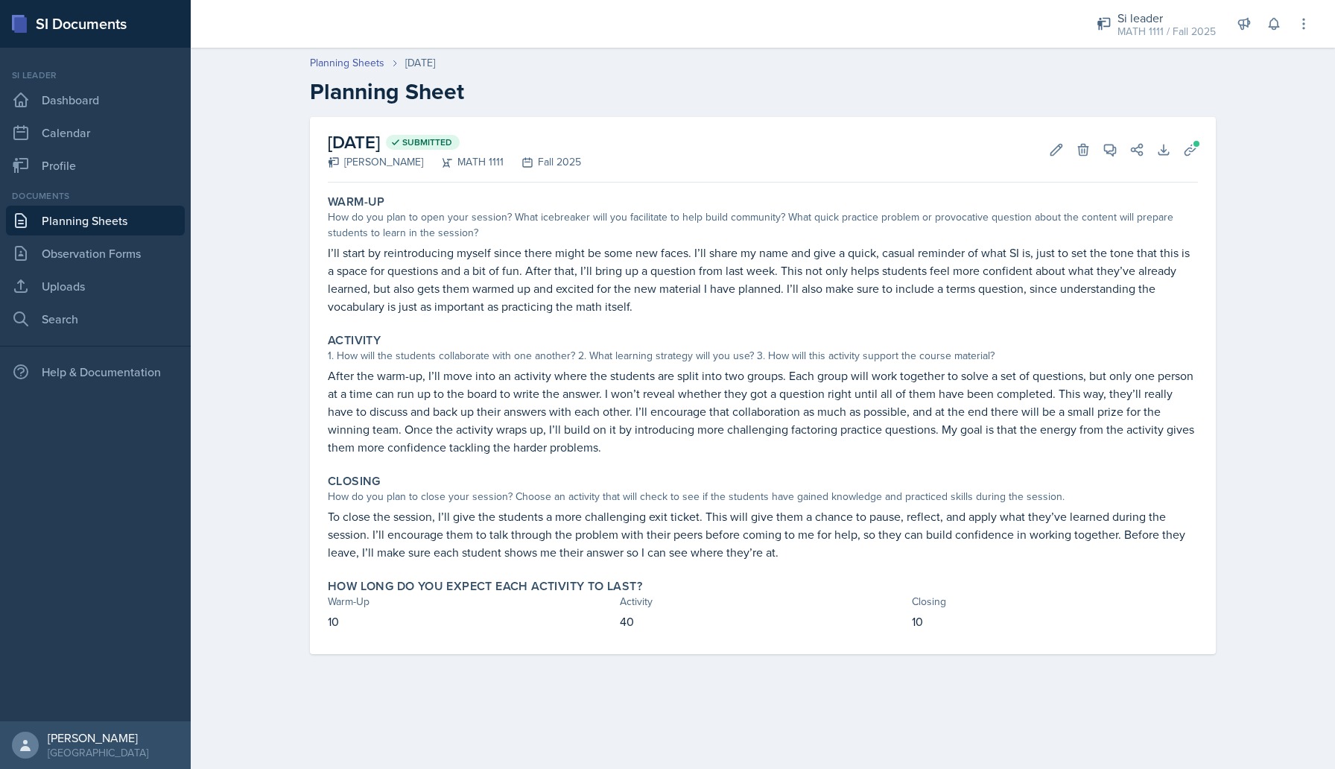
click at [108, 216] on link "Planning Sheets" at bounding box center [95, 221] width 179 height 30
